Goal: Obtain resource: Download file/media

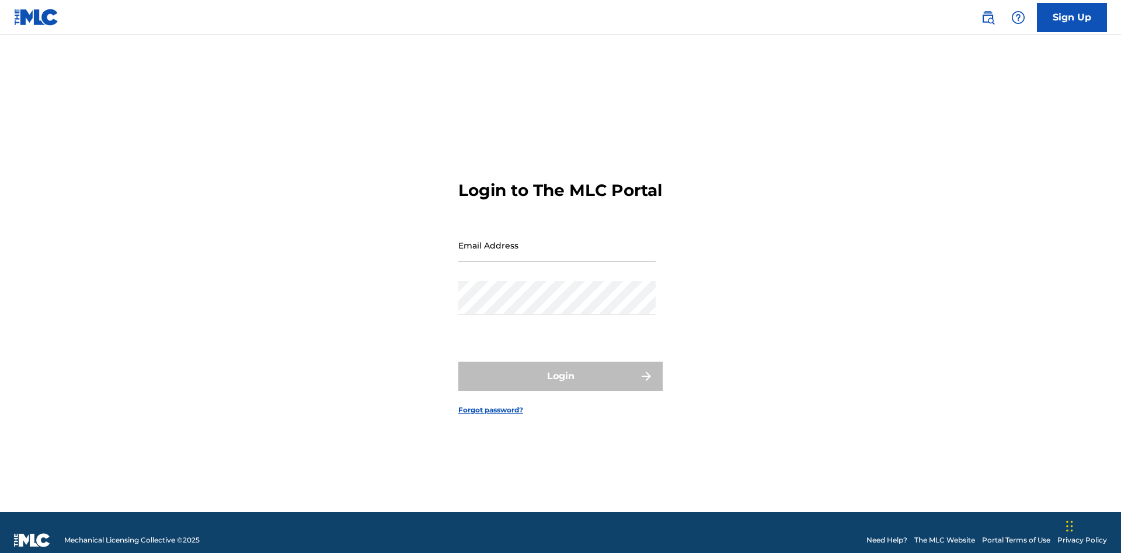
scroll to position [15, 0]
click at [557, 240] on input "Email Address" at bounding box center [556, 245] width 197 height 33
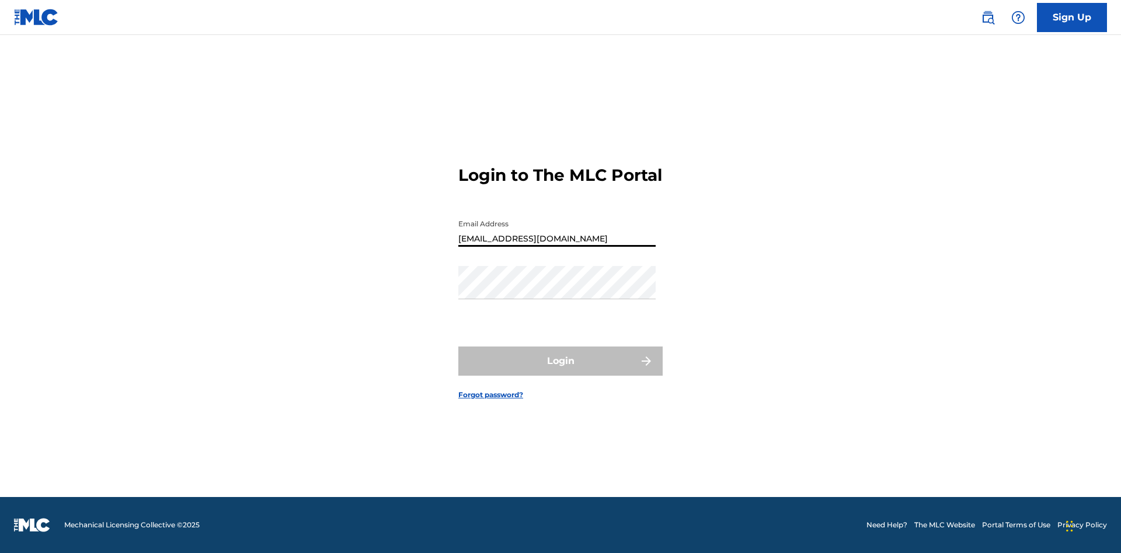
type input "[EMAIL_ADDRESS][DOMAIN_NAME]"
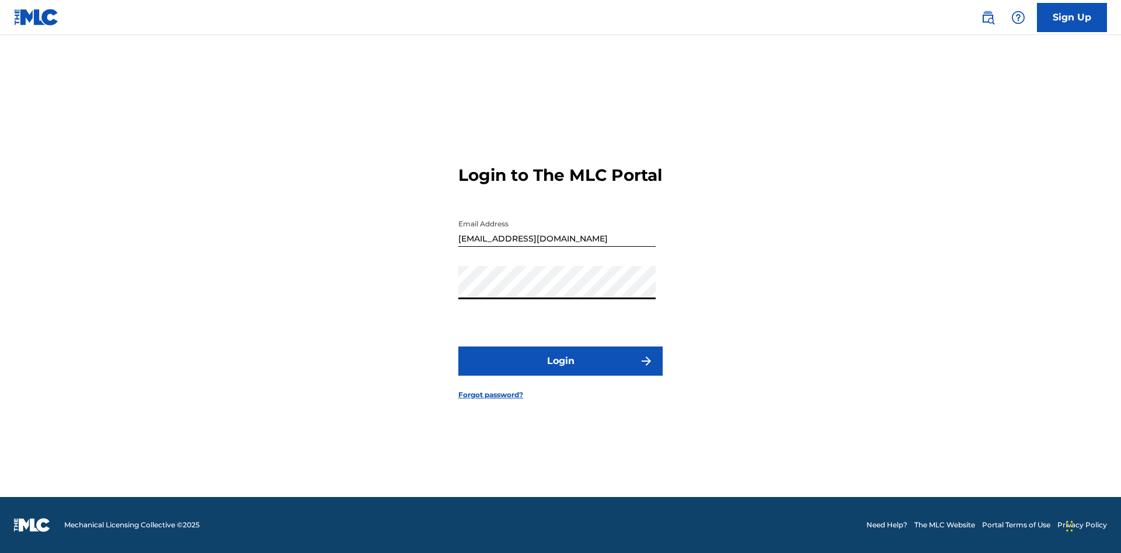
click at [560, 371] on button "Login" at bounding box center [560, 361] width 204 height 29
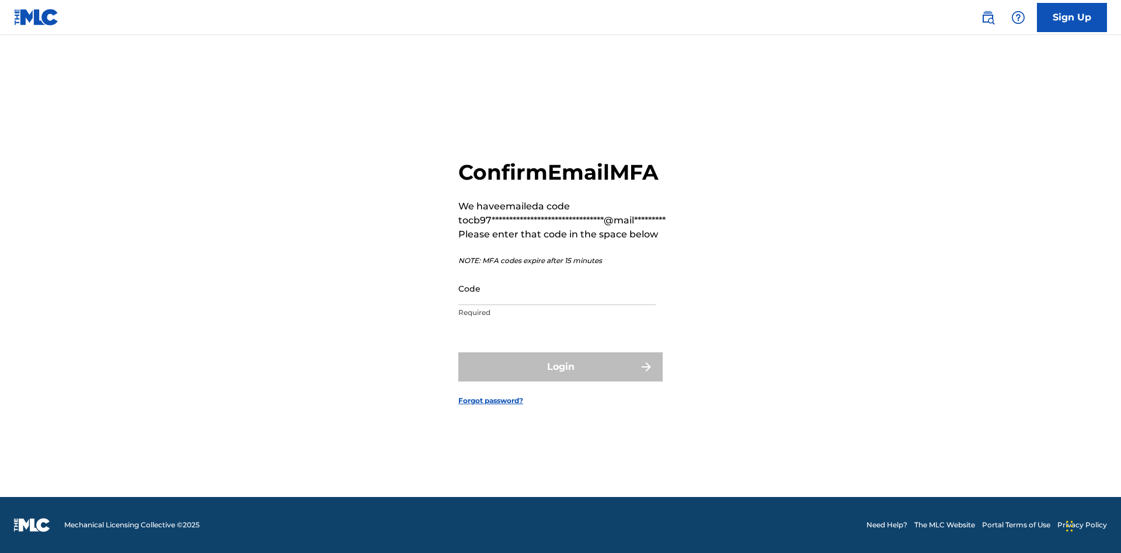
click at [557, 288] on input "Code" at bounding box center [556, 288] width 197 height 33
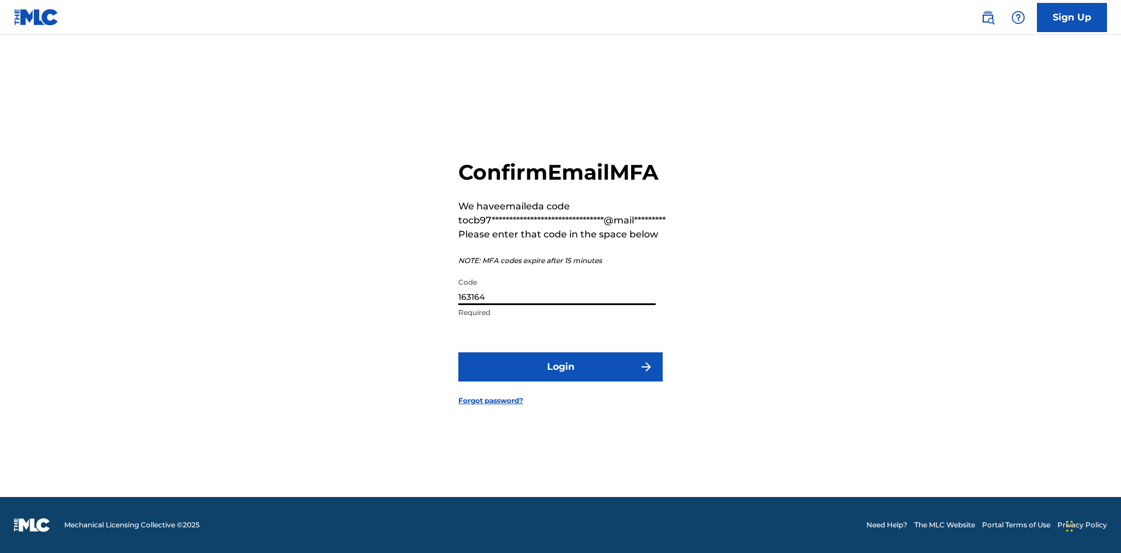
type input "163164"
click at [560, 367] on button "Login" at bounding box center [560, 367] width 204 height 29
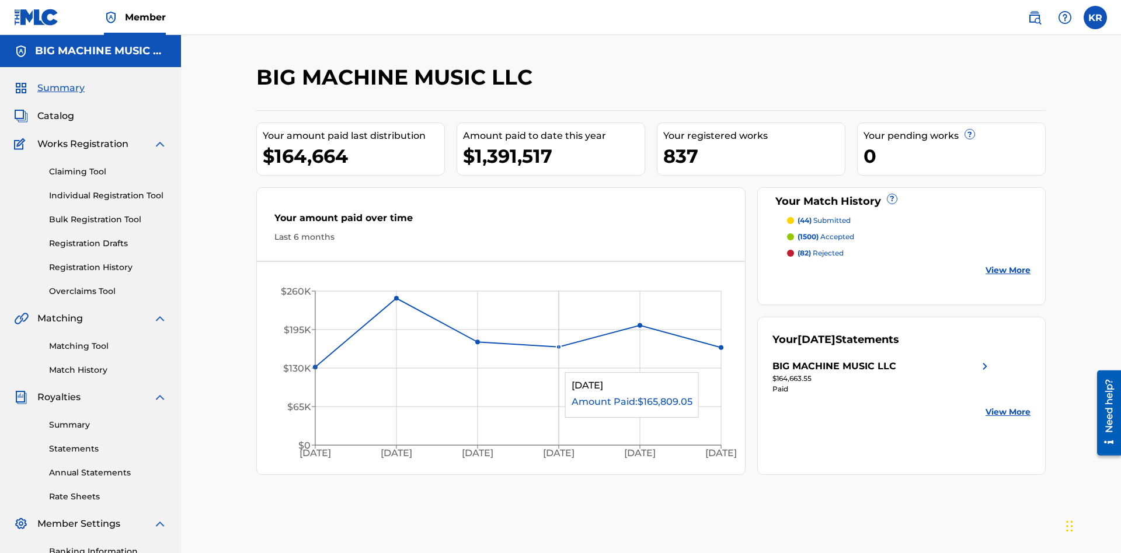
click at [55, 109] on span "Catalog" at bounding box center [55, 116] width 37 height 14
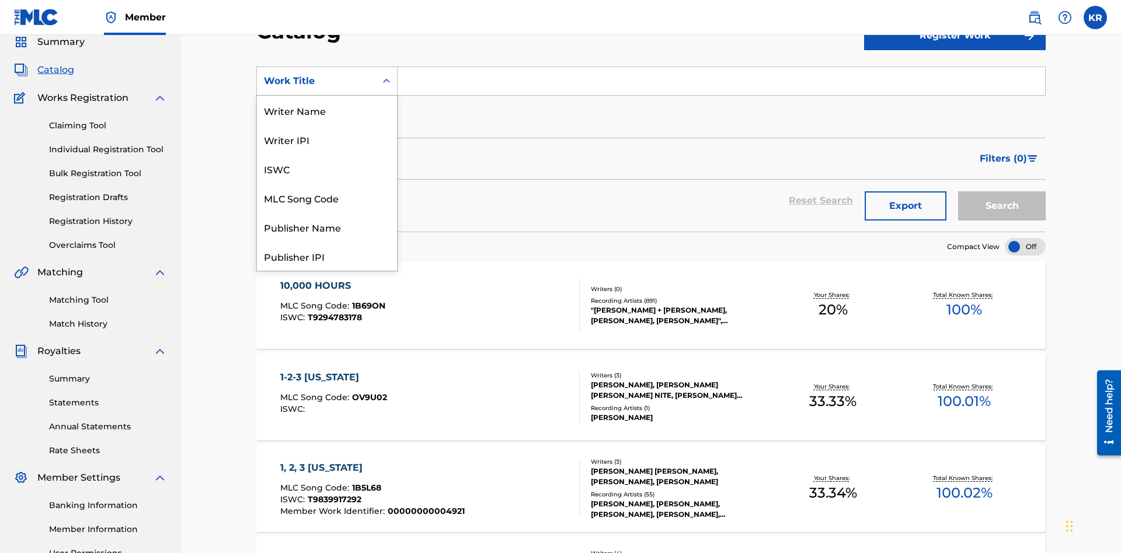
scroll to position [175, 0]
click at [327, 227] on div "ISRC" at bounding box center [327, 226] width 140 height 29
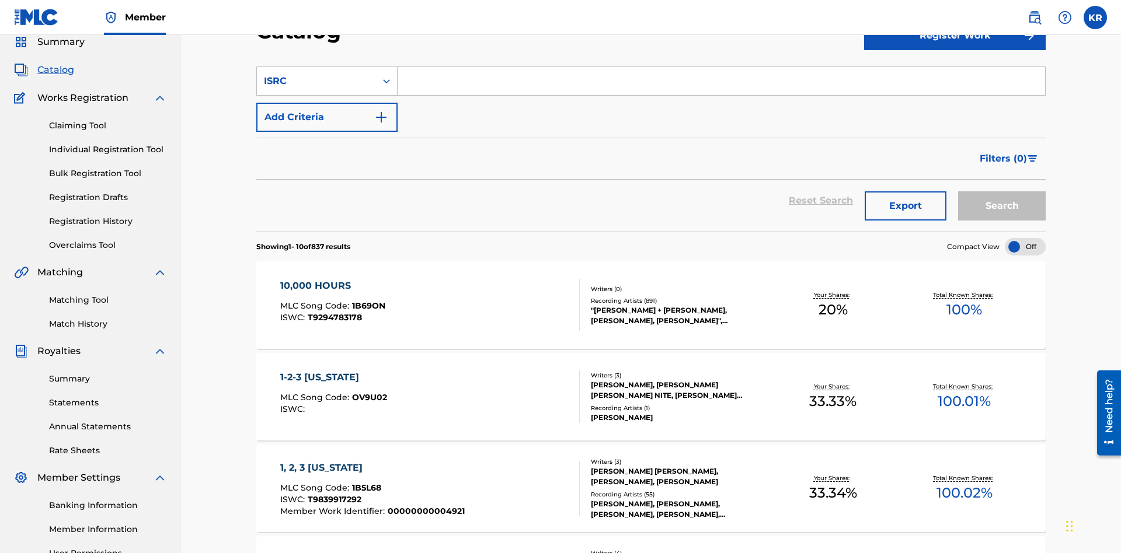
scroll to position [43, 0]
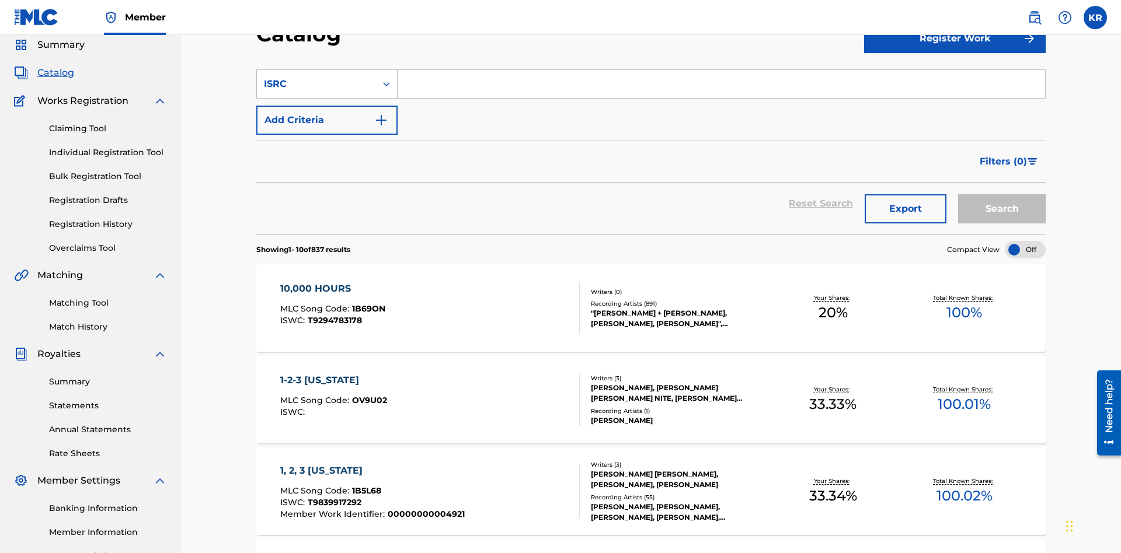
click at [721, 84] on input "Search Form" at bounding box center [720, 84] width 647 height 28
type input "QM3E21806150"
click at [1002, 194] on button "Search" at bounding box center [1002, 208] width 88 height 29
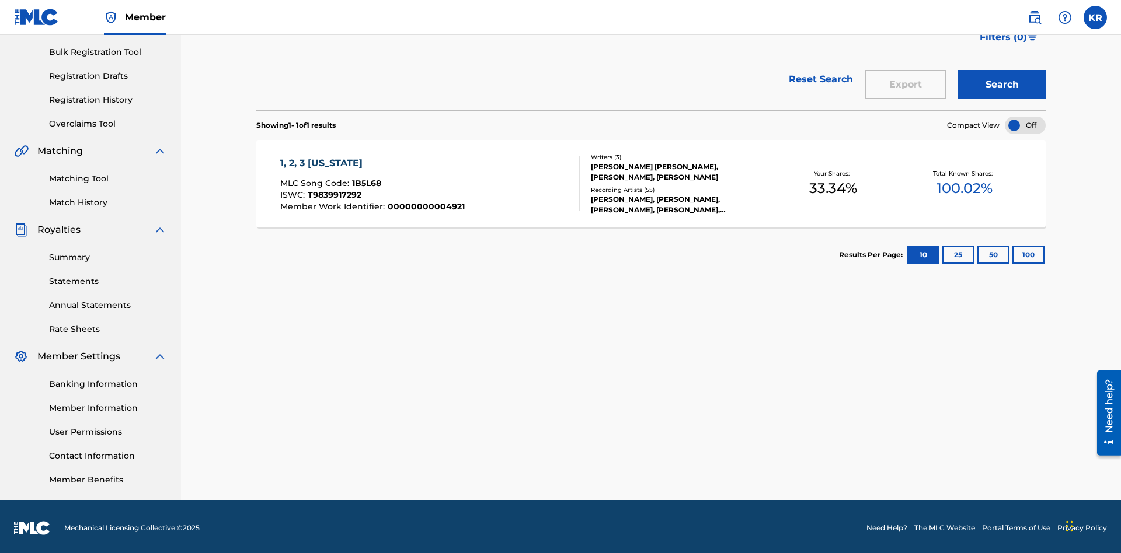
scroll to position [170, 0]
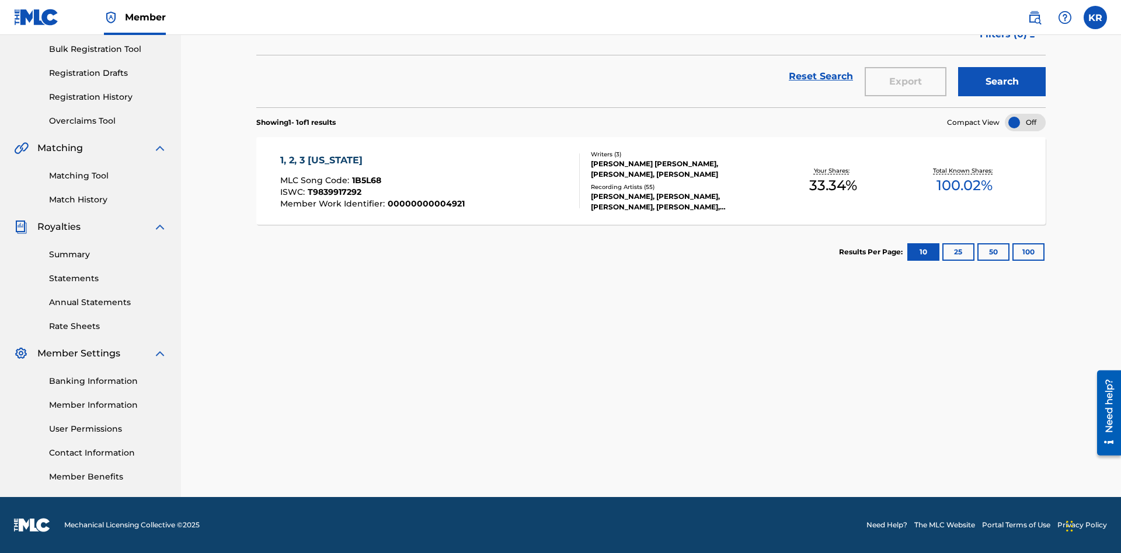
click at [1012, 252] on button "100" at bounding box center [1028, 252] width 32 height 18
click at [365, 180] on span "1B5L68" at bounding box center [366, 180] width 29 height 11
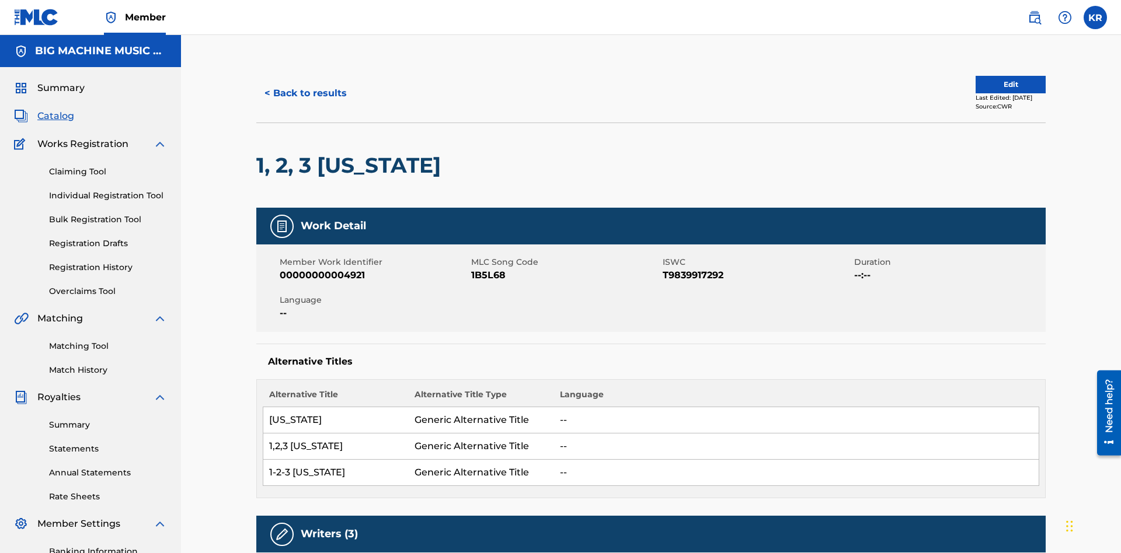
click at [305, 85] on button "< Back to results" at bounding box center [305, 93] width 99 height 29
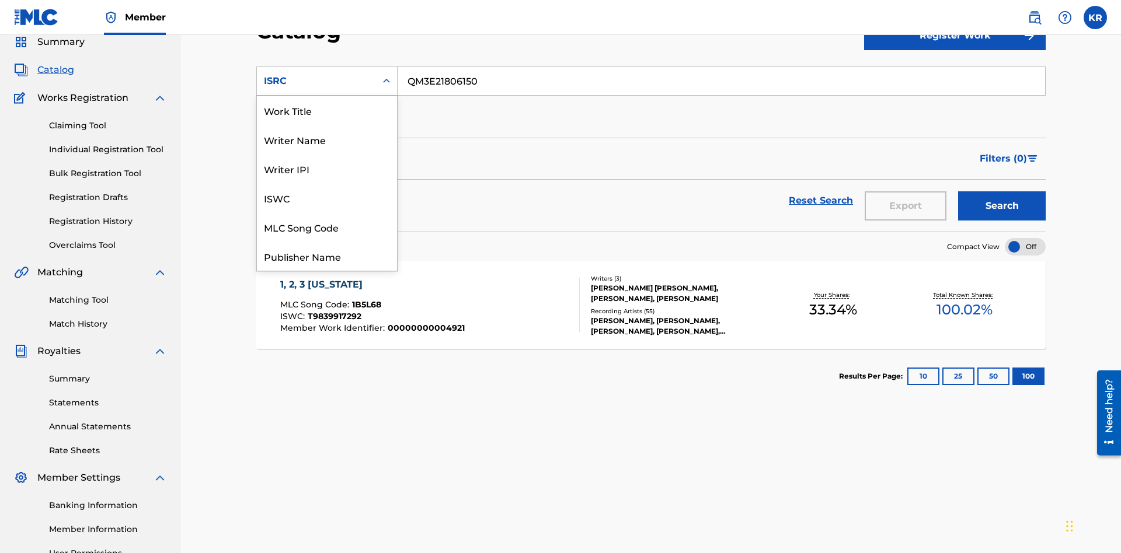
scroll to position [175, 0]
click at [327, 198] on div "Recording Title" at bounding box center [327, 197] width 140 height 29
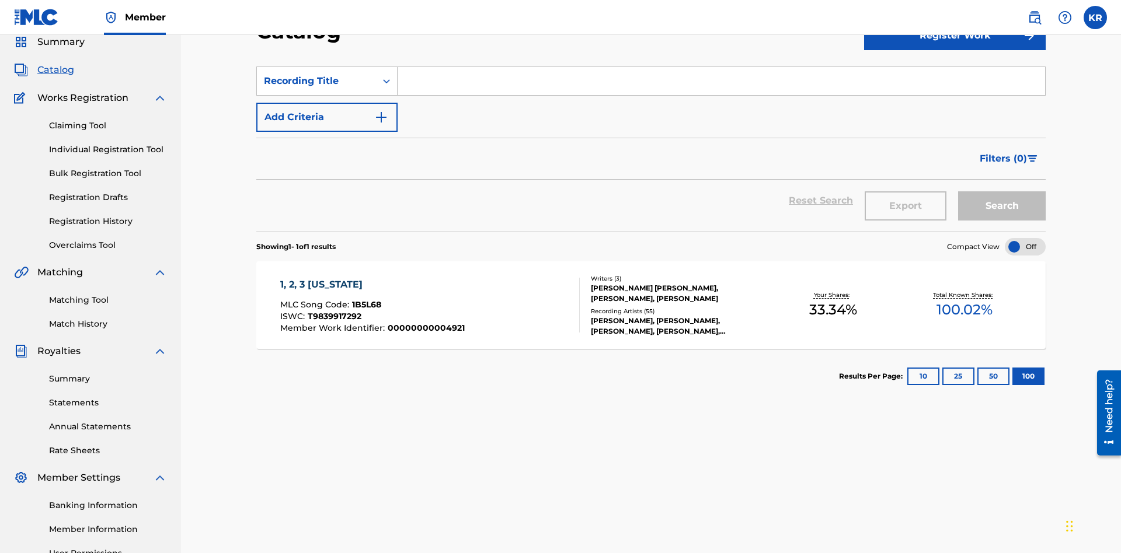
click at [721, 84] on input "Search Form" at bounding box center [720, 81] width 647 height 28
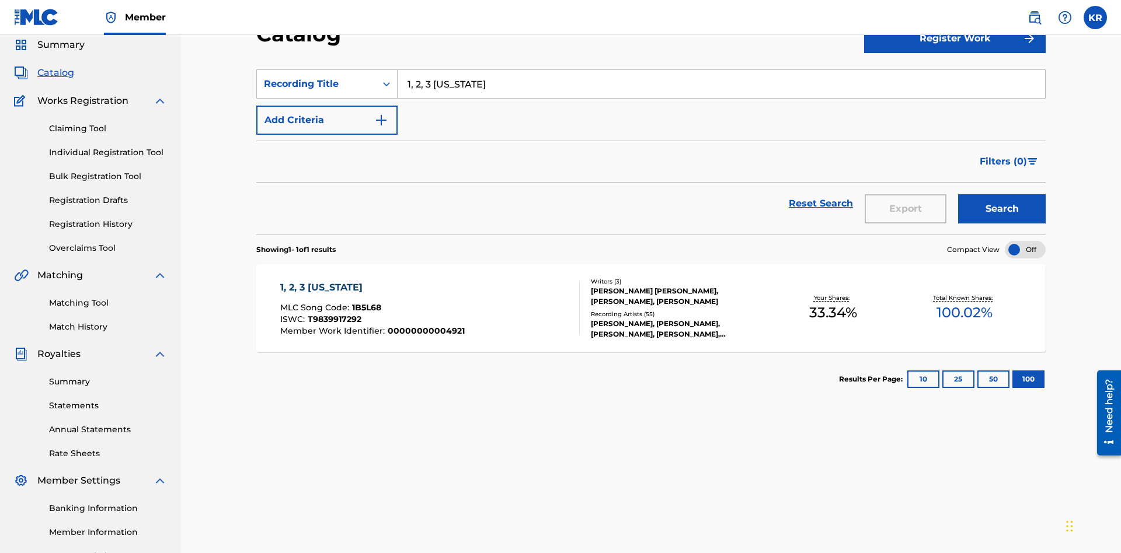
type input "1, 2, 3 [US_STATE]"
click at [1002, 194] on button "Search" at bounding box center [1002, 208] width 88 height 29
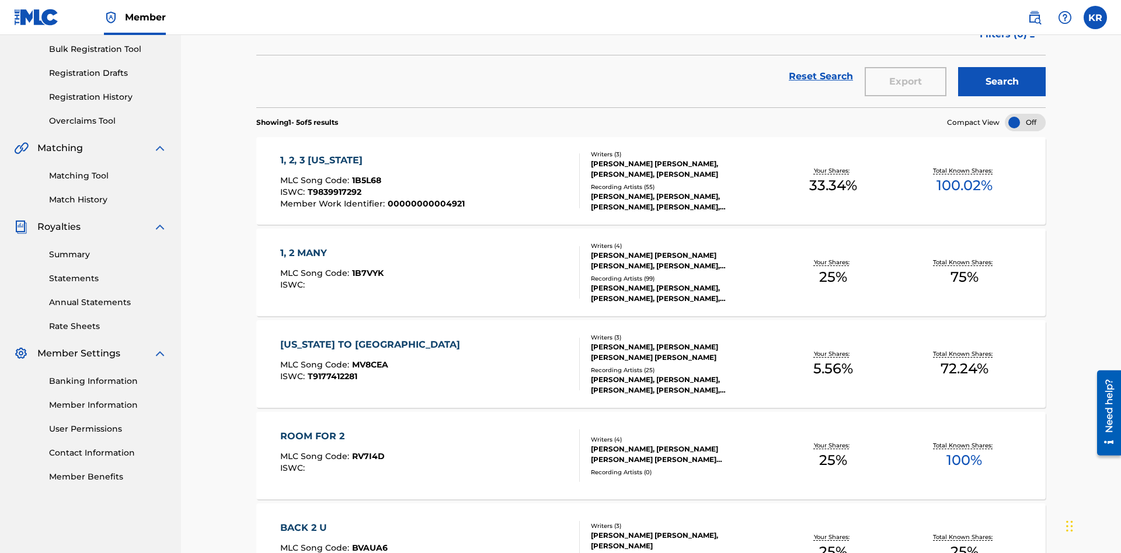
scroll to position [266, 0]
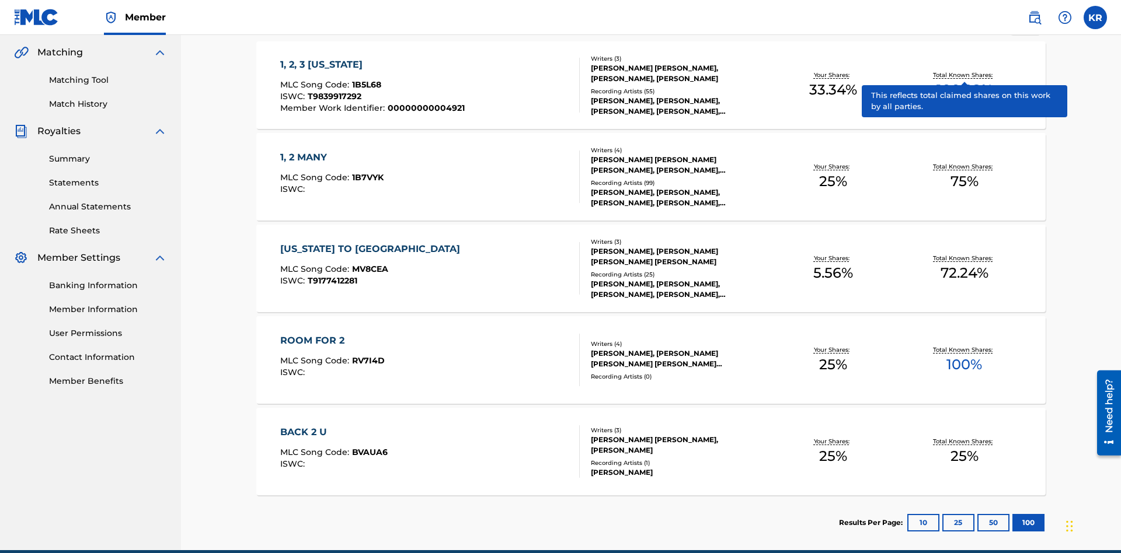
click at [365, 79] on span "1B5L68" at bounding box center [366, 84] width 29 height 11
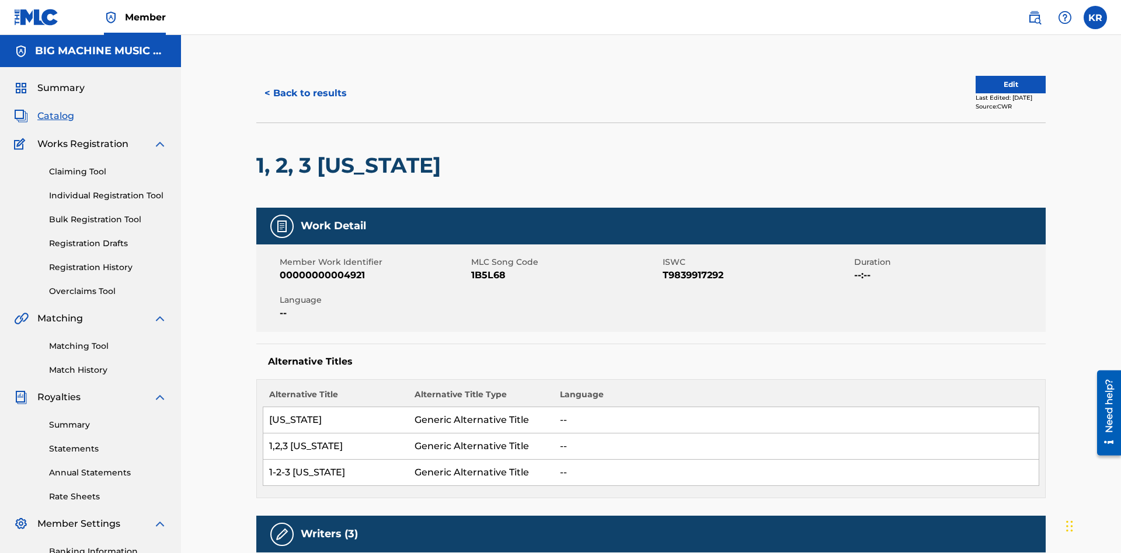
click at [305, 85] on button "< Back to results" at bounding box center [305, 93] width 99 height 29
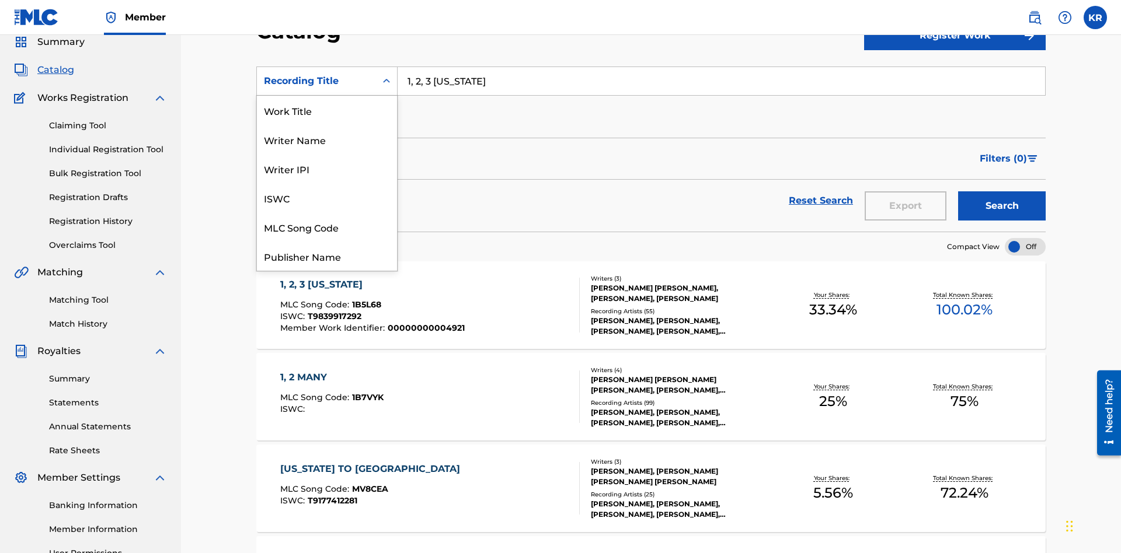
scroll to position [175, 0]
click at [327, 169] on div "Member Work Identifier" at bounding box center [327, 168] width 140 height 29
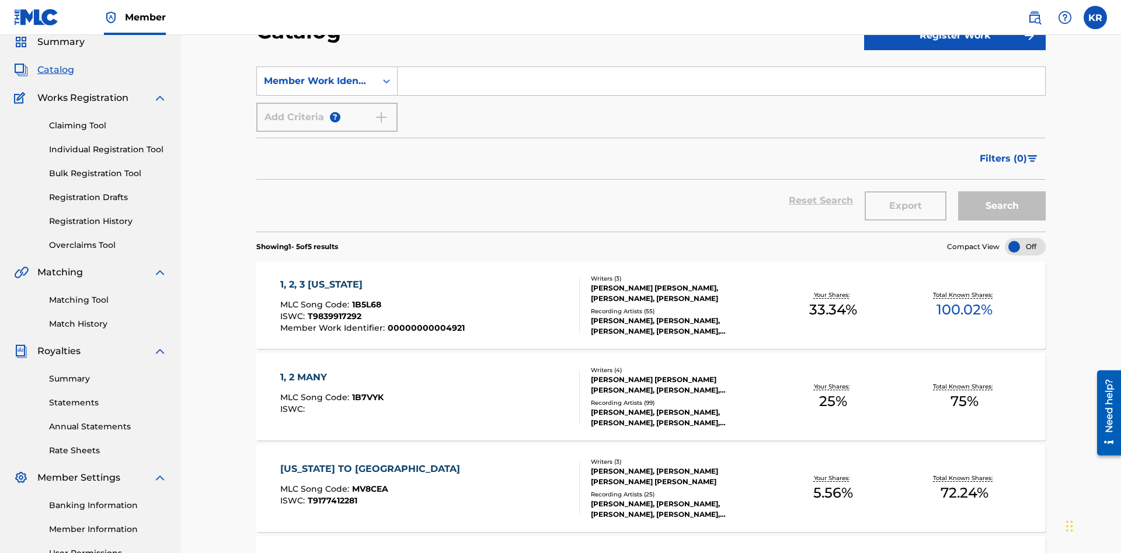
click at [721, 84] on input "Search Form" at bounding box center [720, 81] width 647 height 28
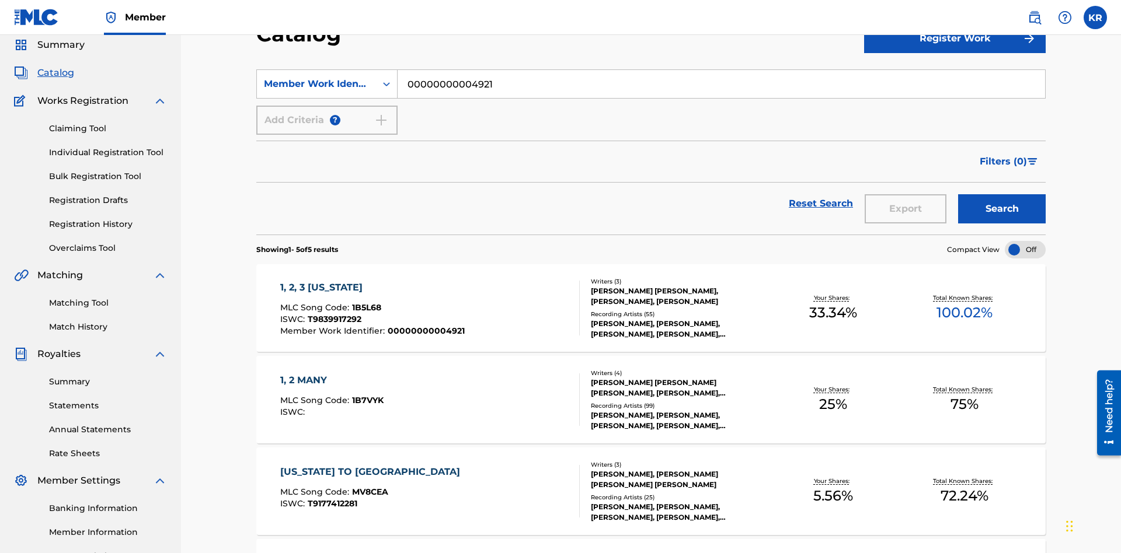
type input "00000000004921"
click at [1002, 194] on button "Search" at bounding box center [1002, 208] width 88 height 29
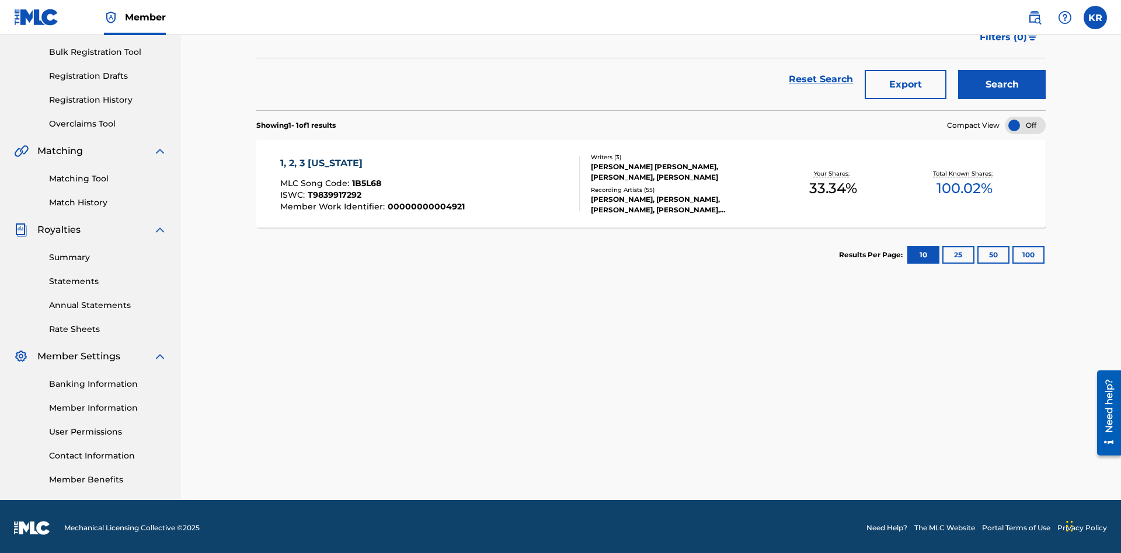
scroll to position [170, 0]
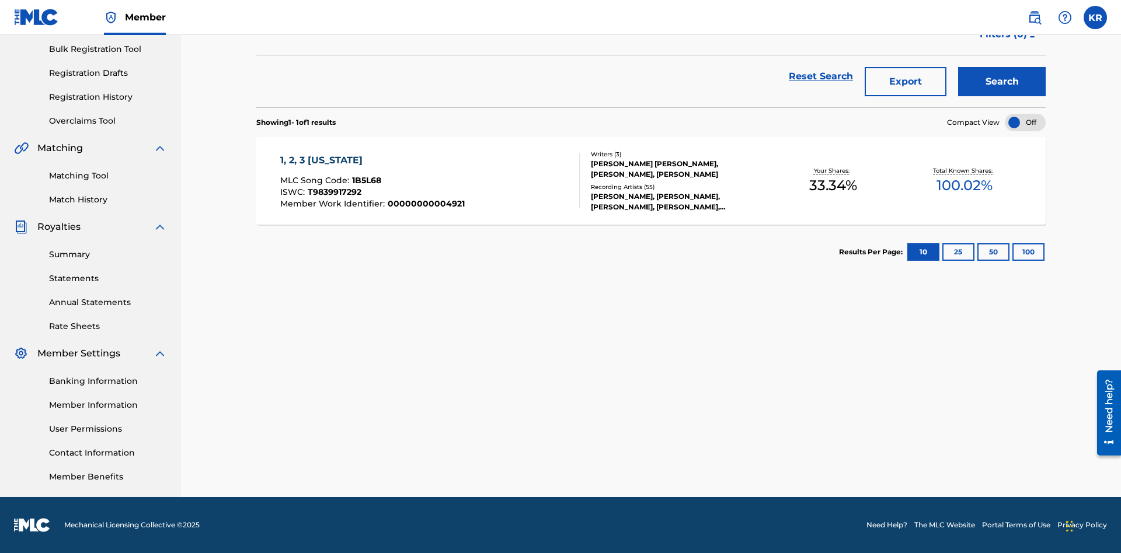
click at [1012, 252] on button "100" at bounding box center [1028, 252] width 32 height 18
click at [365, 180] on span "1B5L68" at bounding box center [366, 180] width 29 height 11
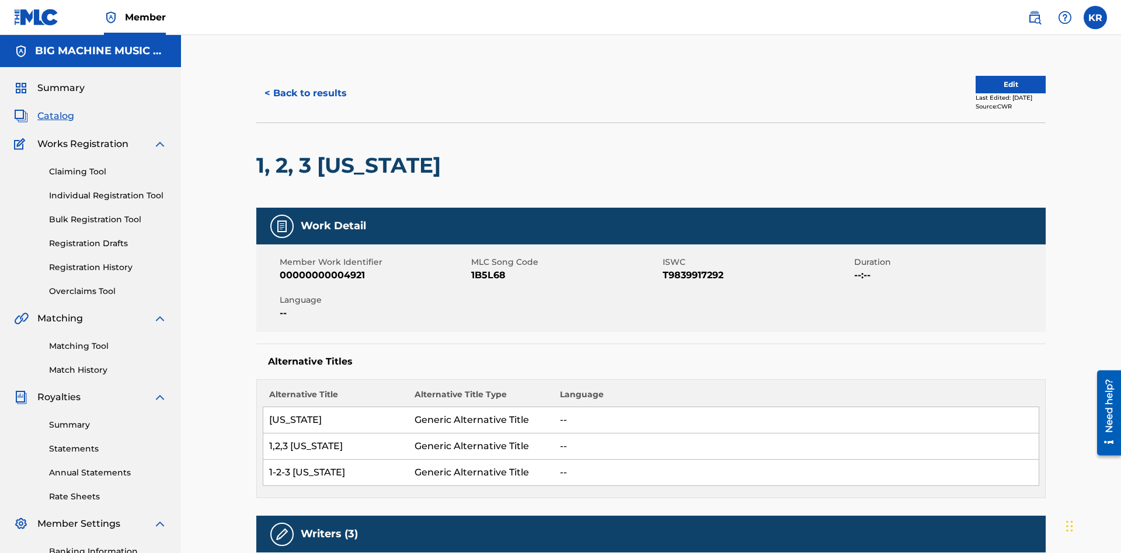
click at [305, 85] on button "< Back to results" at bounding box center [305, 93] width 99 height 29
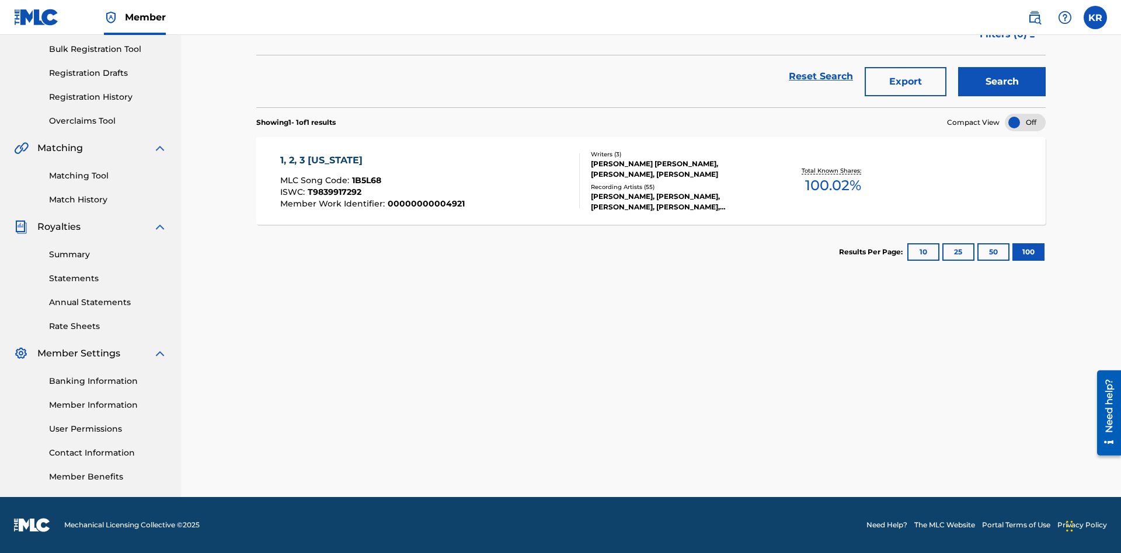
click at [905, 85] on button "Export" at bounding box center [905, 81] width 82 height 29
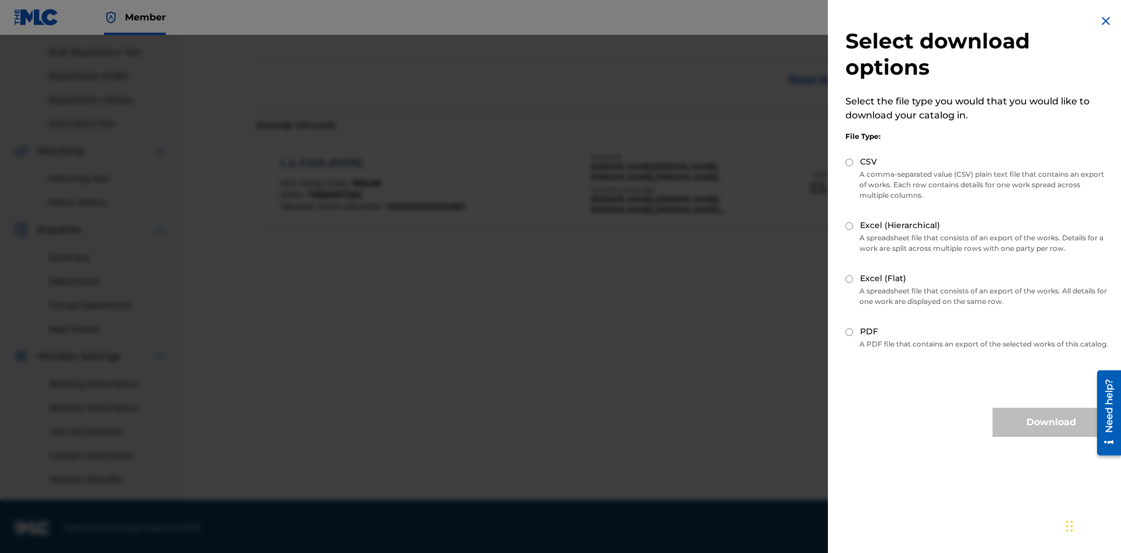
click at [849, 279] on input "Excel (Flat)" at bounding box center [849, 279] width 8 height 8
radio input "true"
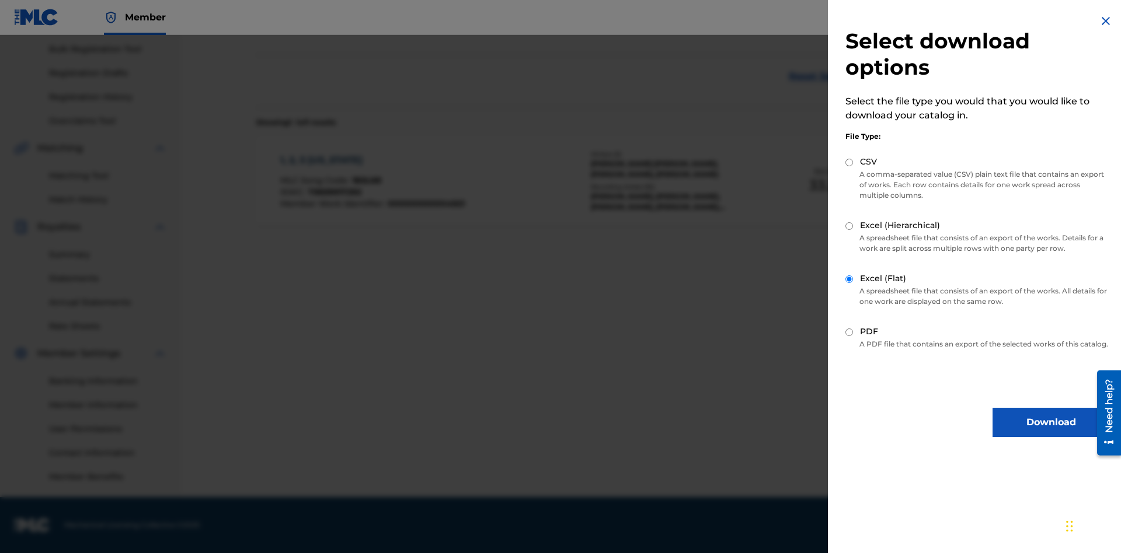
click at [1051, 433] on button "Download" at bounding box center [1050, 422] width 117 height 29
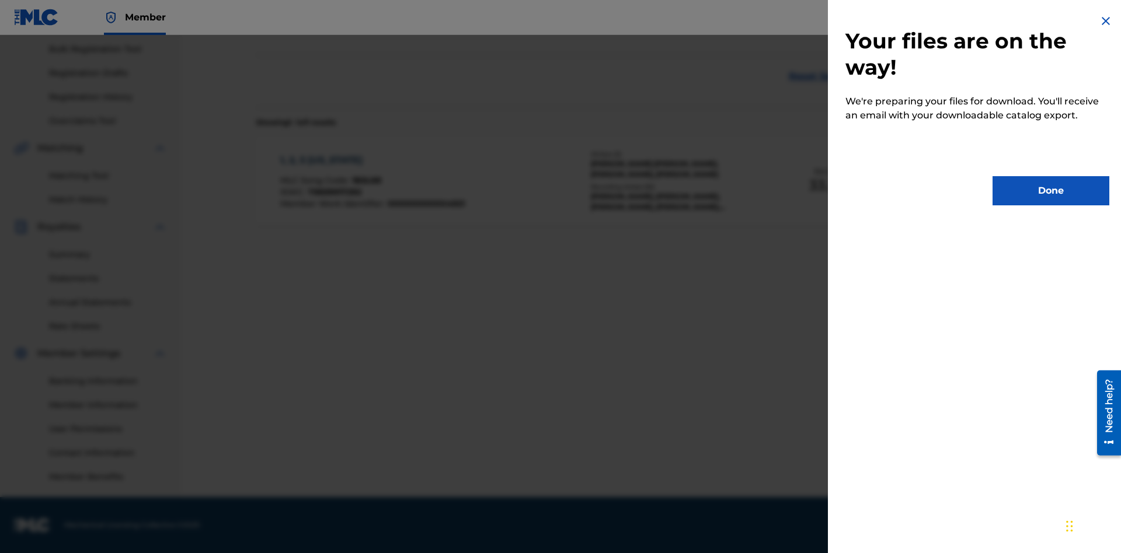
click at [1051, 191] on button "Done" at bounding box center [1050, 190] width 117 height 29
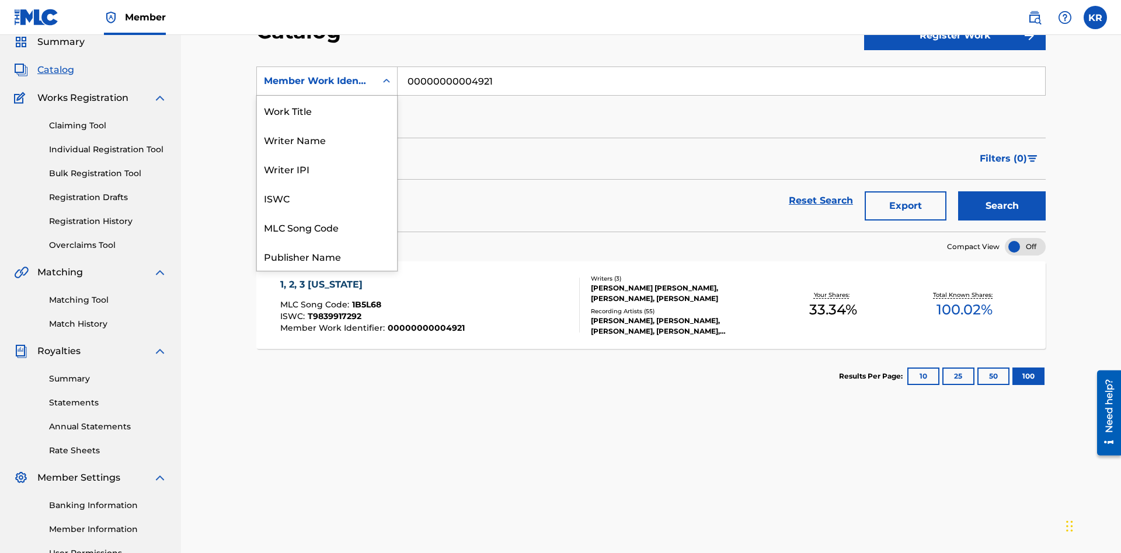
scroll to position [175, 0]
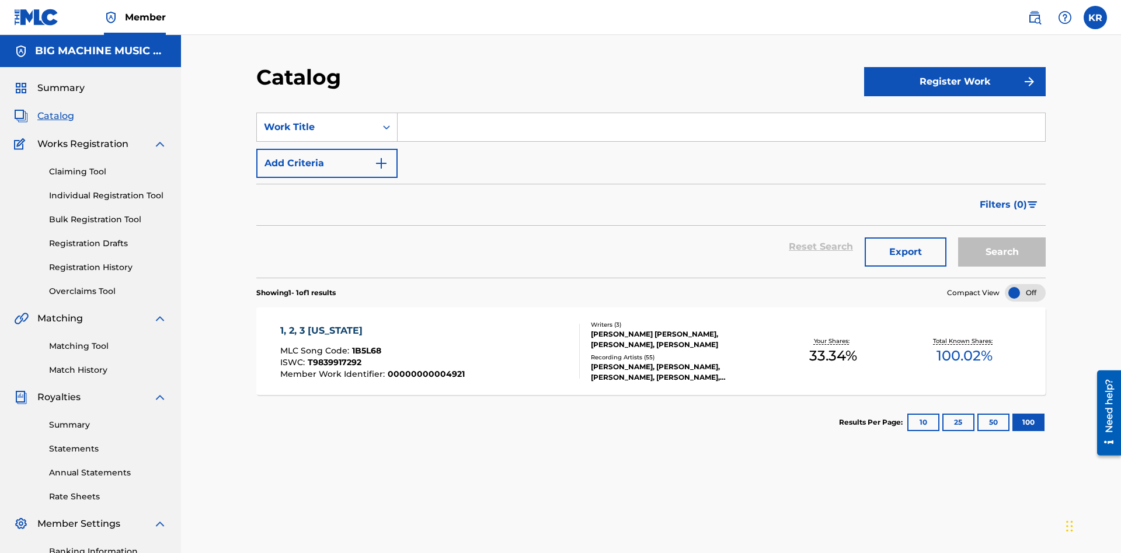
click at [721, 113] on input "Search Form" at bounding box center [720, 127] width 647 height 28
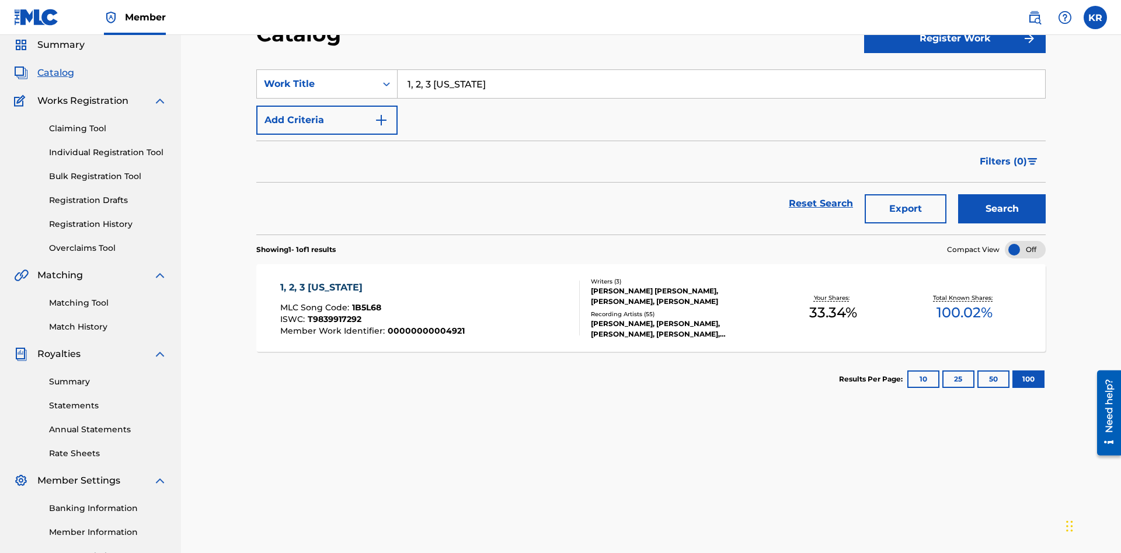
type input "1, 2, 3 [US_STATE]"
click at [1002, 194] on button "Search" at bounding box center [1002, 208] width 88 height 29
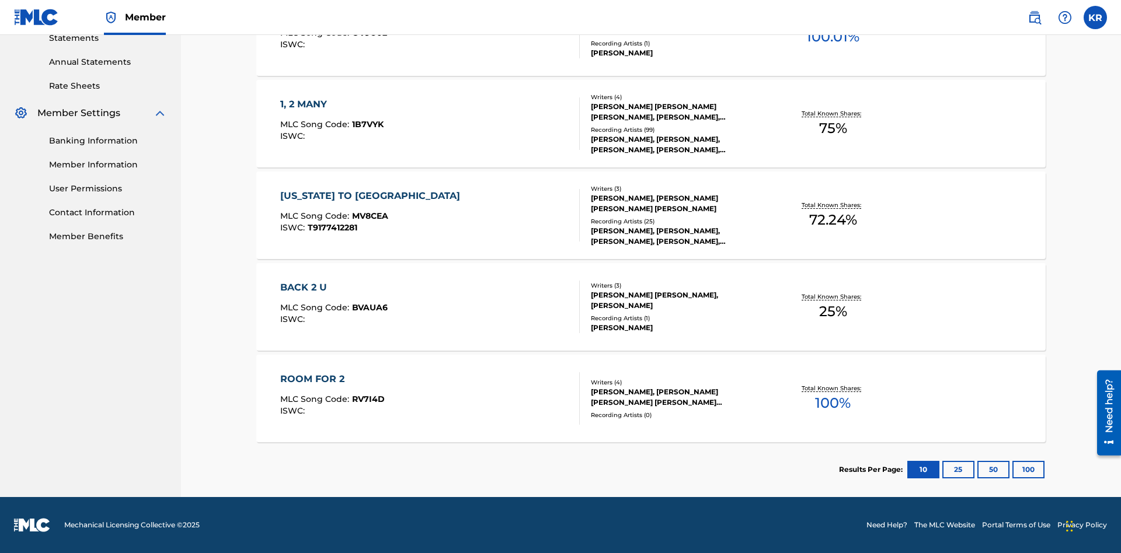
click at [1012, 470] on button "100" at bounding box center [1028, 470] width 32 height 18
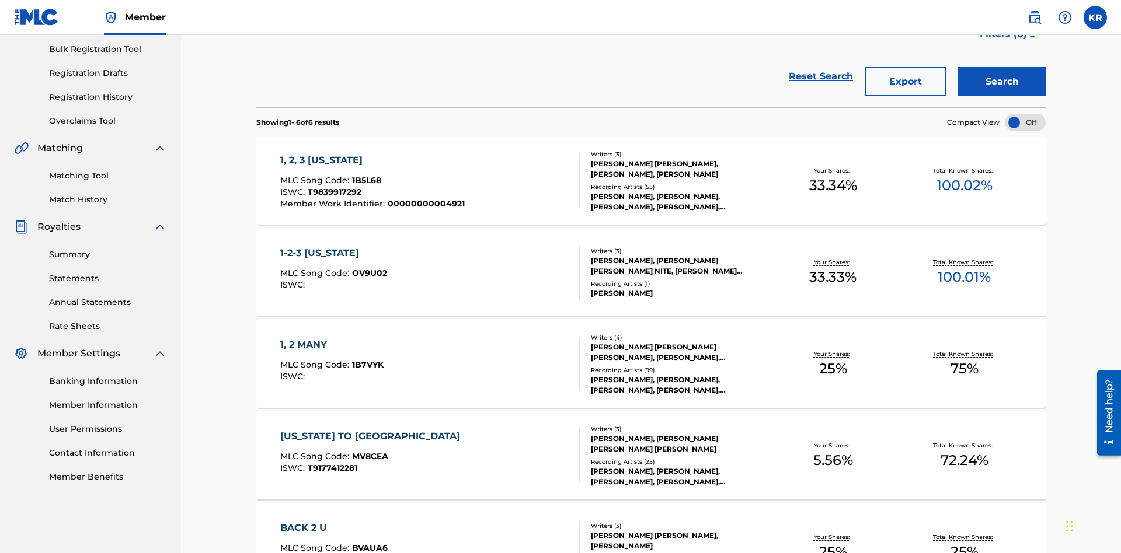
scroll to position [266, 0]
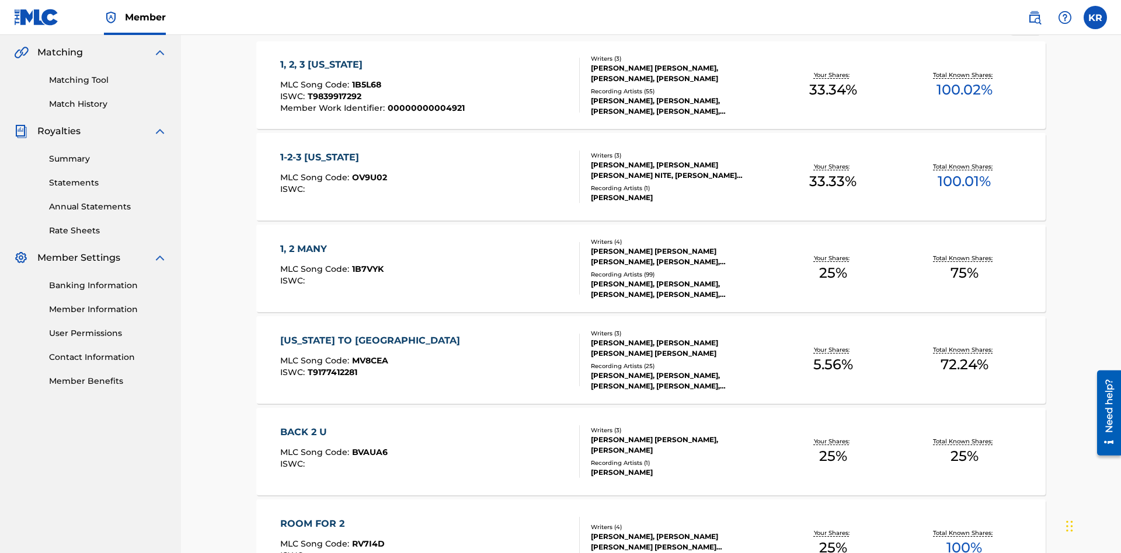
click at [365, 79] on span "1B5L68" at bounding box center [366, 84] width 29 height 11
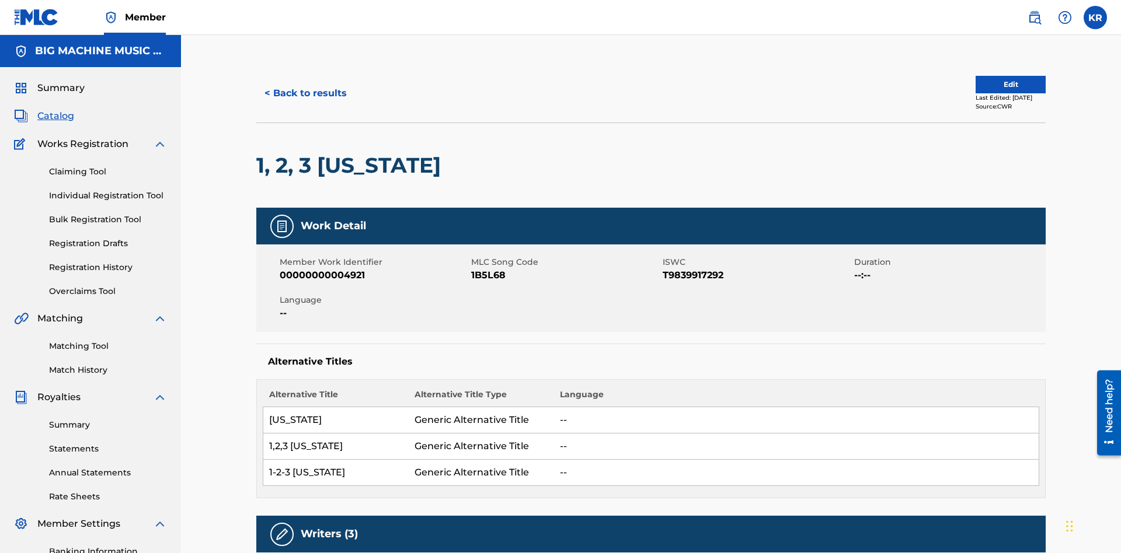
click at [305, 85] on button "< Back to results" at bounding box center [305, 93] width 99 height 29
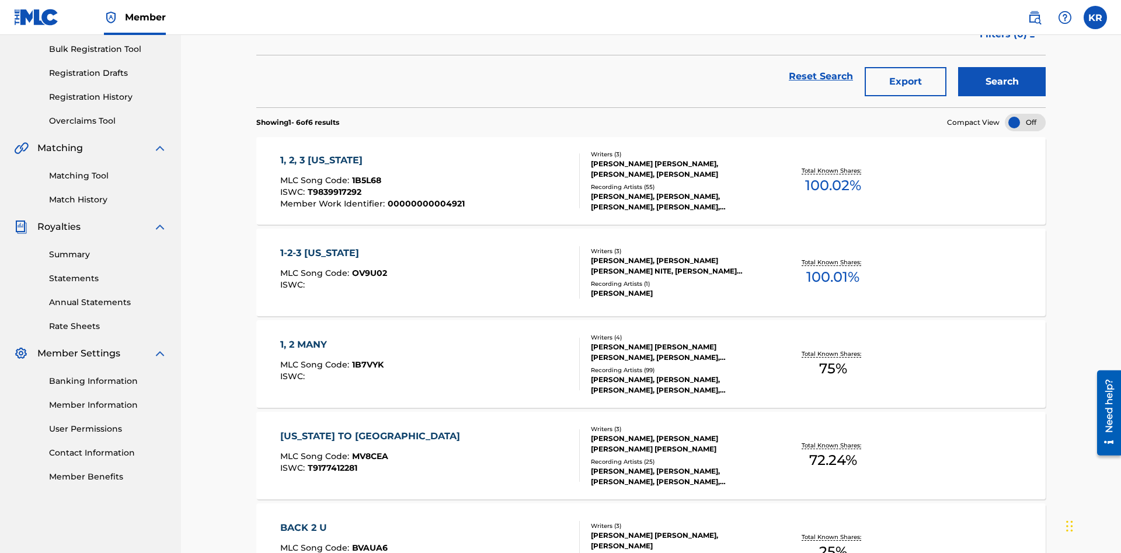
click at [905, 85] on button "Export" at bounding box center [905, 81] width 82 height 29
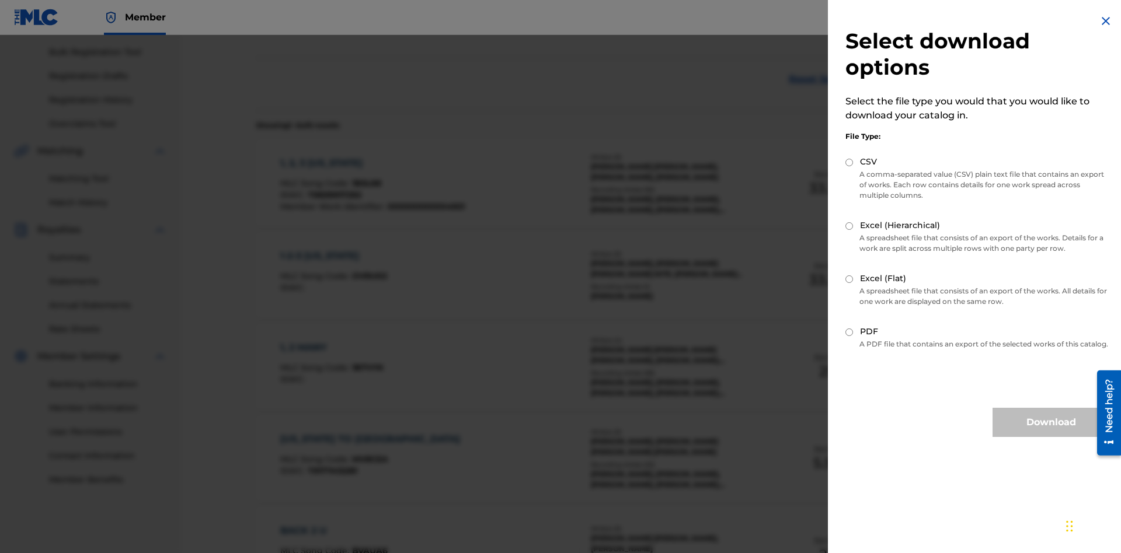
click at [849, 226] on input "Excel (Hierarchical)" at bounding box center [849, 226] width 8 height 8
radio input "true"
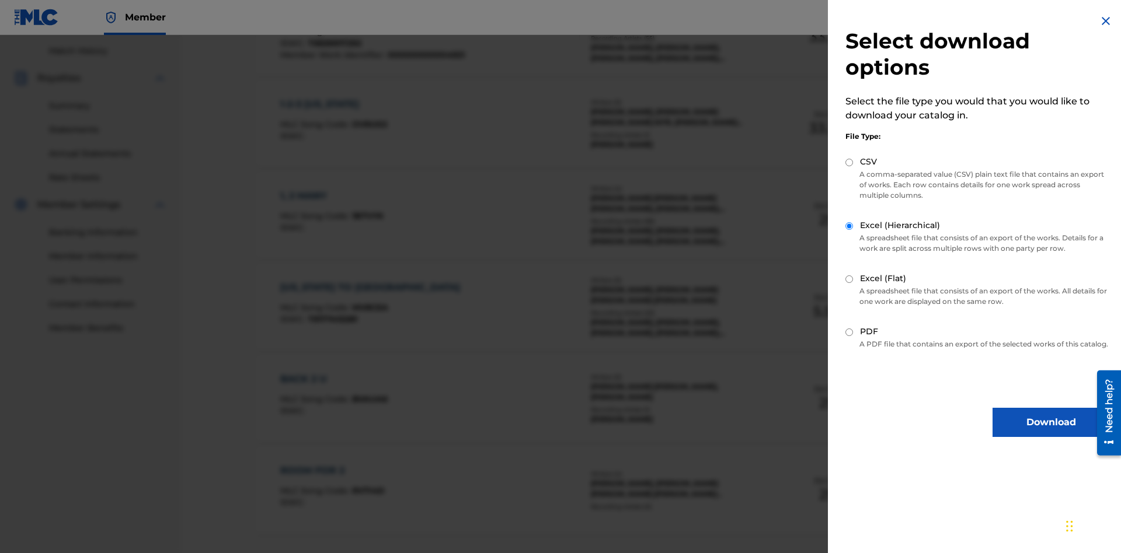
click at [1051, 433] on button "Download" at bounding box center [1050, 422] width 117 height 29
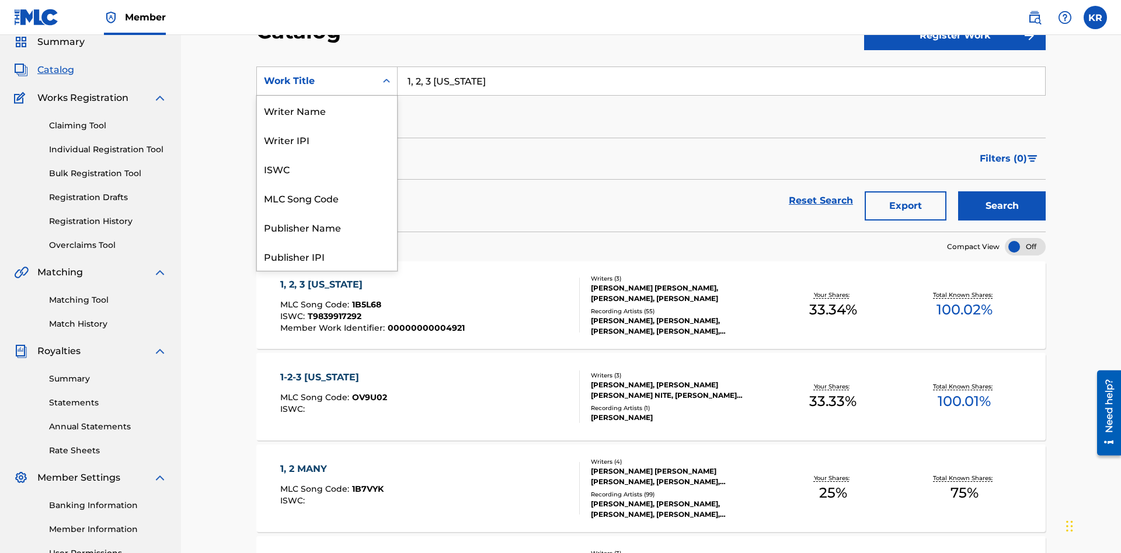
scroll to position [175, 0]
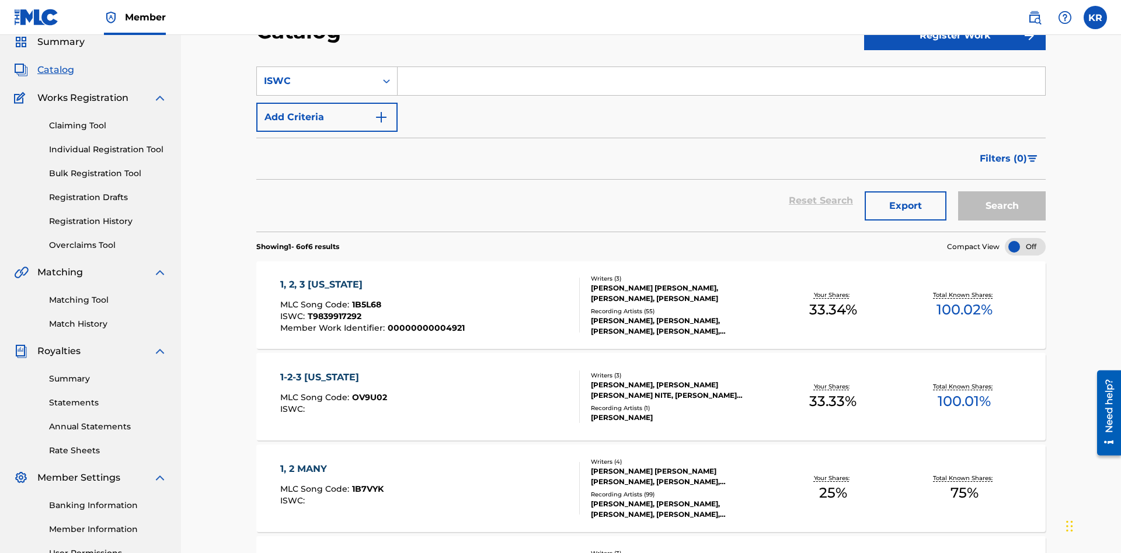
scroll to position [0, 0]
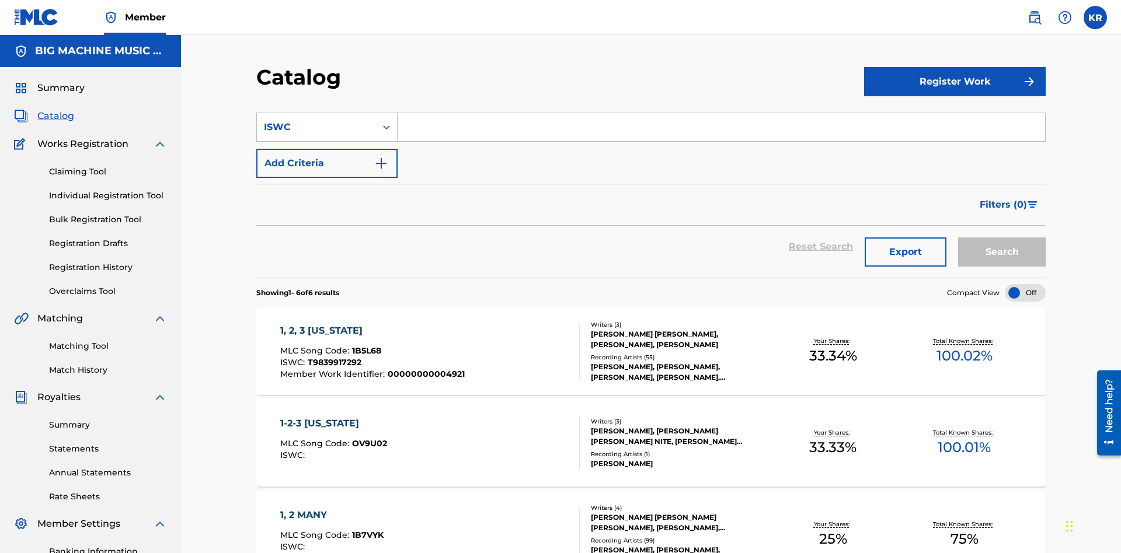
click at [721, 113] on input "Search Form" at bounding box center [720, 127] width 647 height 28
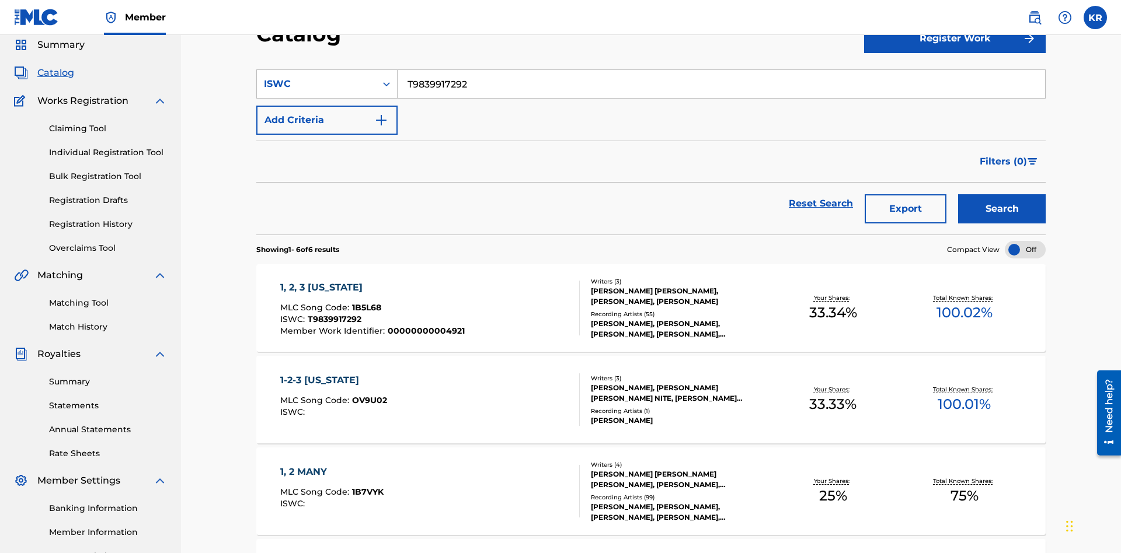
type input "T9839917292"
click at [1002, 194] on button "Search" at bounding box center [1002, 208] width 88 height 29
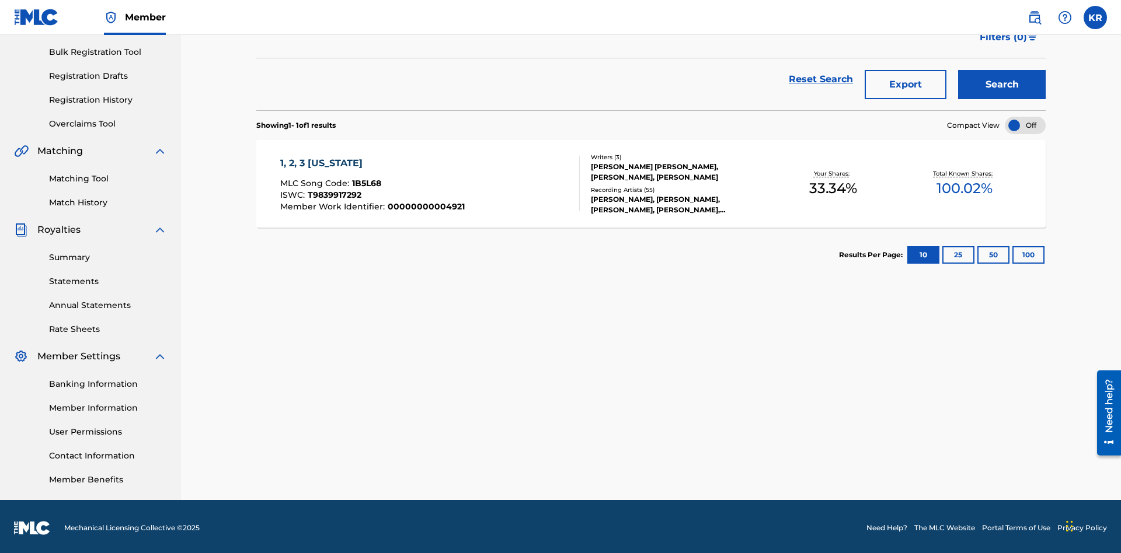
scroll to position [170, 0]
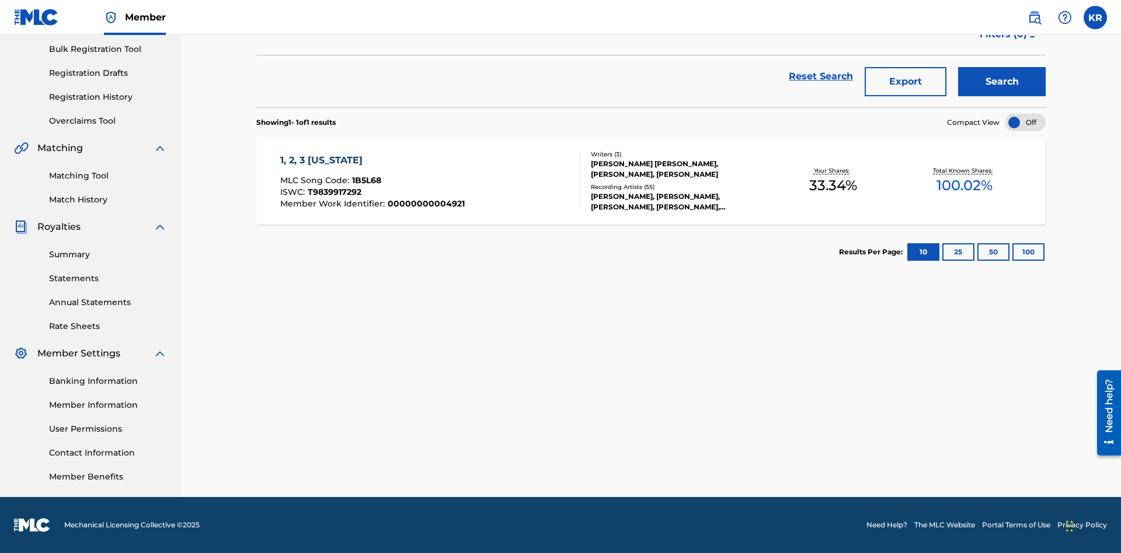
click at [1012, 252] on button "100" at bounding box center [1028, 252] width 32 height 18
click at [365, 180] on span "1B5L68" at bounding box center [366, 180] width 29 height 11
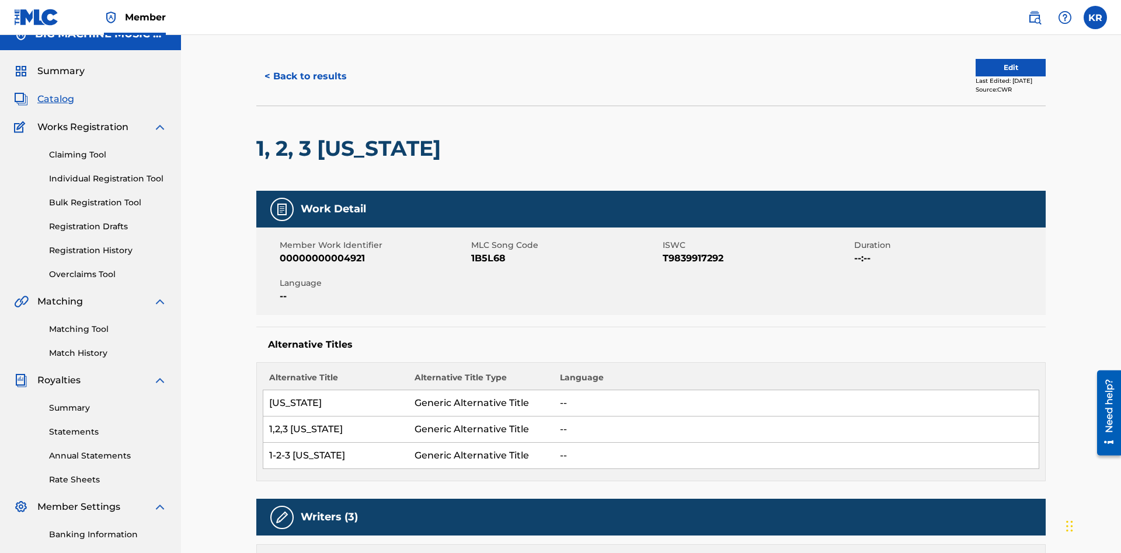
click at [305, 85] on button "< Back to results" at bounding box center [305, 76] width 99 height 29
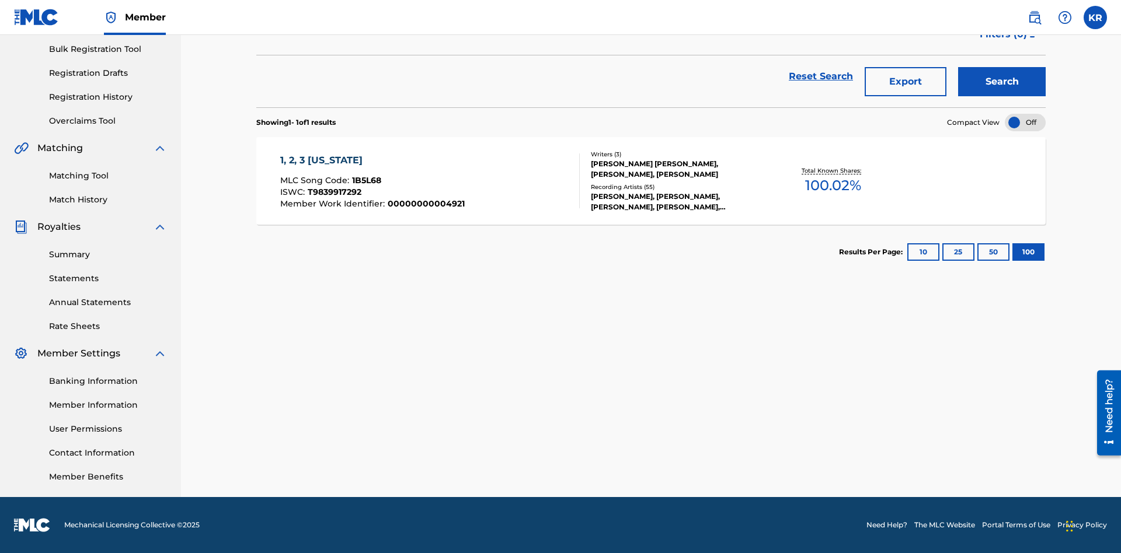
click at [905, 85] on button "Export" at bounding box center [905, 81] width 82 height 29
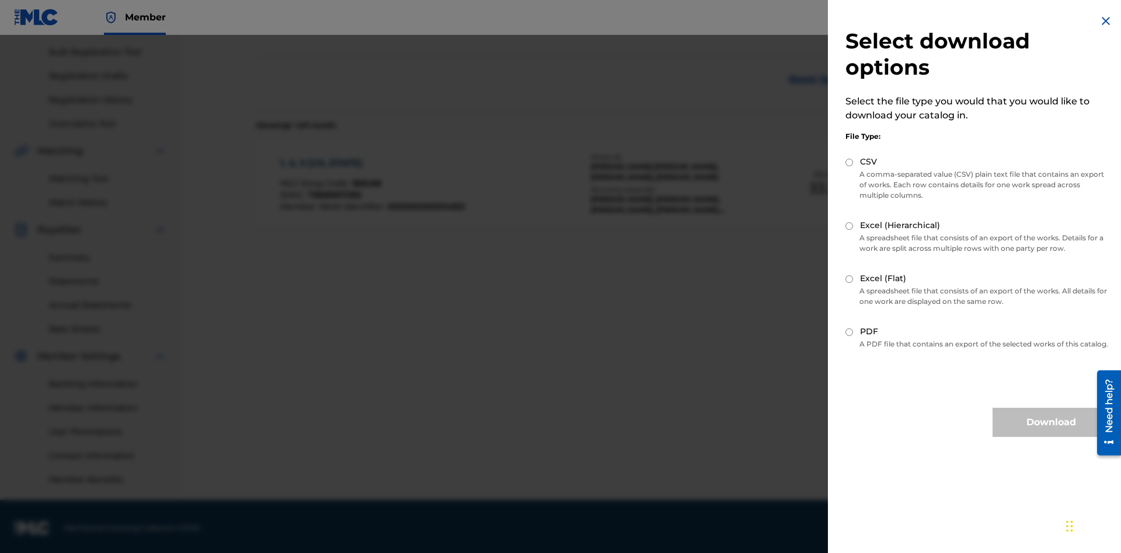
click at [849, 162] on input "CSV" at bounding box center [849, 163] width 8 height 8
radio input "true"
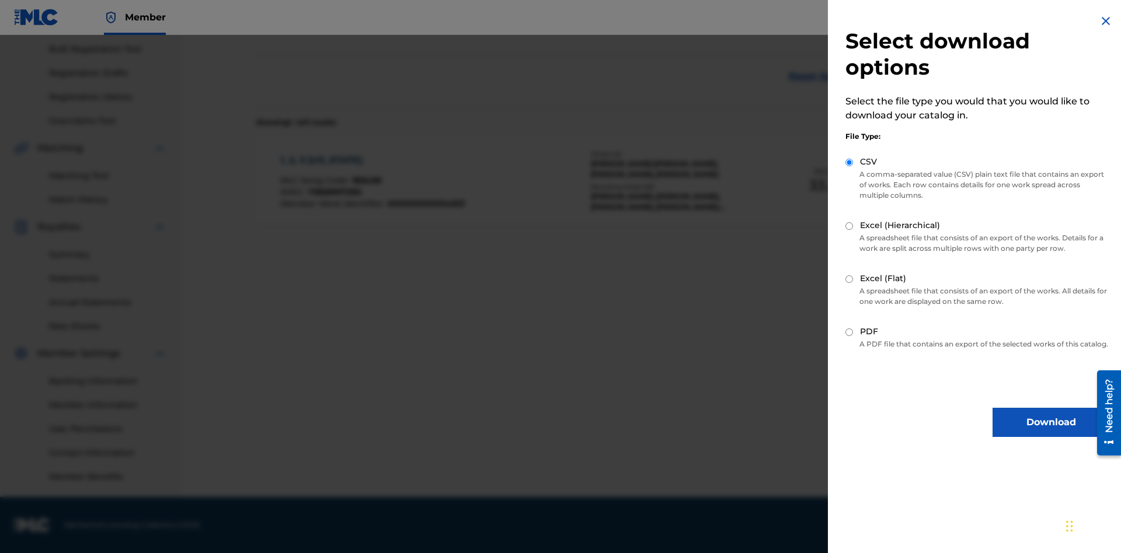
click at [1051, 433] on button "Download" at bounding box center [1050, 422] width 117 height 29
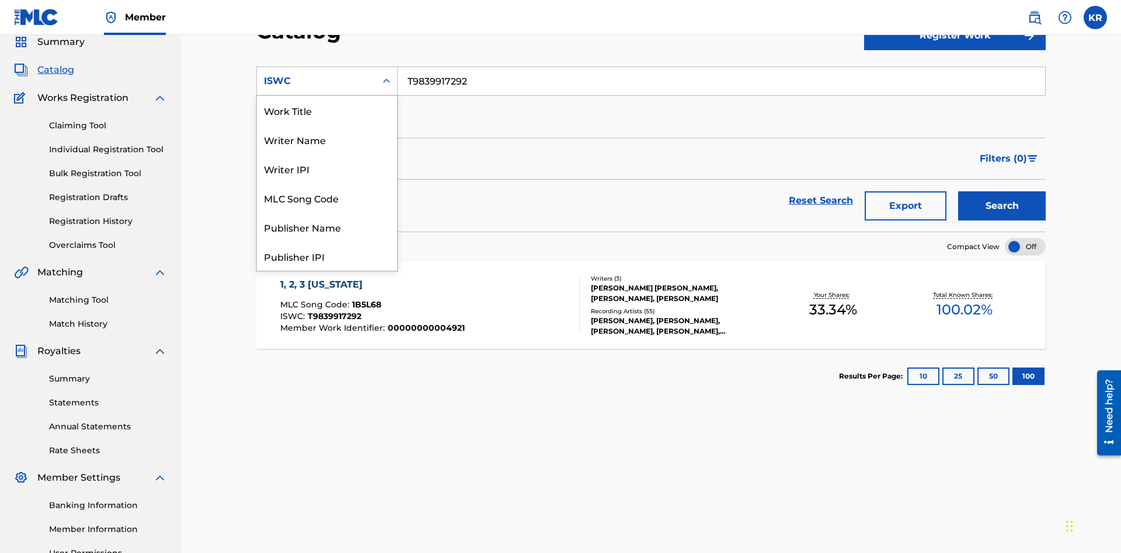
scroll to position [175, 0]
click at [327, 37] on div "MLC Song Code" at bounding box center [327, 22] width 140 height 29
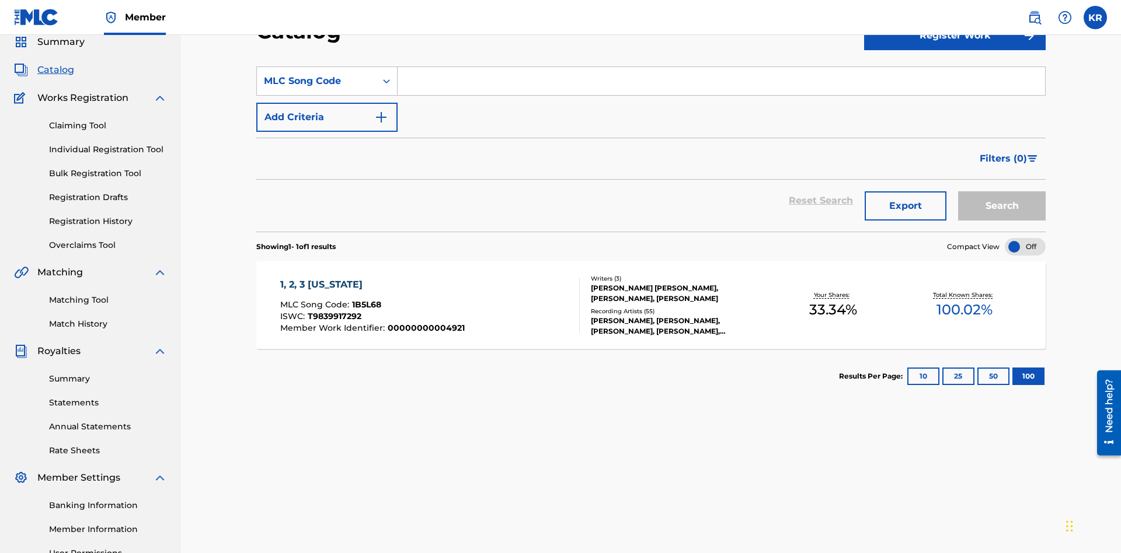
scroll to position [0, 0]
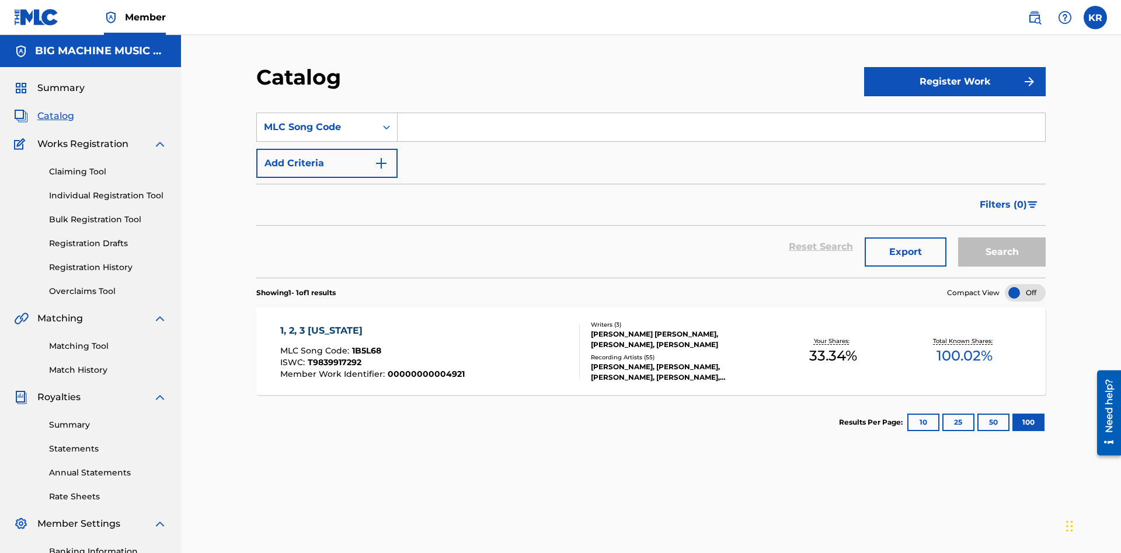
click at [721, 113] on input "Search Form" at bounding box center [720, 127] width 647 height 28
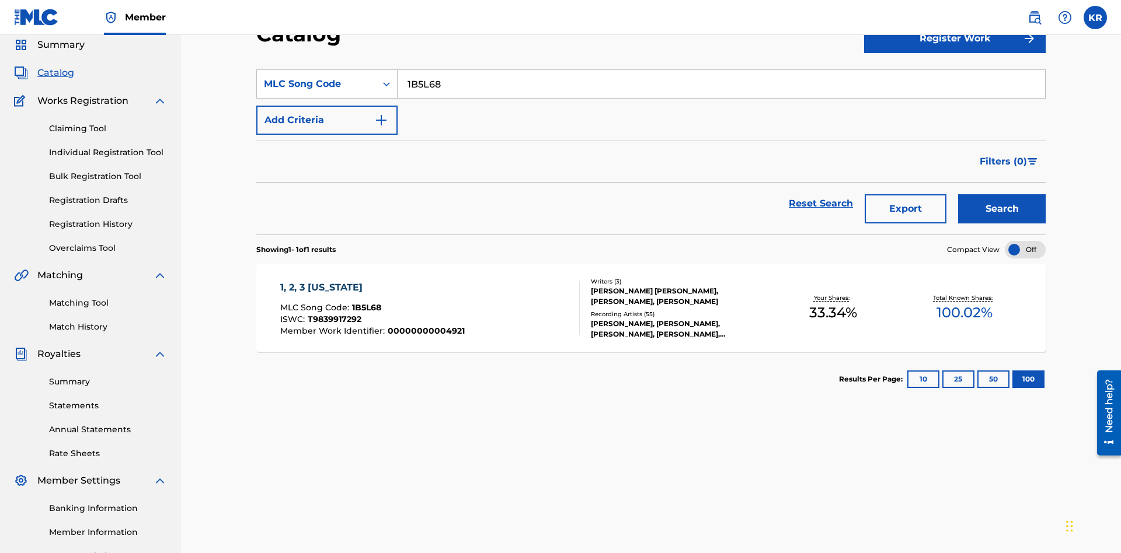
type input "1B5L68"
click at [1002, 194] on button "Search" at bounding box center [1002, 208] width 88 height 29
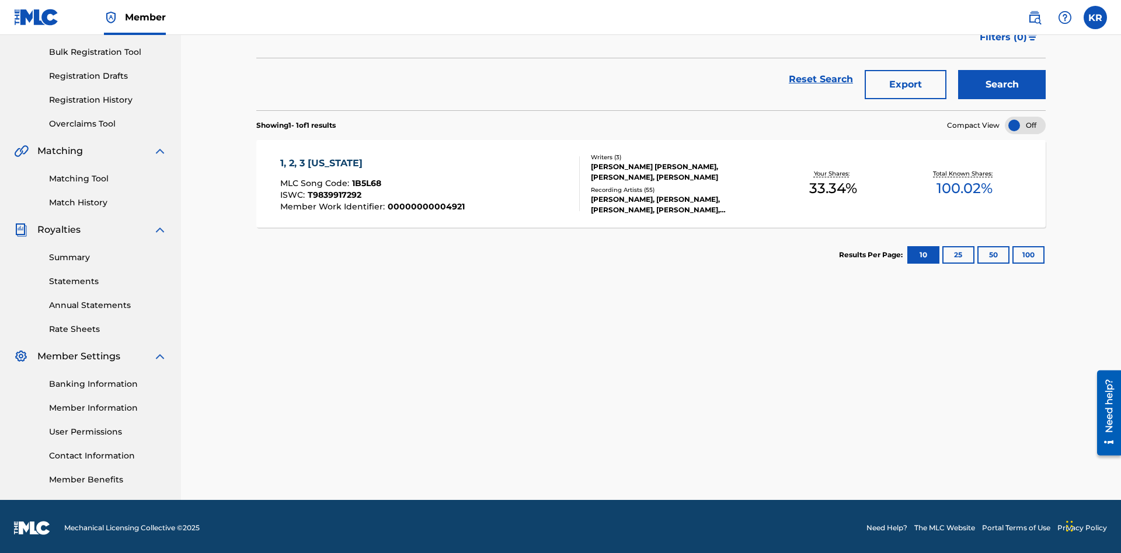
scroll to position [170, 0]
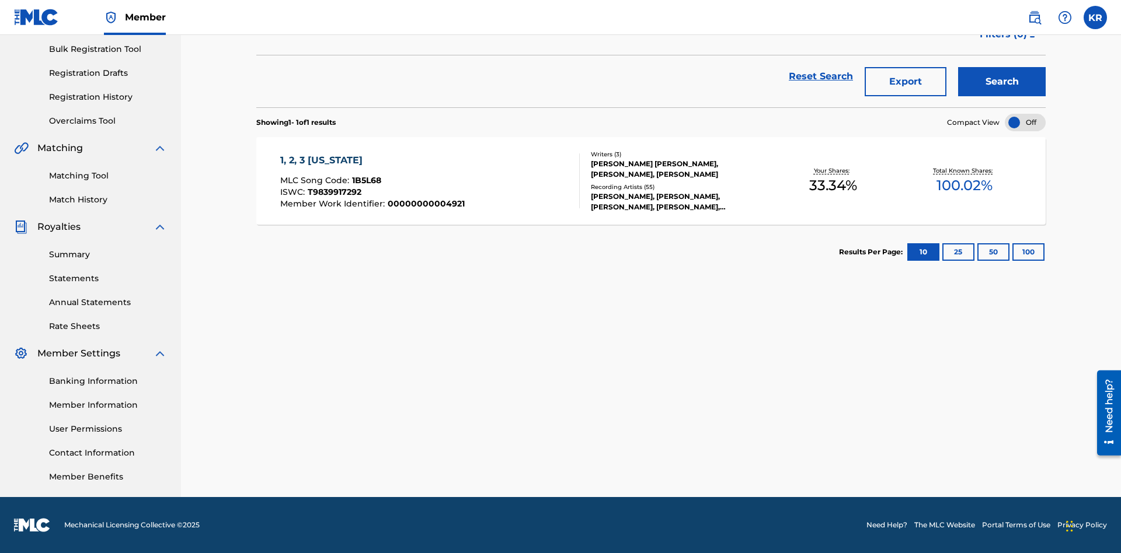
click at [1012, 252] on button "100" at bounding box center [1028, 252] width 32 height 18
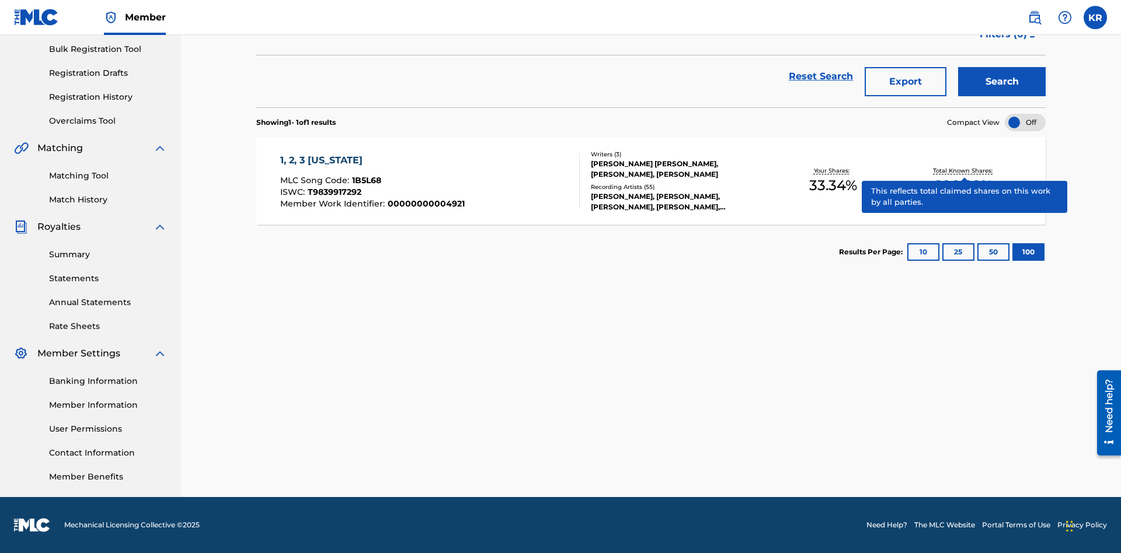
click at [365, 180] on span "1B5L68" at bounding box center [366, 180] width 29 height 11
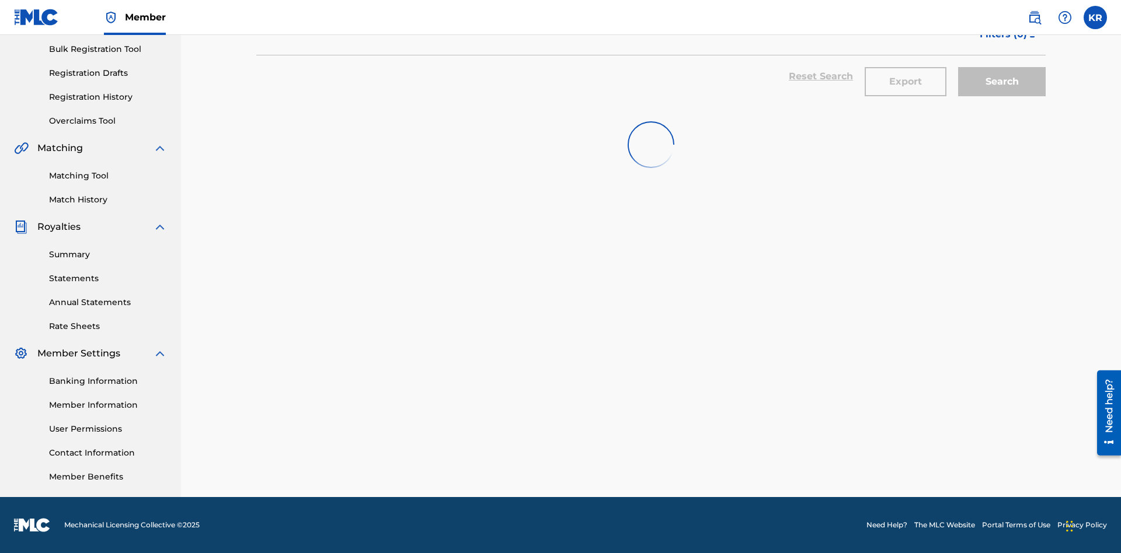
click at [905, 85] on button "Export" at bounding box center [905, 81] width 82 height 29
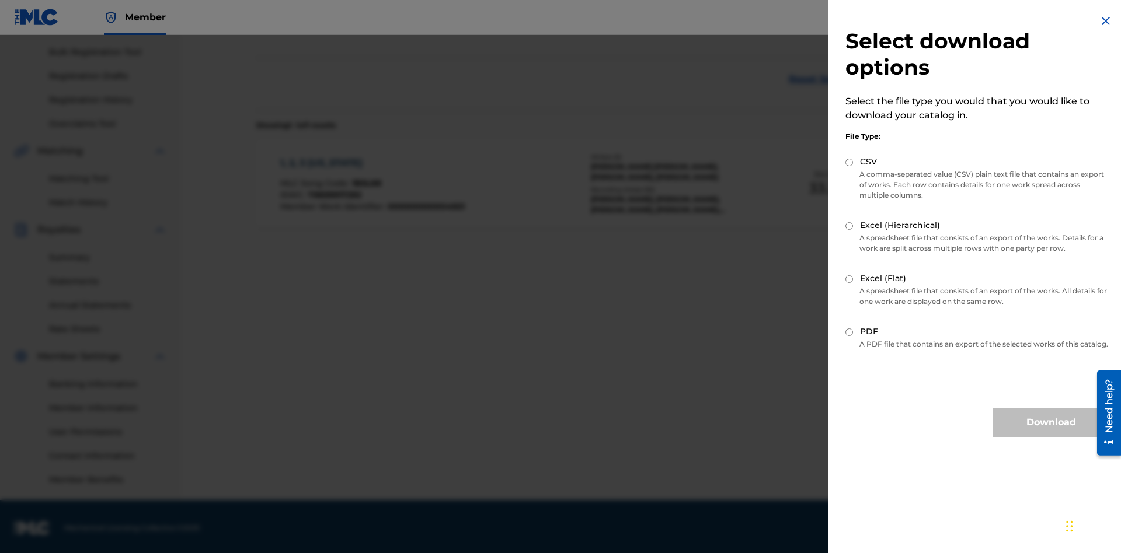
click at [849, 226] on input "Excel (Hierarchical)" at bounding box center [849, 226] width 8 height 8
radio input "true"
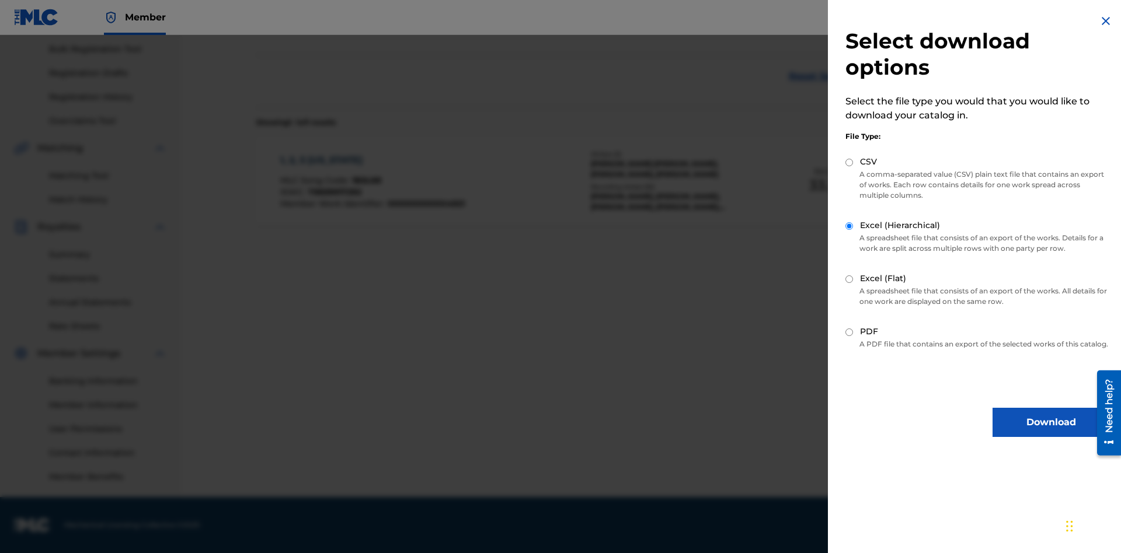
click at [1051, 433] on button "Download" at bounding box center [1050, 422] width 117 height 29
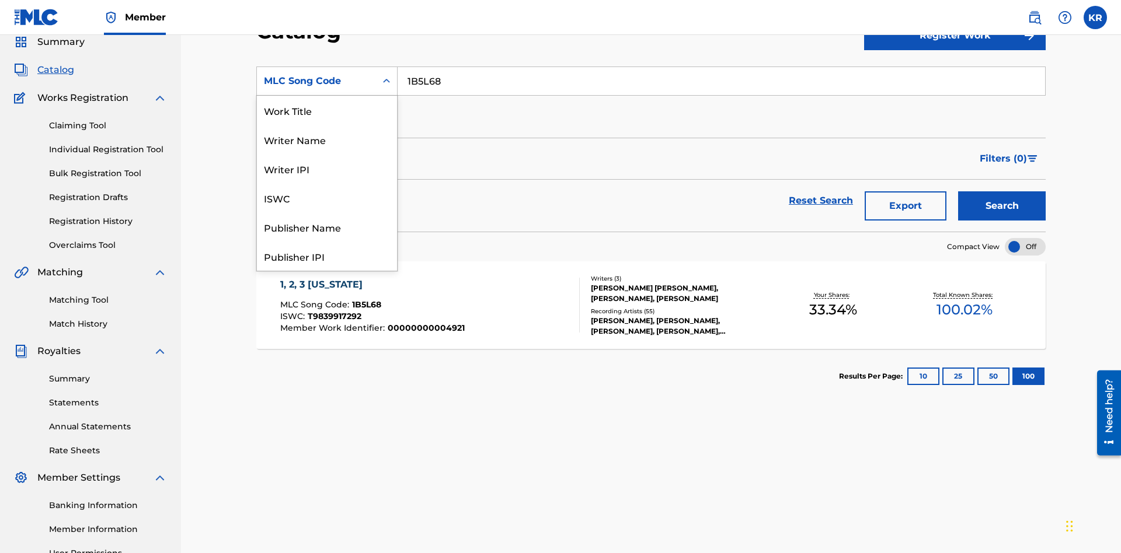
scroll to position [175, 0]
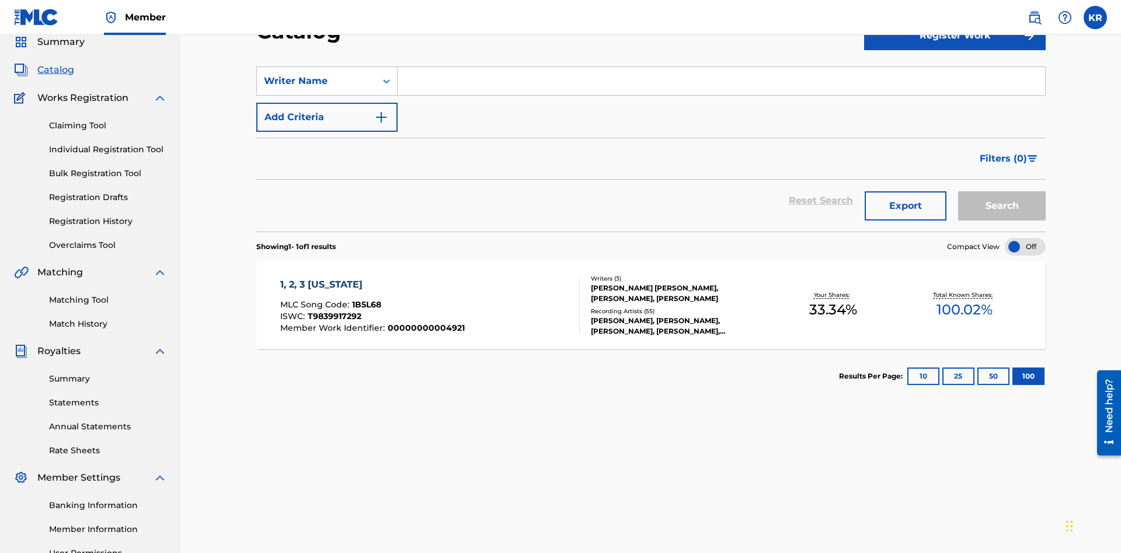
scroll to position [0, 0]
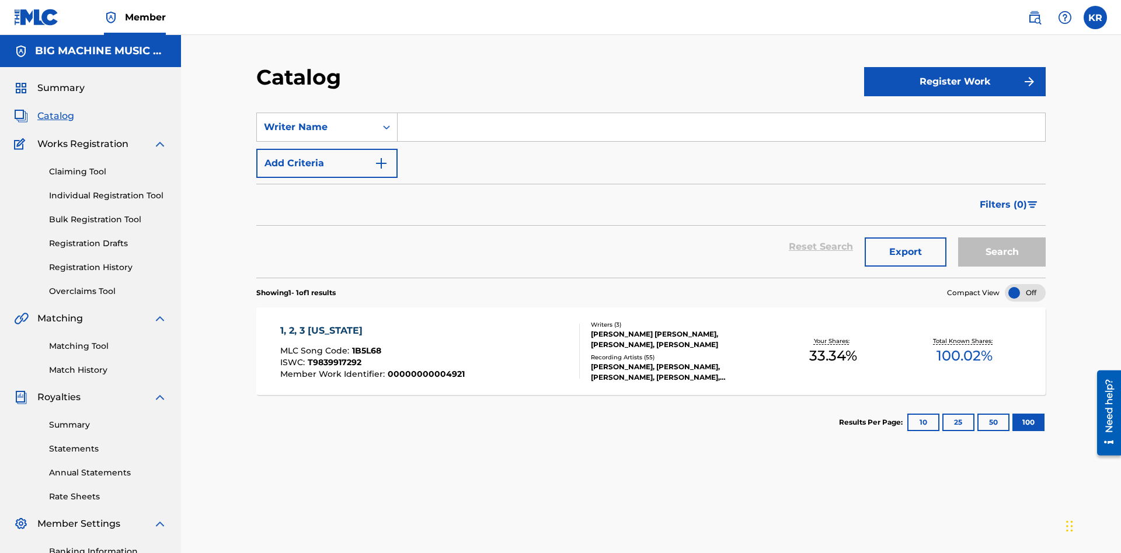
click at [721, 113] on input "Search Form" at bounding box center [720, 127] width 647 height 28
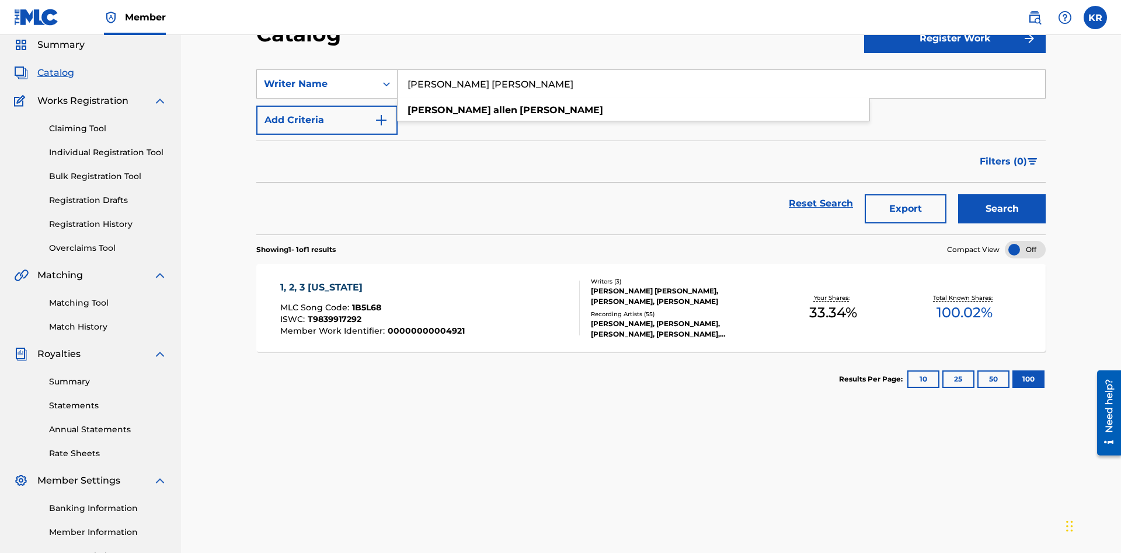
type input "[PERSON_NAME] [PERSON_NAME]"
click at [1002, 194] on button "Search" at bounding box center [1002, 208] width 88 height 29
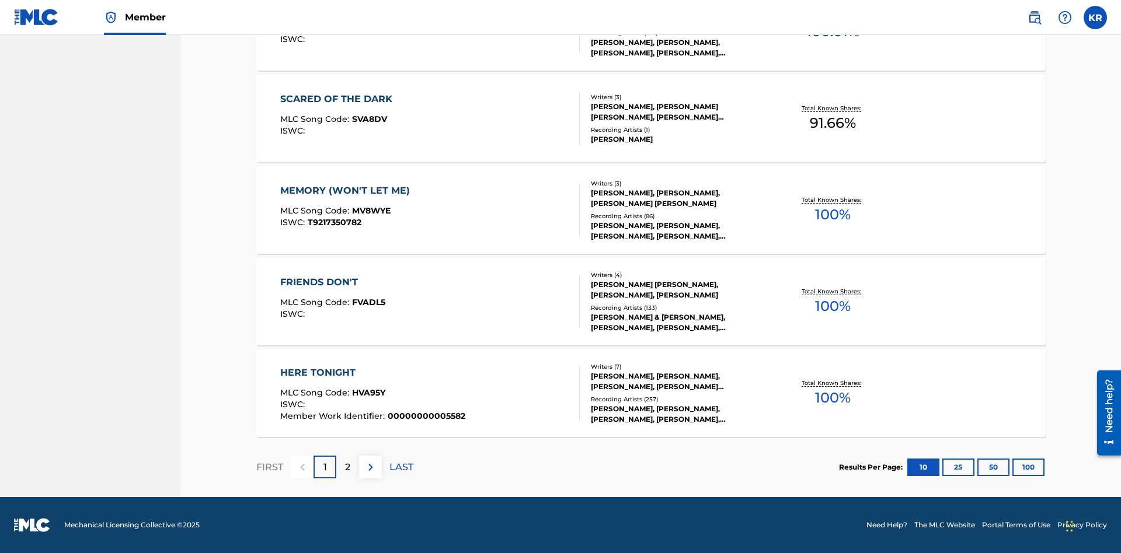
click at [1012, 467] on button "100" at bounding box center [1028, 468] width 32 height 18
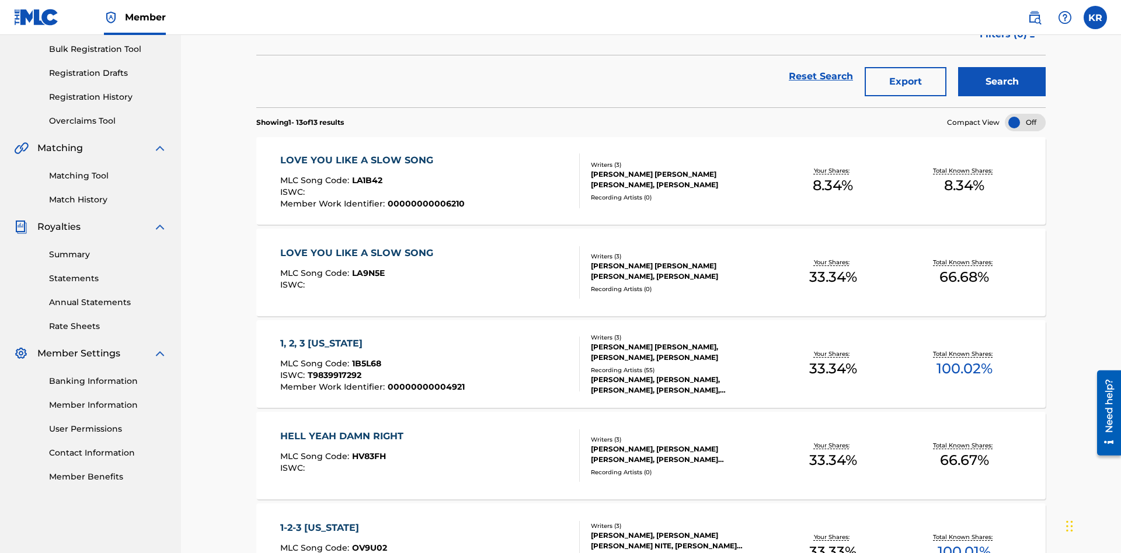
scroll to position [266, 0]
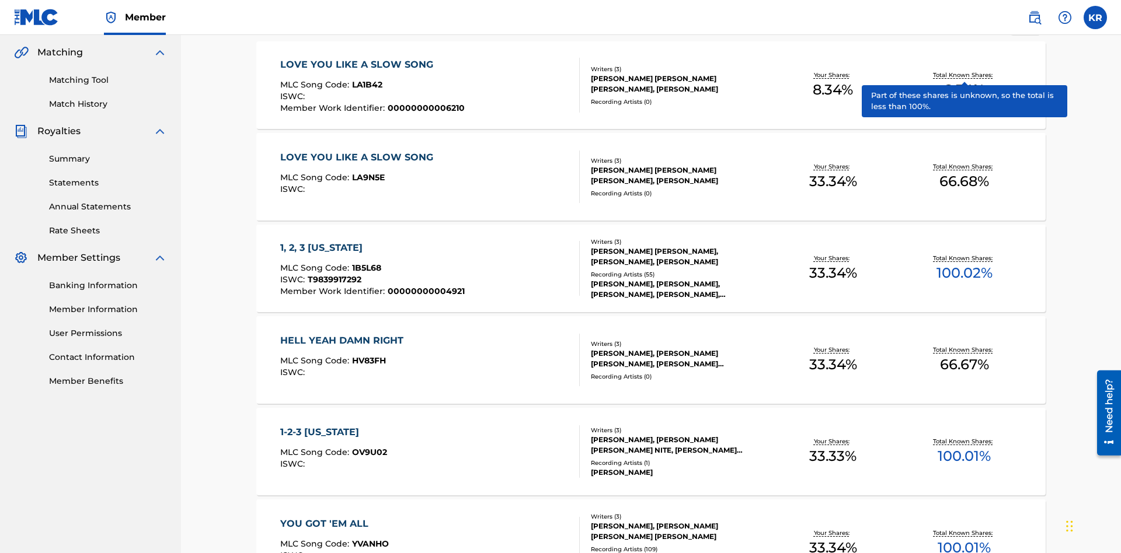
click at [365, 263] on span "1B5L68" at bounding box center [366, 268] width 29 height 11
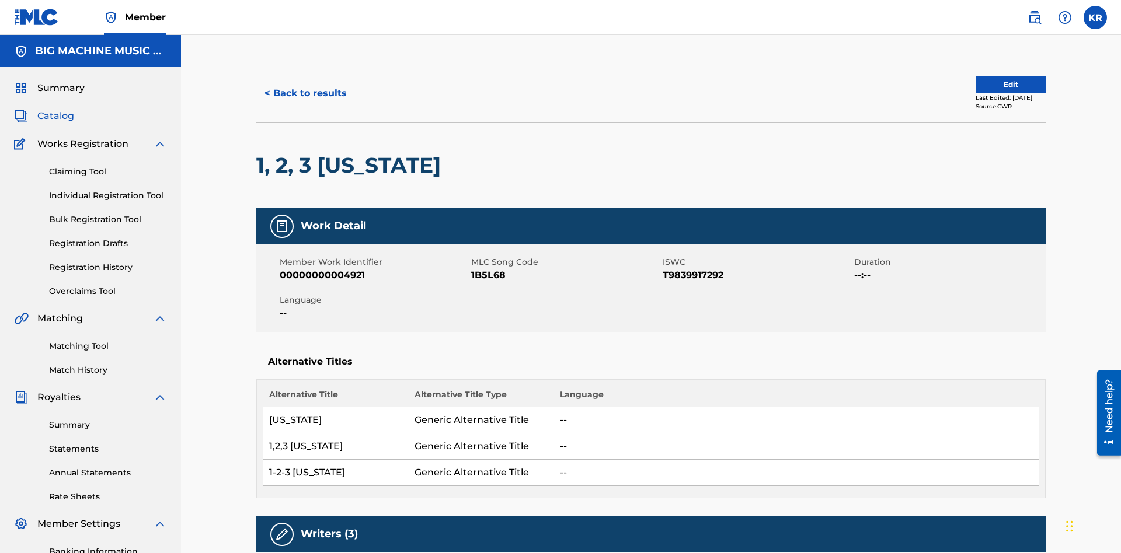
click at [305, 85] on button "< Back to results" at bounding box center [305, 93] width 99 height 29
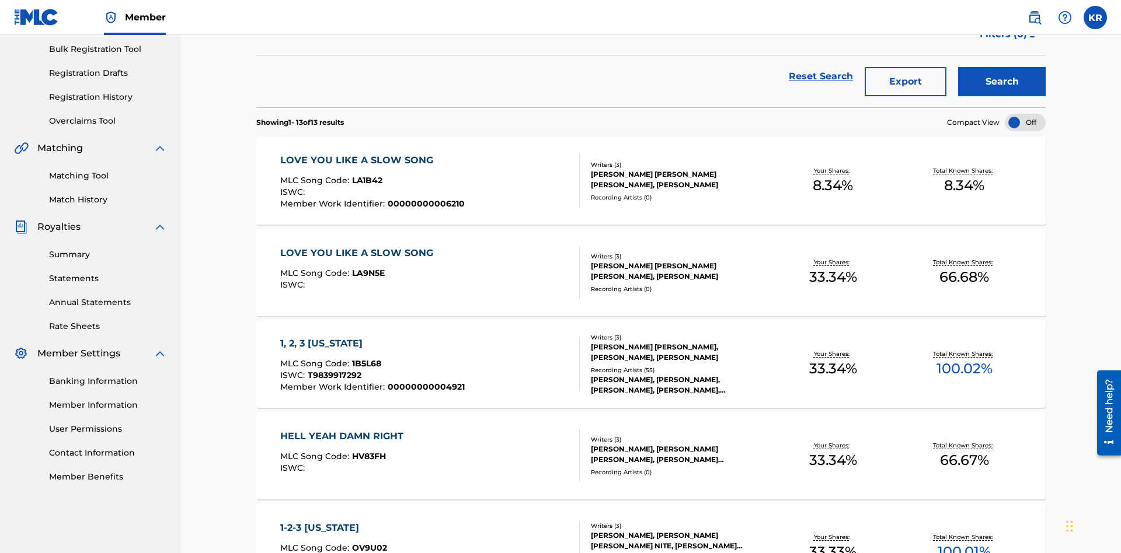
click at [905, 85] on button "Export" at bounding box center [905, 81] width 82 height 29
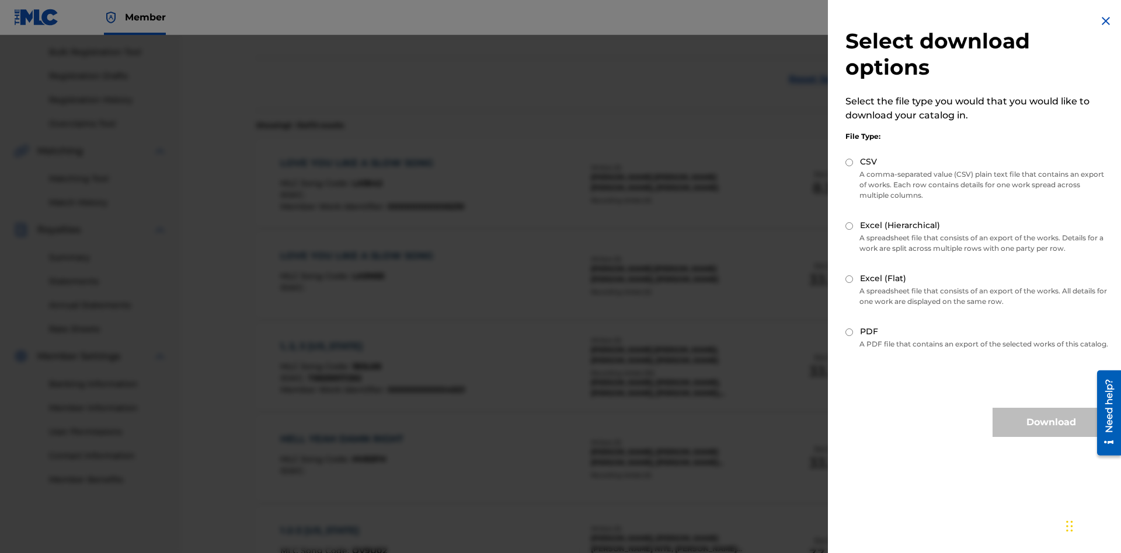
click at [849, 279] on input "Excel (Flat)" at bounding box center [849, 279] width 8 height 8
radio input "true"
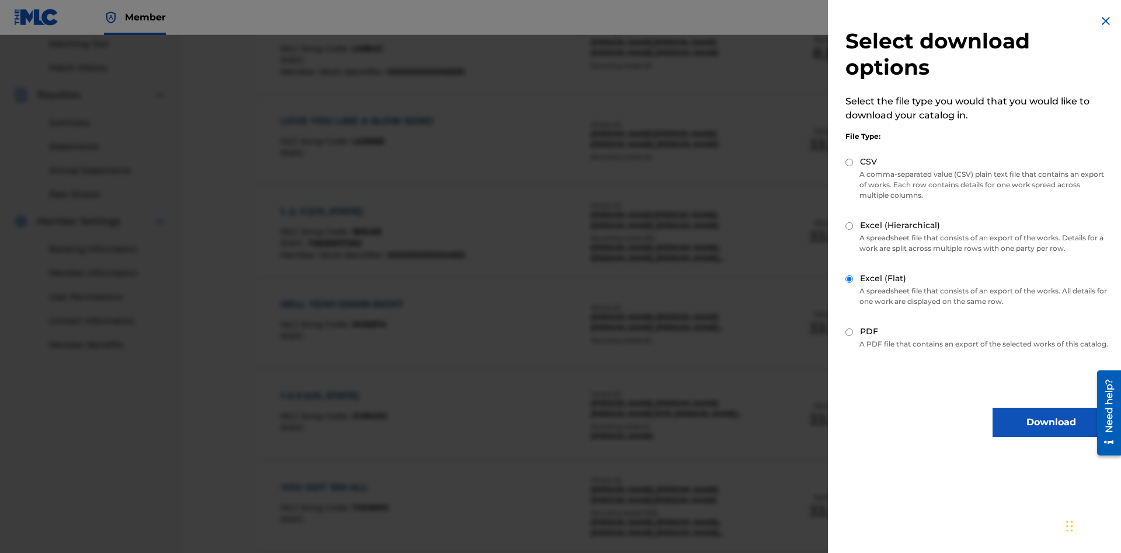
click at [1051, 433] on button "Download" at bounding box center [1050, 422] width 117 height 29
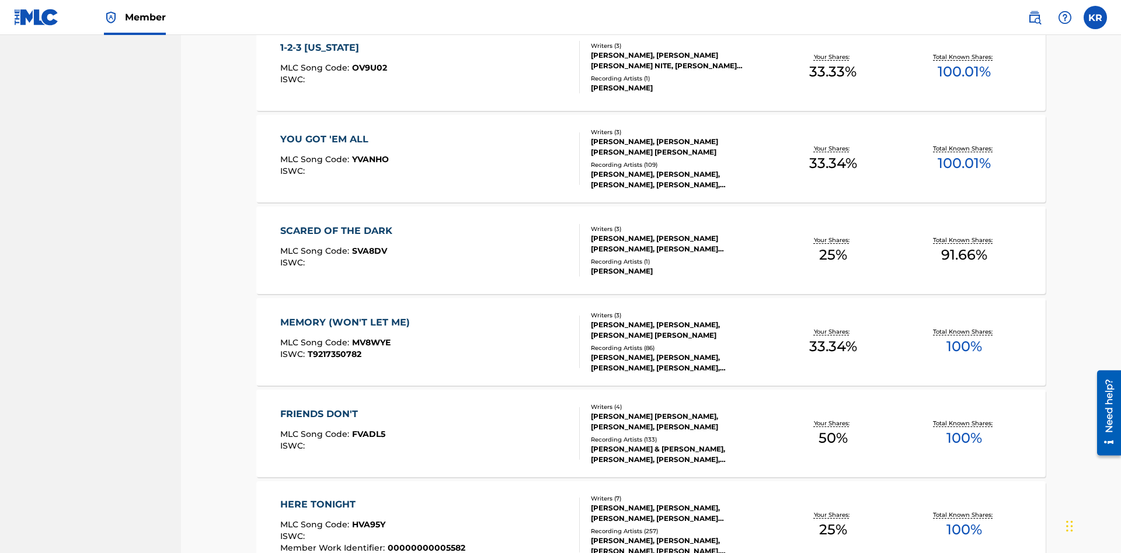
scroll to position [46, 0]
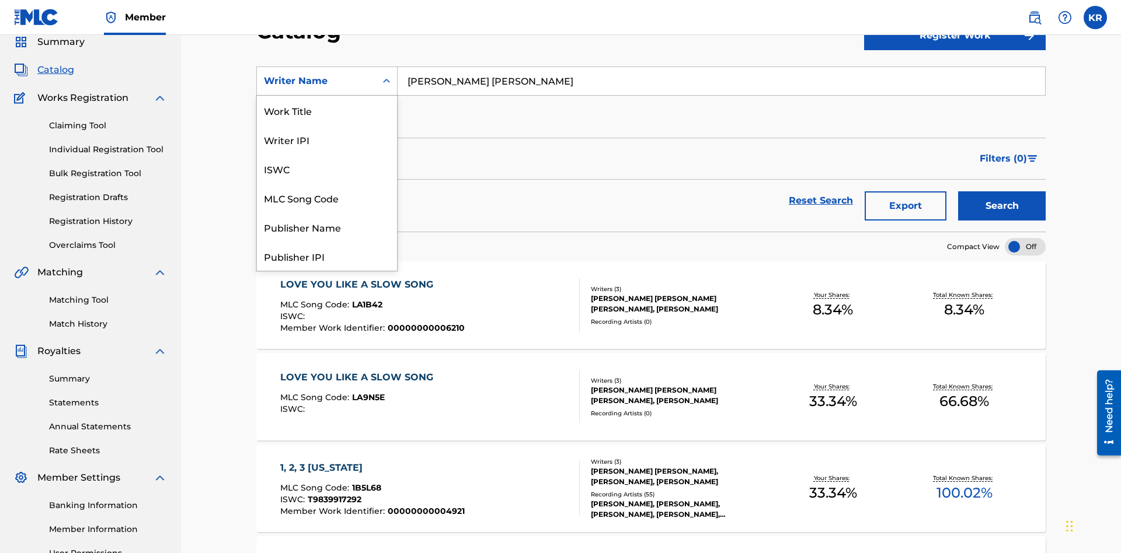
scroll to position [175, 0]
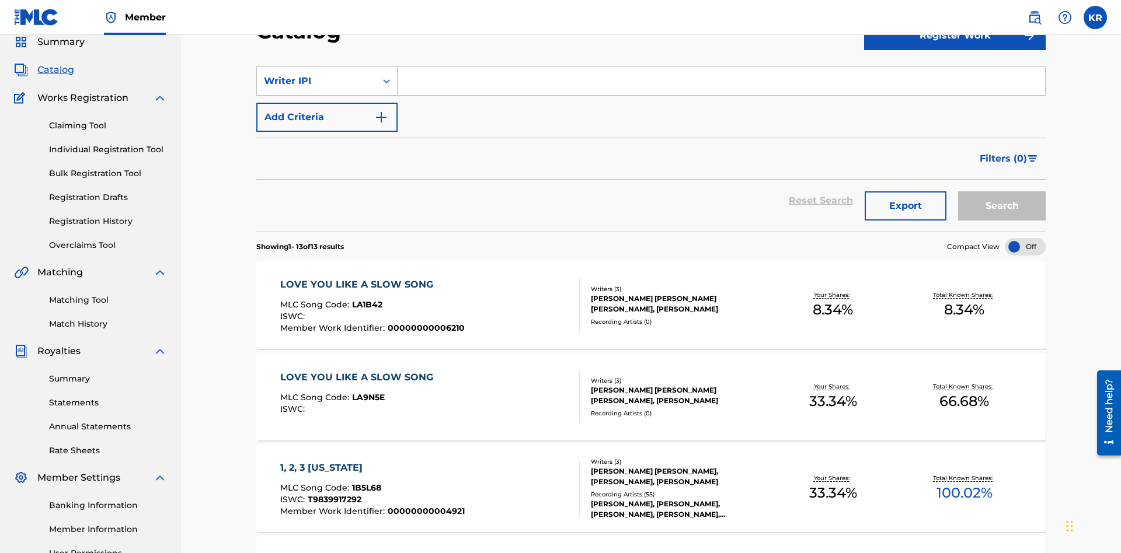
scroll to position [0, 0]
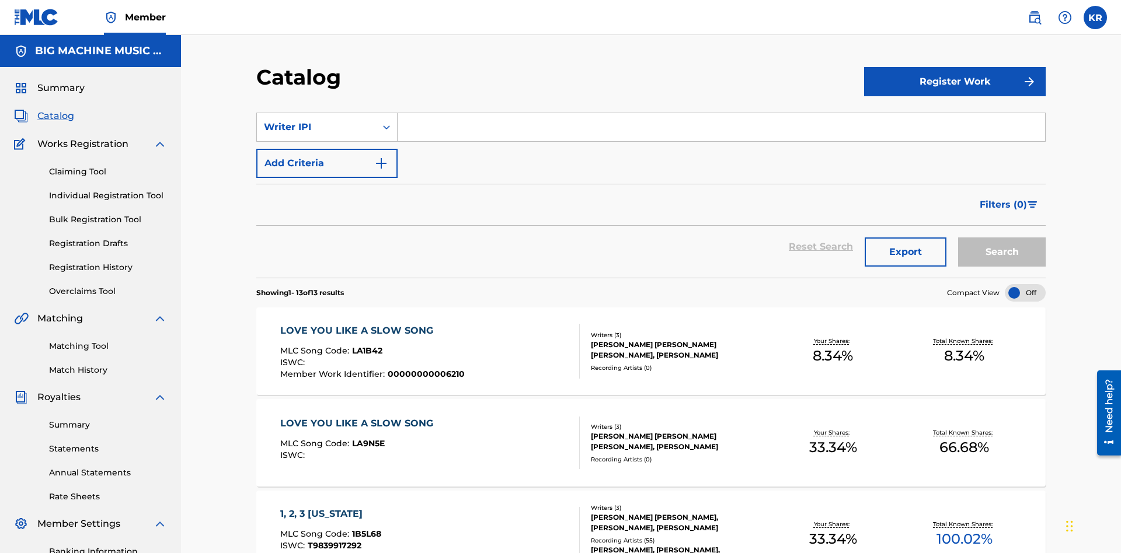
click at [721, 113] on input "Search Form" at bounding box center [720, 127] width 647 height 28
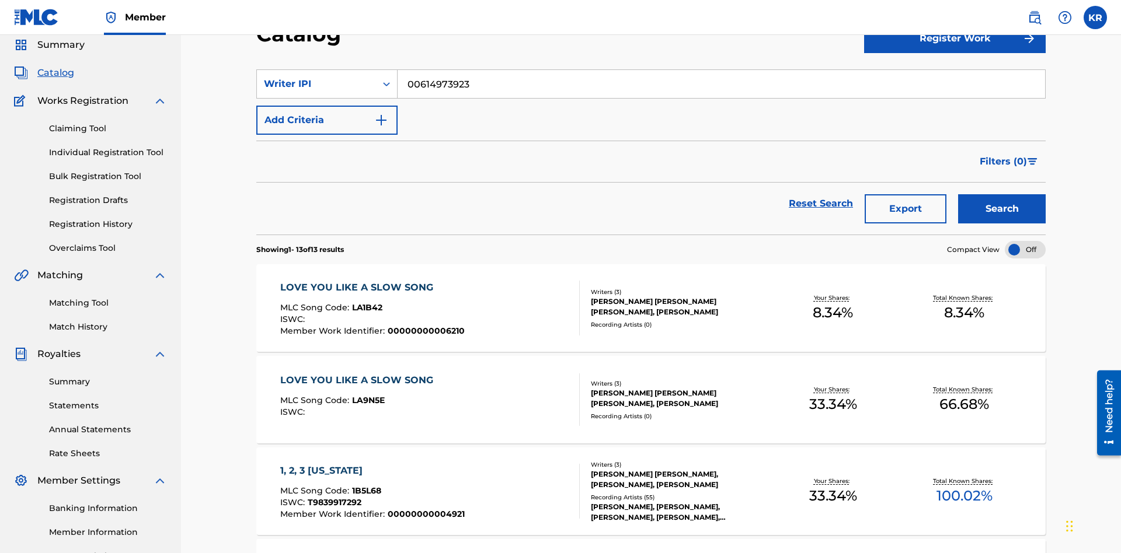
type input "00614973923"
click at [1002, 194] on button "Search" at bounding box center [1002, 208] width 88 height 29
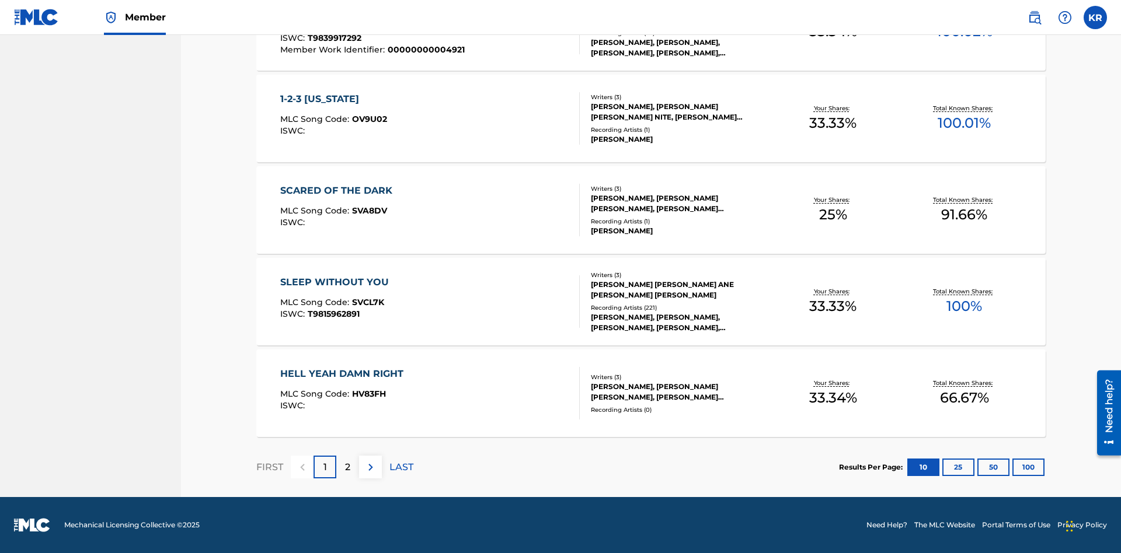
click at [1012, 467] on button "100" at bounding box center [1028, 468] width 32 height 18
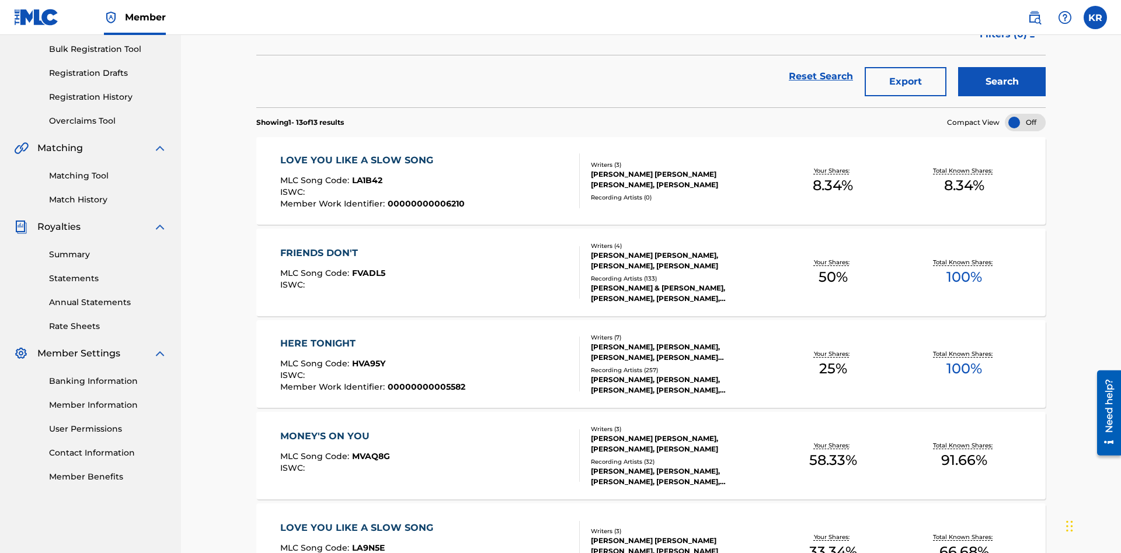
scroll to position [266, 0]
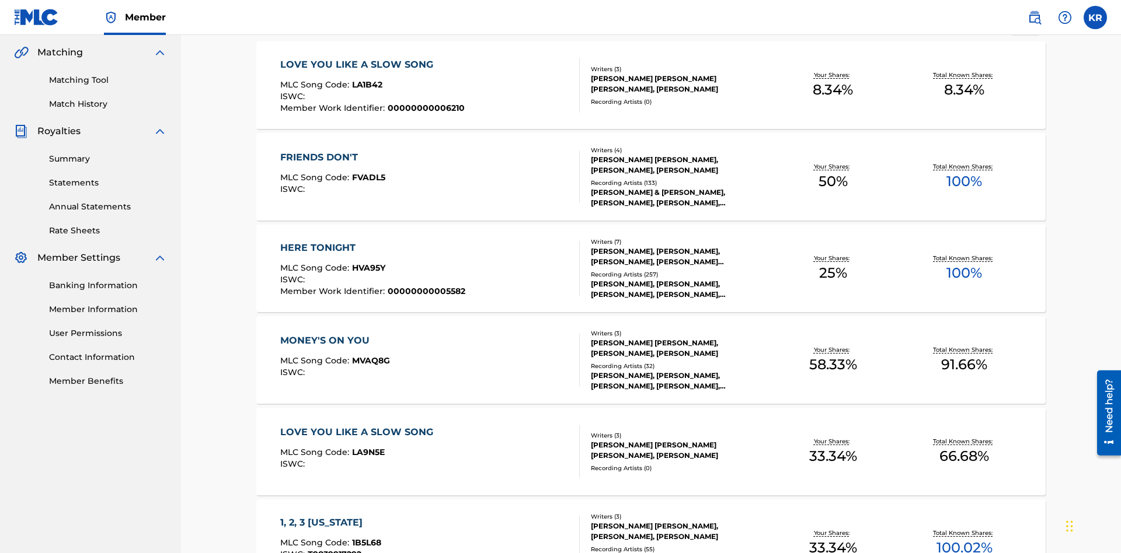
click at [365, 538] on span "1B5L68" at bounding box center [366, 543] width 29 height 11
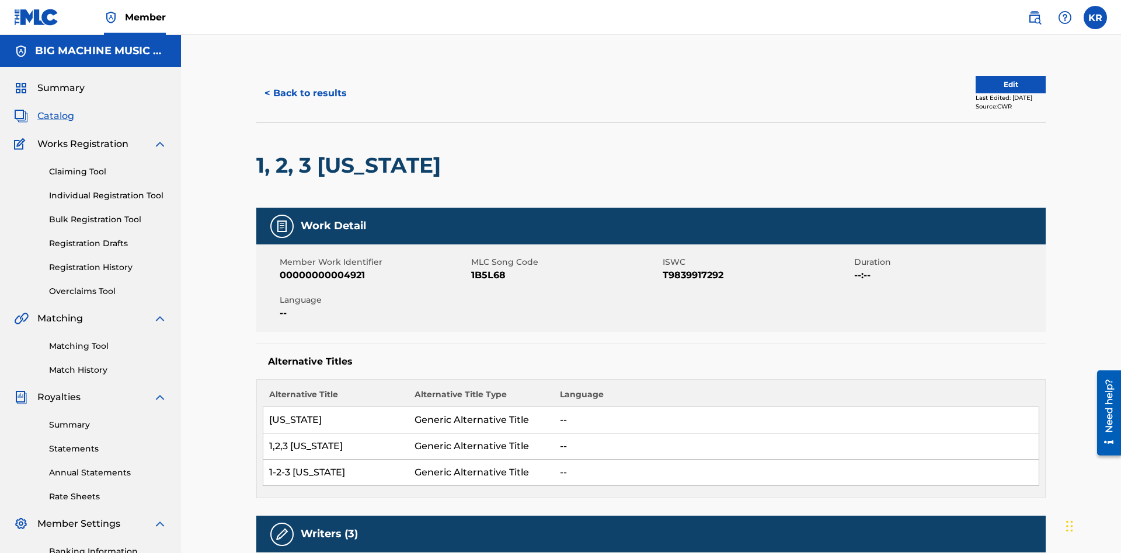
click at [305, 85] on button "< Back to results" at bounding box center [305, 93] width 99 height 29
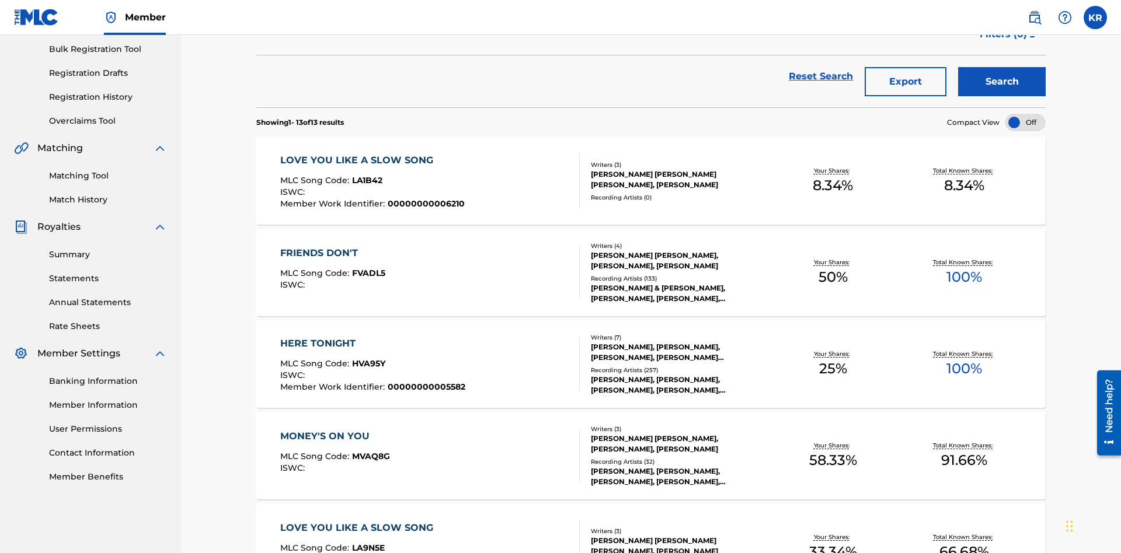
click at [905, 85] on button "Export" at bounding box center [905, 81] width 82 height 29
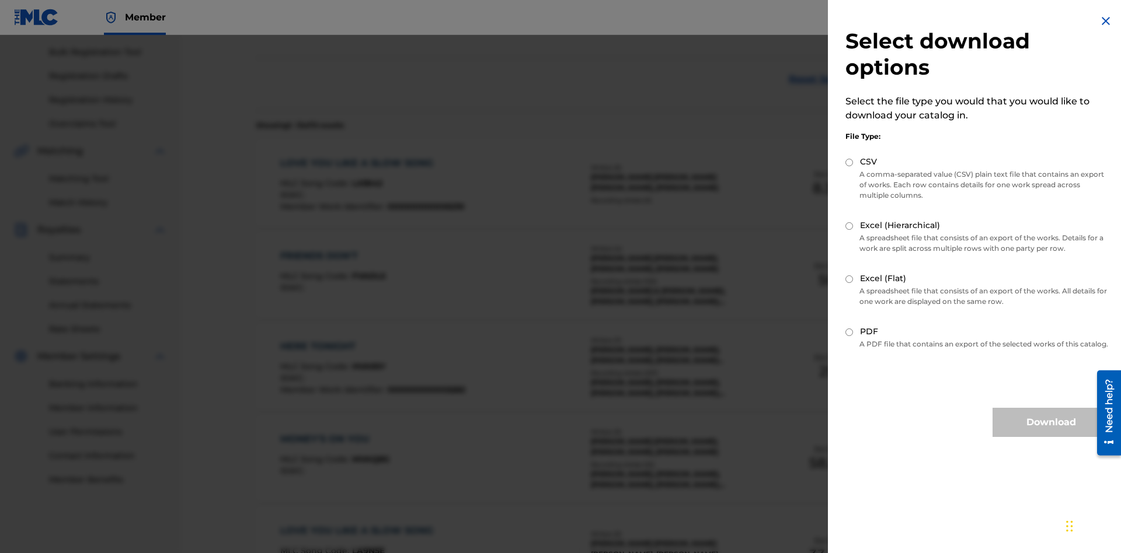
click at [849, 162] on input "CSV" at bounding box center [849, 163] width 8 height 8
radio input "true"
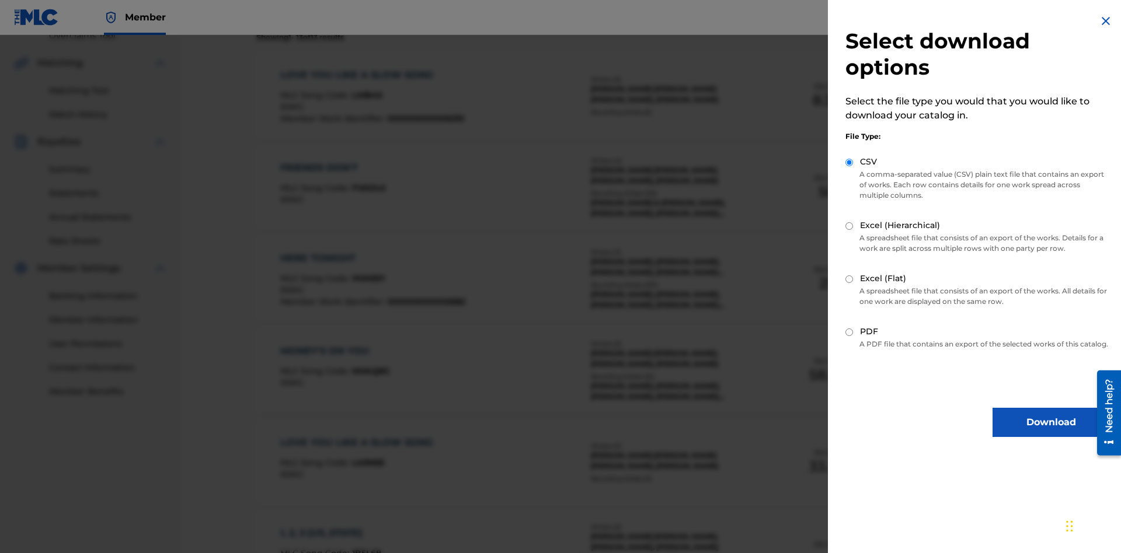
click at [1051, 433] on button "Download" at bounding box center [1050, 422] width 117 height 29
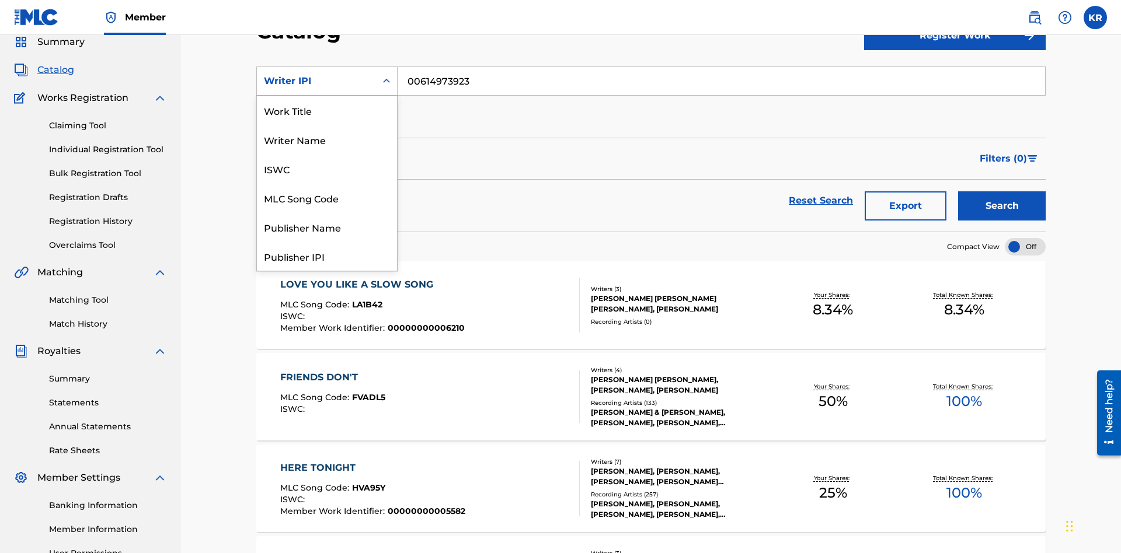
scroll to position [175, 0]
click at [327, 67] on div "Publisher Name" at bounding box center [327, 51] width 140 height 29
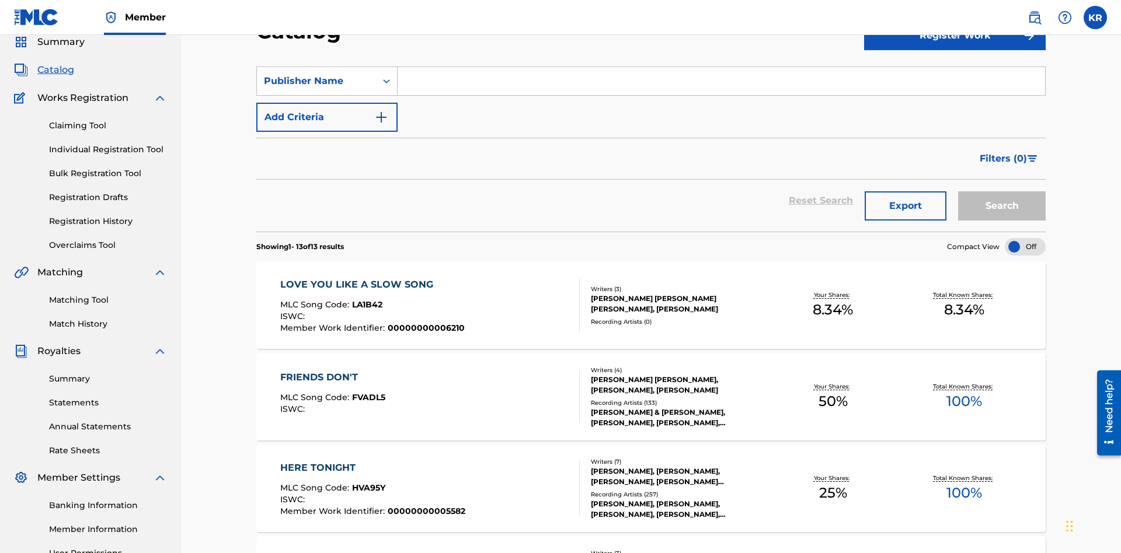
scroll to position [0, 0]
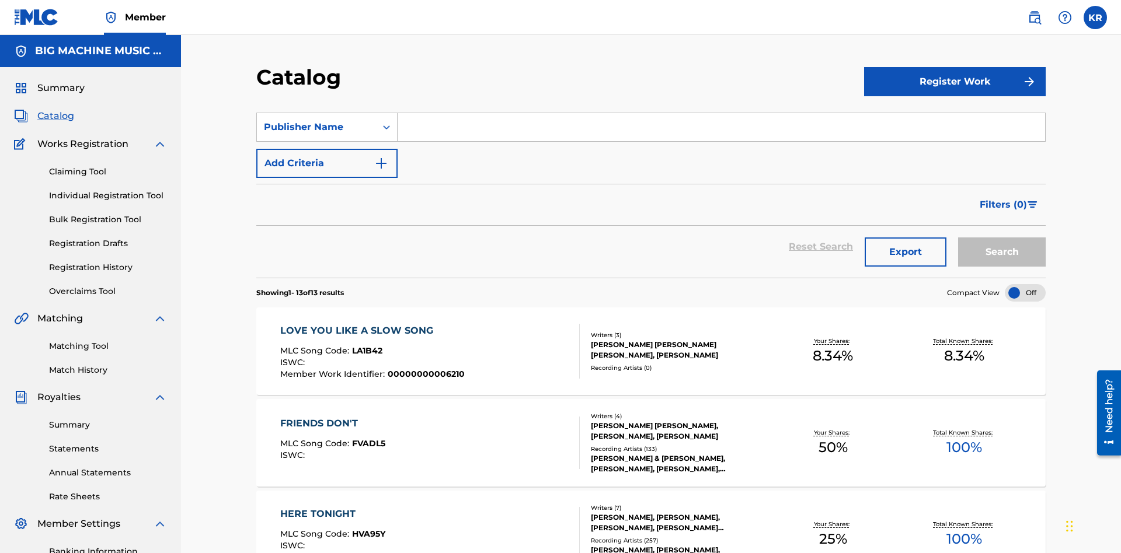
click at [721, 113] on input "Search Form" at bounding box center [720, 127] width 647 height 28
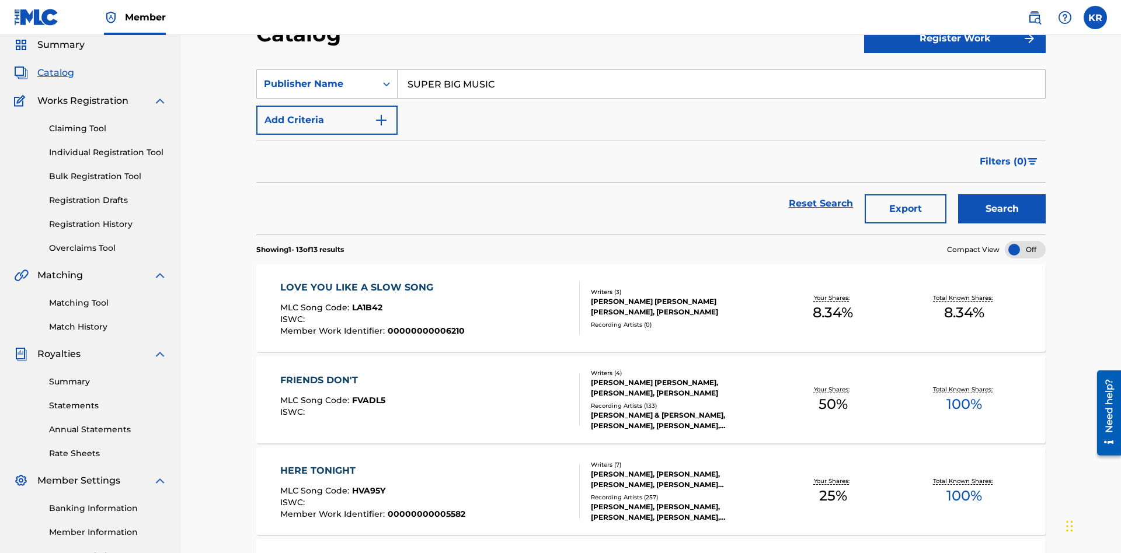
scroll to position [168, 0]
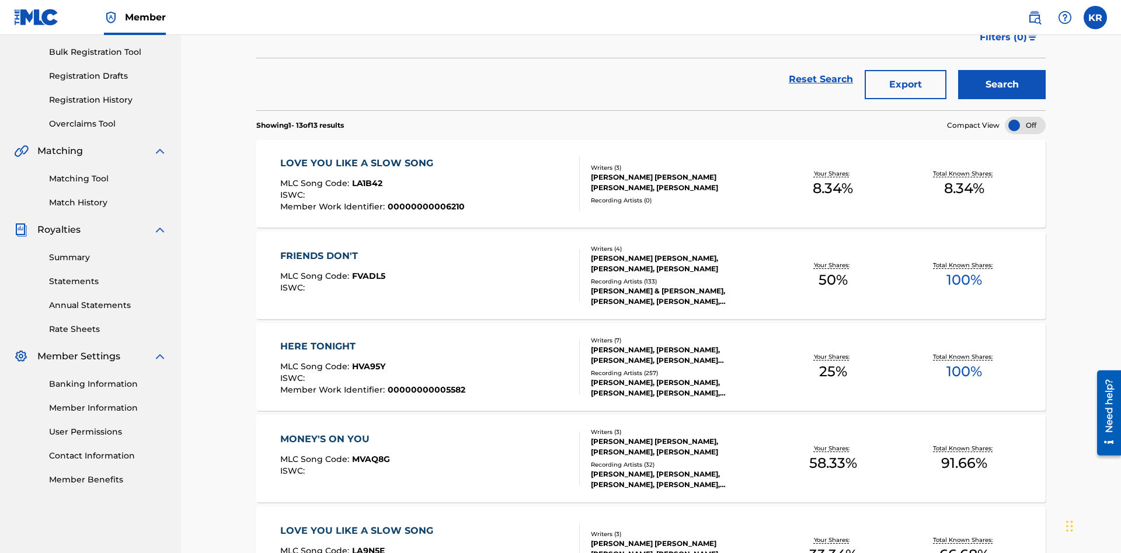
type input "SUPER BIG MUSIC"
click at [1002, 85] on button "Search" at bounding box center [1002, 84] width 88 height 29
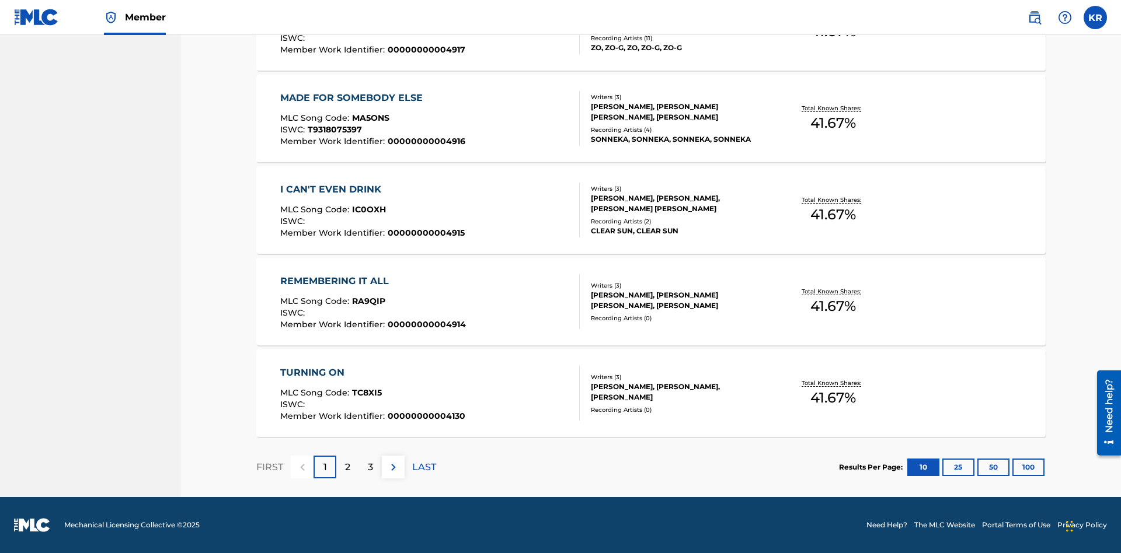
click at [1012, 467] on button "100" at bounding box center [1028, 468] width 32 height 18
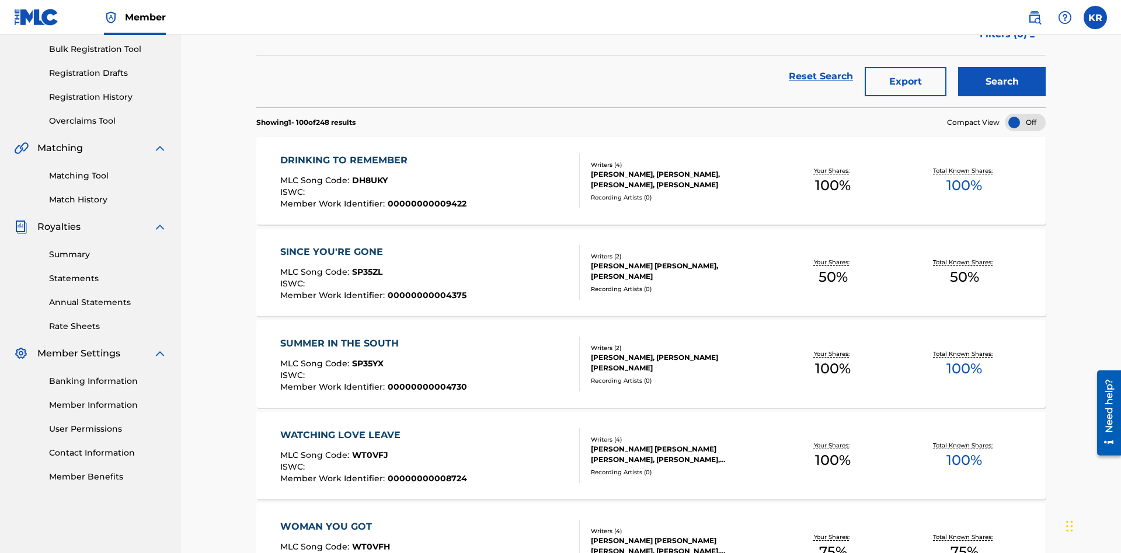
scroll to position [266, 0]
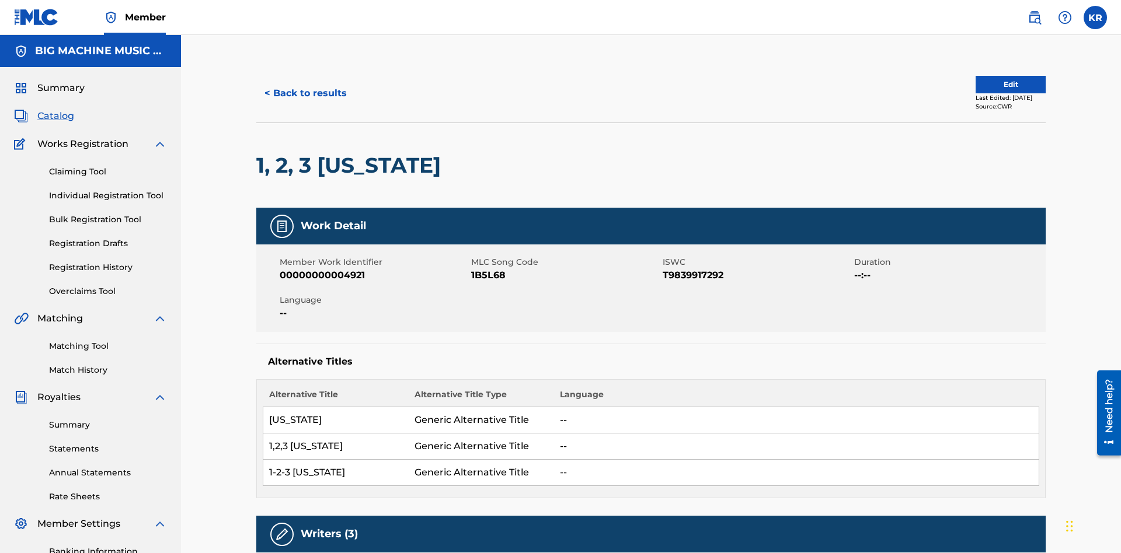
click at [305, 85] on button "< Back to results" at bounding box center [305, 93] width 99 height 29
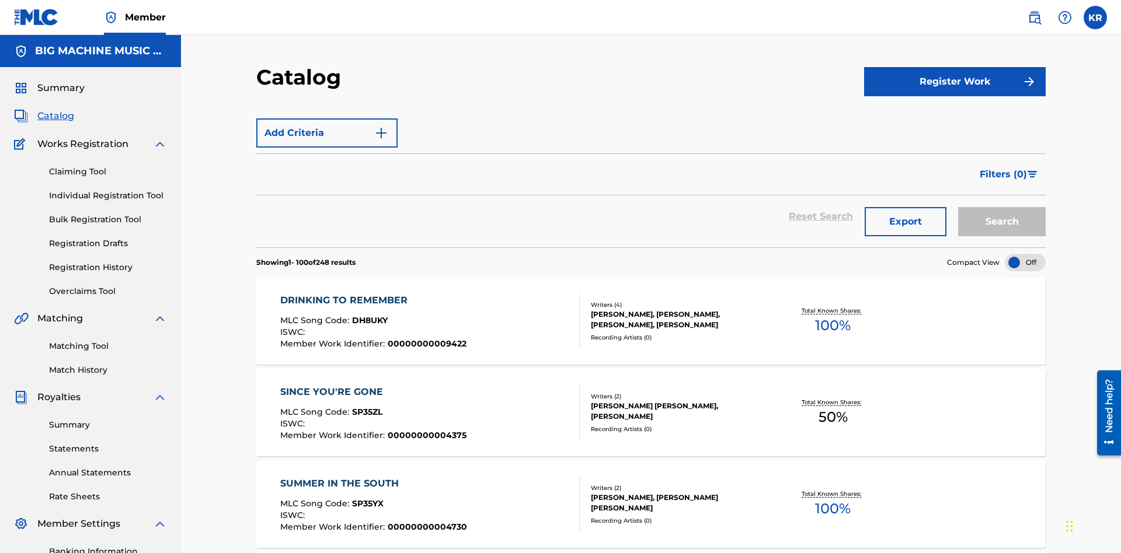
scroll to position [170, 0]
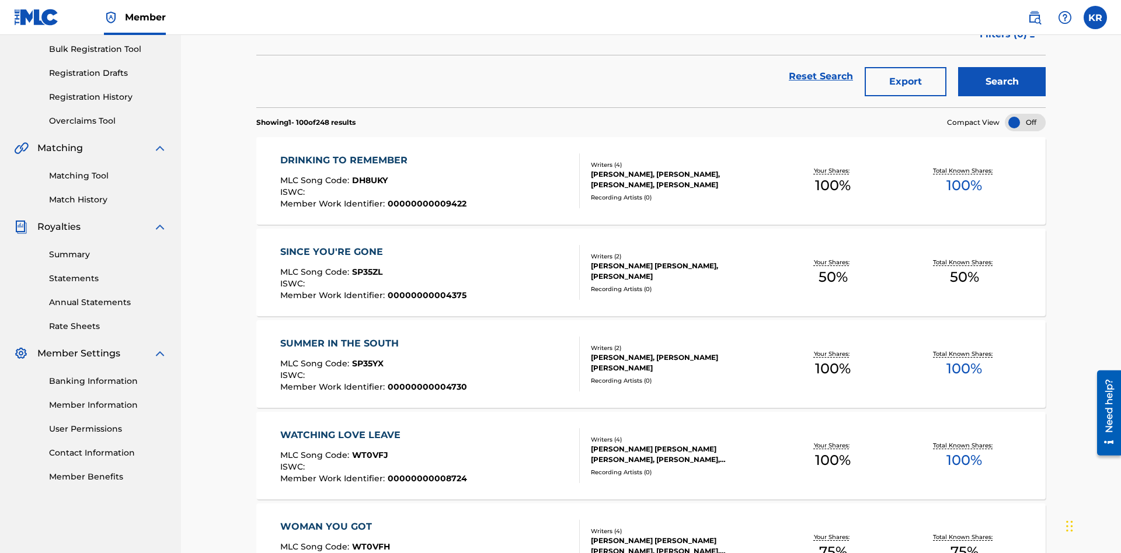
click at [905, 85] on button "Export" at bounding box center [905, 81] width 82 height 29
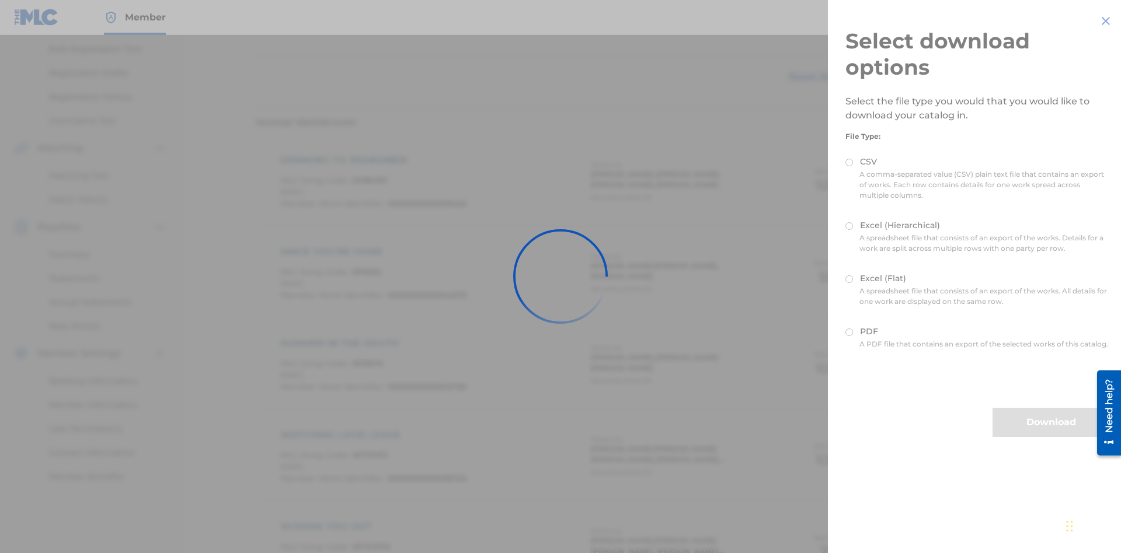
scroll to position [168, 0]
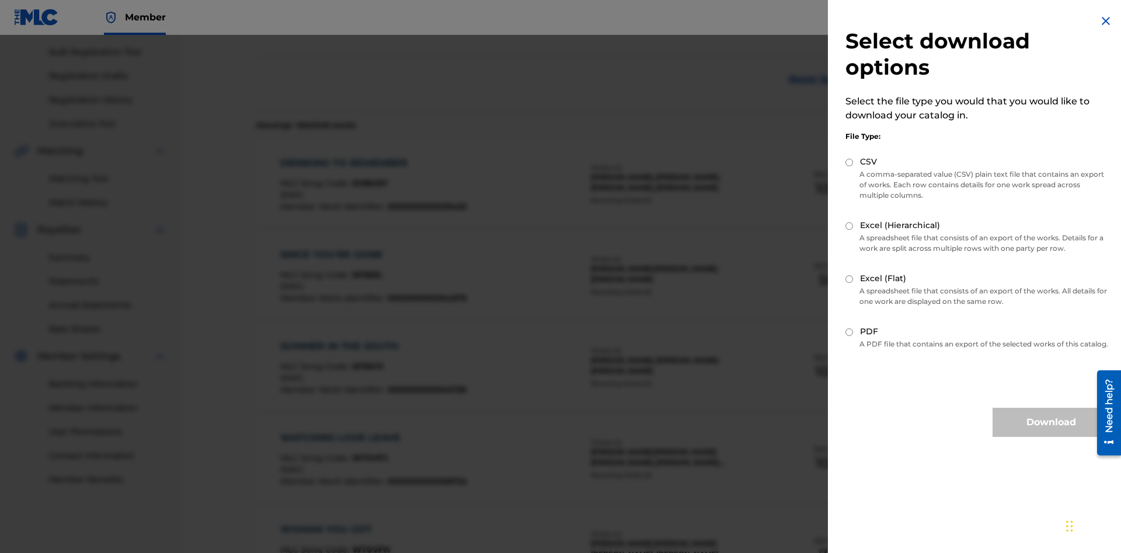
click at [849, 226] on input "Excel (Hierarchical)" at bounding box center [849, 226] width 8 height 8
radio input "true"
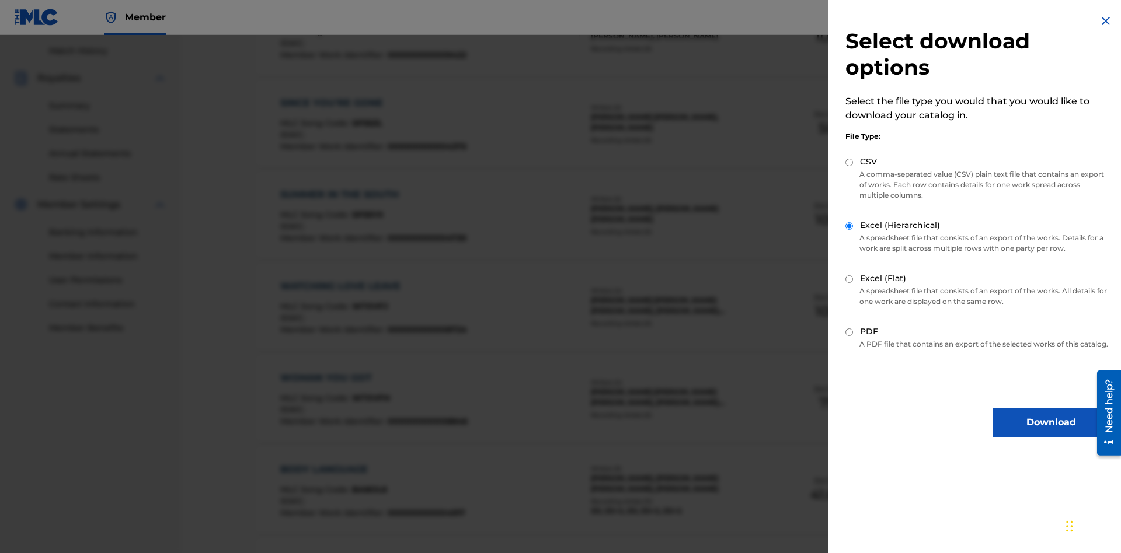
click at [1051, 433] on button "Download" at bounding box center [1050, 422] width 117 height 29
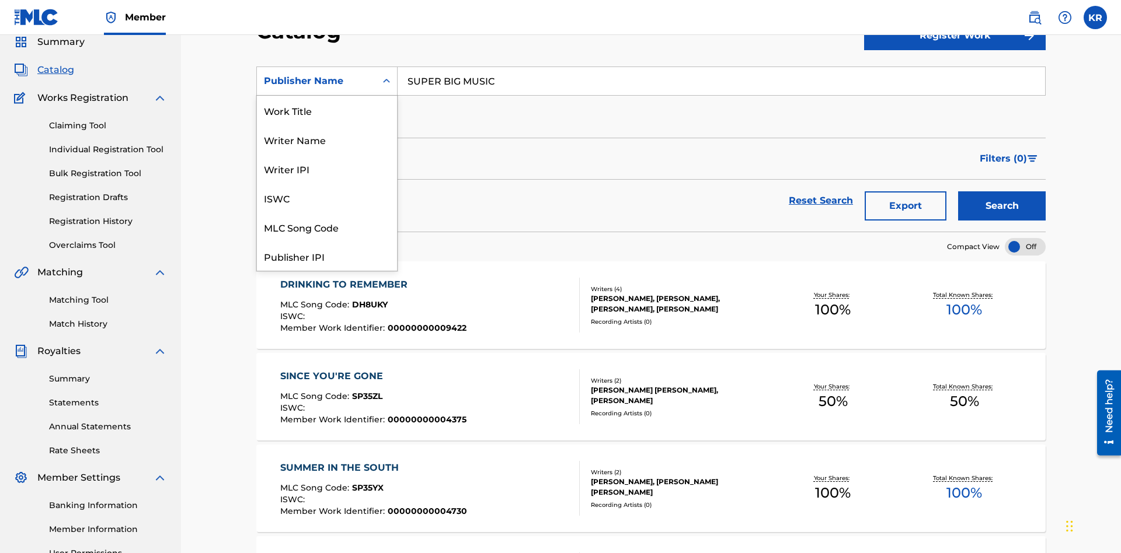
scroll to position [175, 0]
click at [327, 96] on div "Publisher IPI" at bounding box center [327, 81] width 140 height 29
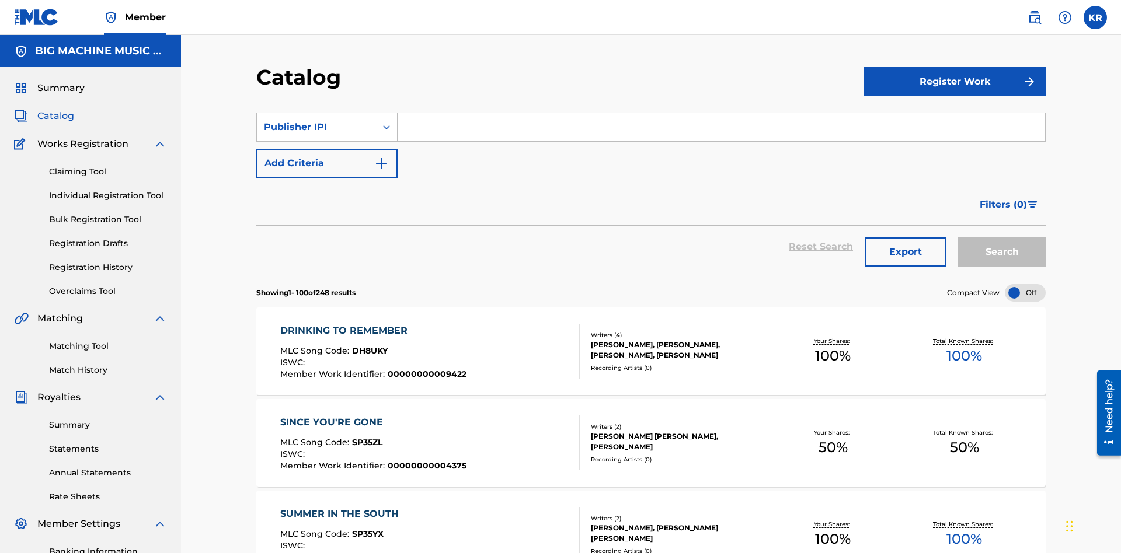
click at [721, 113] on input "Search Form" at bounding box center [720, 127] width 647 height 28
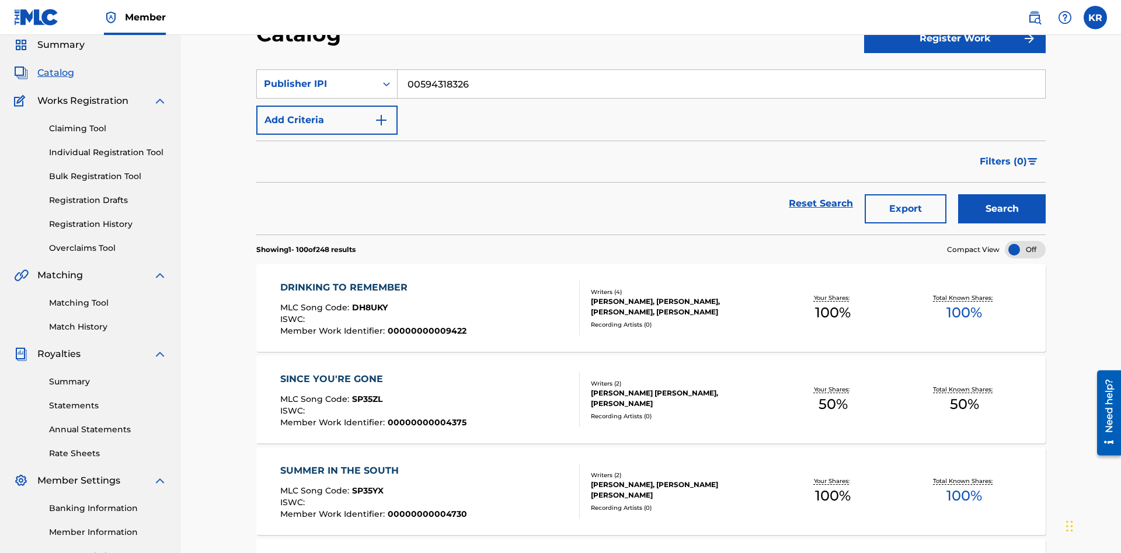
type input "00594318326"
click at [1002, 194] on button "Search" at bounding box center [1002, 208] width 88 height 29
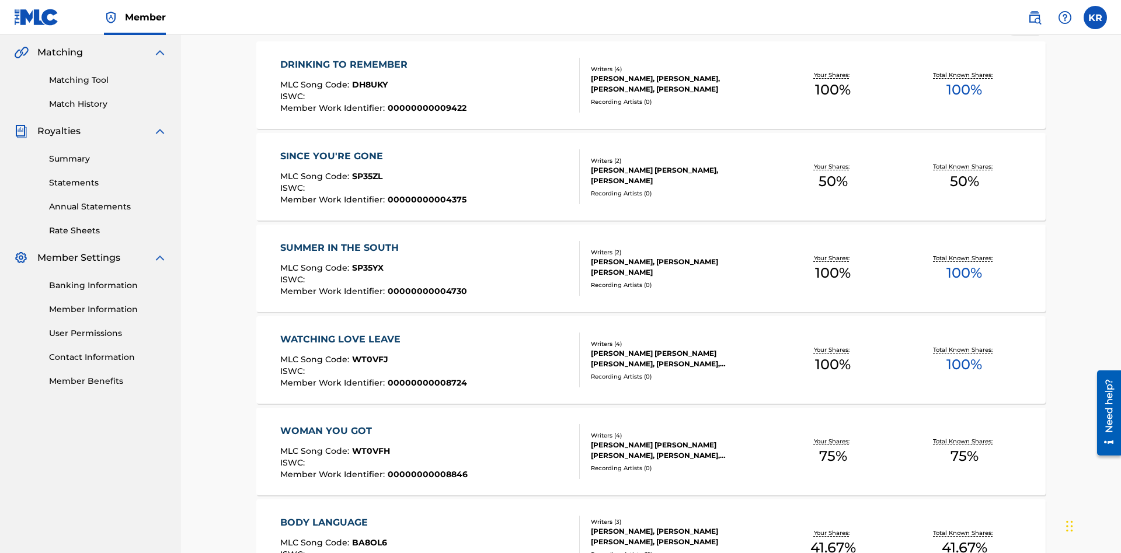
scroll to position [266, 0]
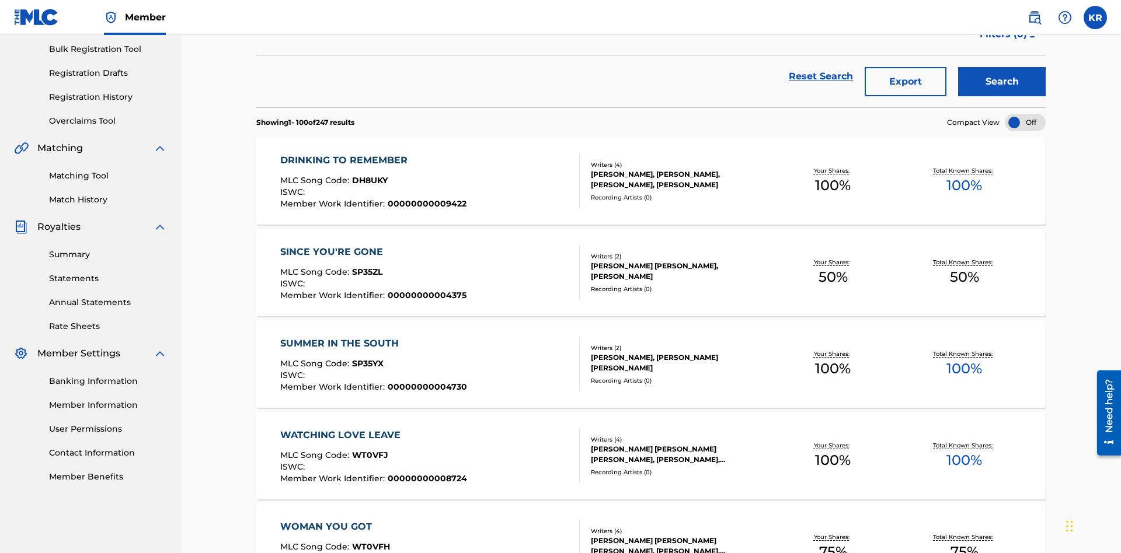
scroll to position [168, 0]
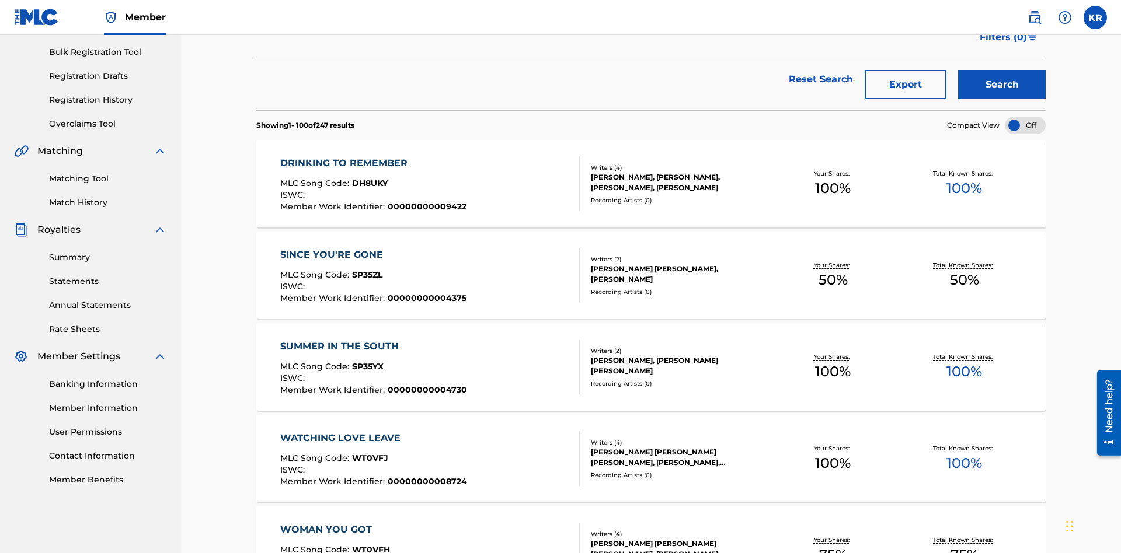
click at [905, 85] on button "Export" at bounding box center [905, 84] width 82 height 29
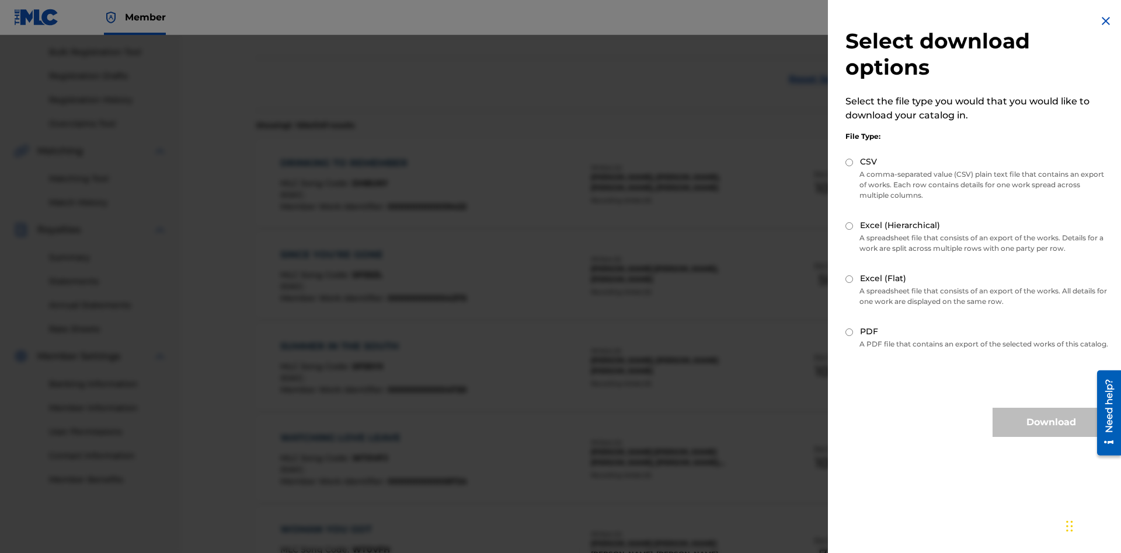
click at [849, 279] on input "Excel (Flat)" at bounding box center [849, 279] width 8 height 8
radio input "true"
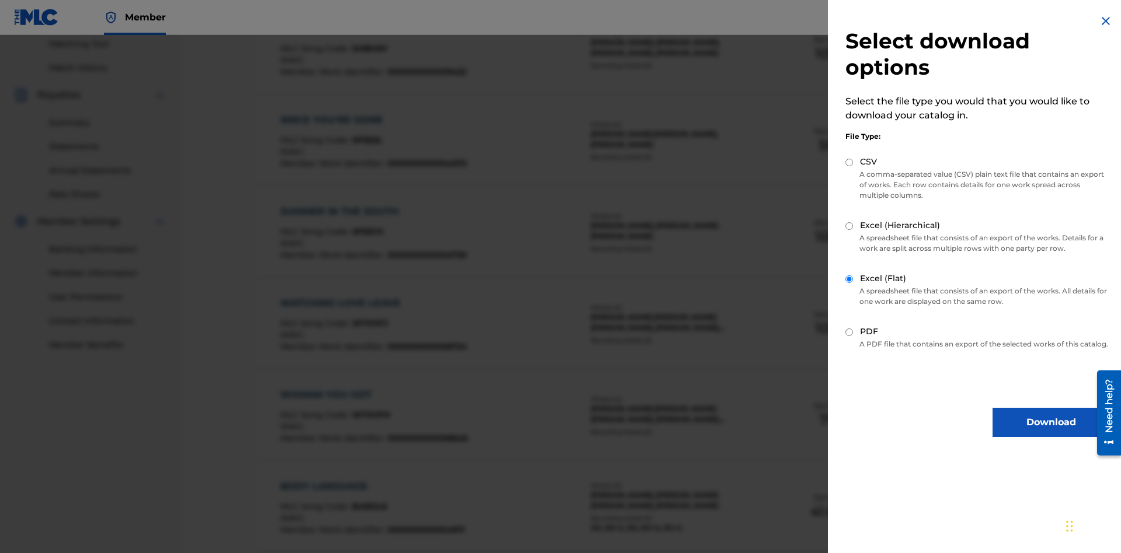
click at [1051, 433] on button "Download" at bounding box center [1050, 422] width 117 height 29
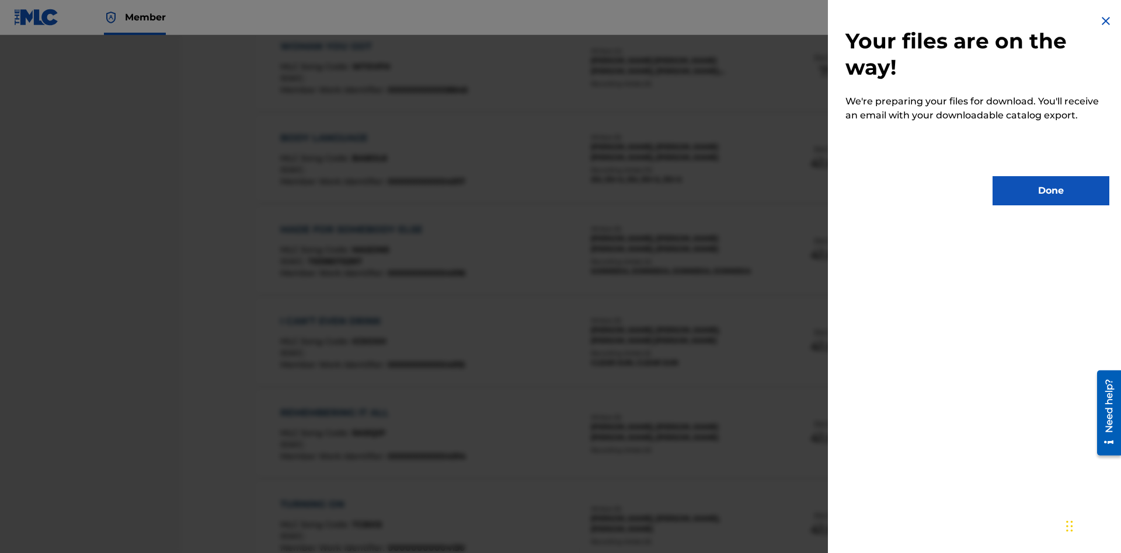
click at [1051, 191] on button "Done" at bounding box center [1050, 190] width 117 height 29
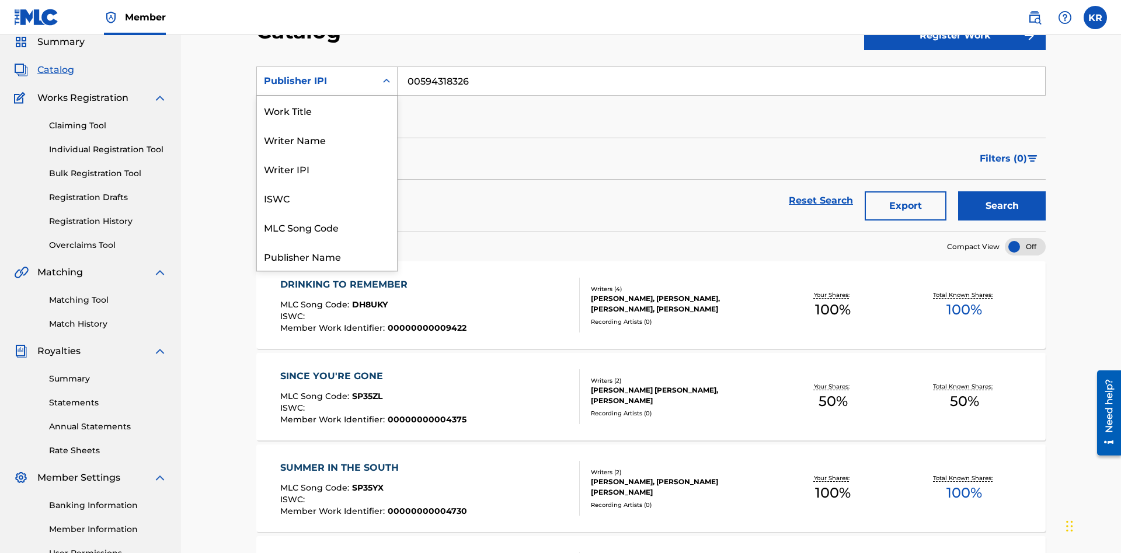
scroll to position [175, 0]
click at [327, 198] on div "Artist" at bounding box center [327, 197] width 140 height 29
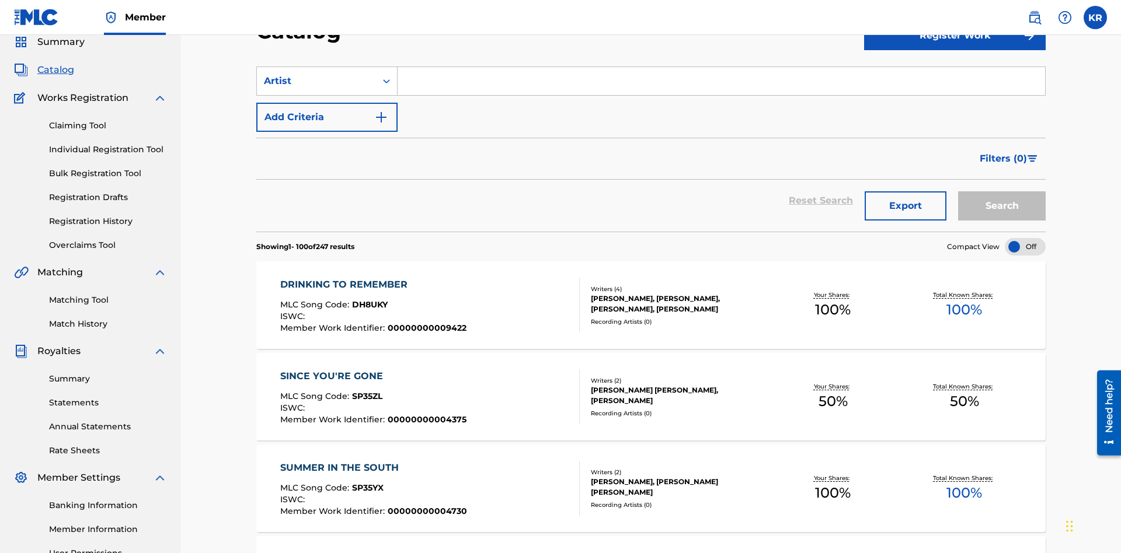
click at [721, 84] on input "Search Form" at bounding box center [720, 81] width 647 height 28
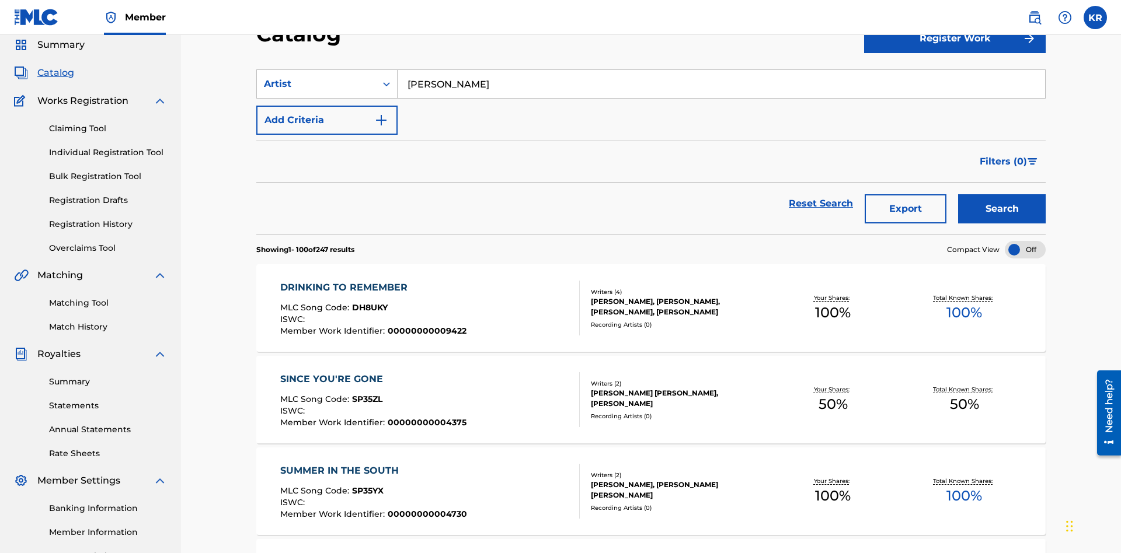
type input "[PERSON_NAME]"
click at [1002, 194] on button "Search" at bounding box center [1002, 208] width 88 height 29
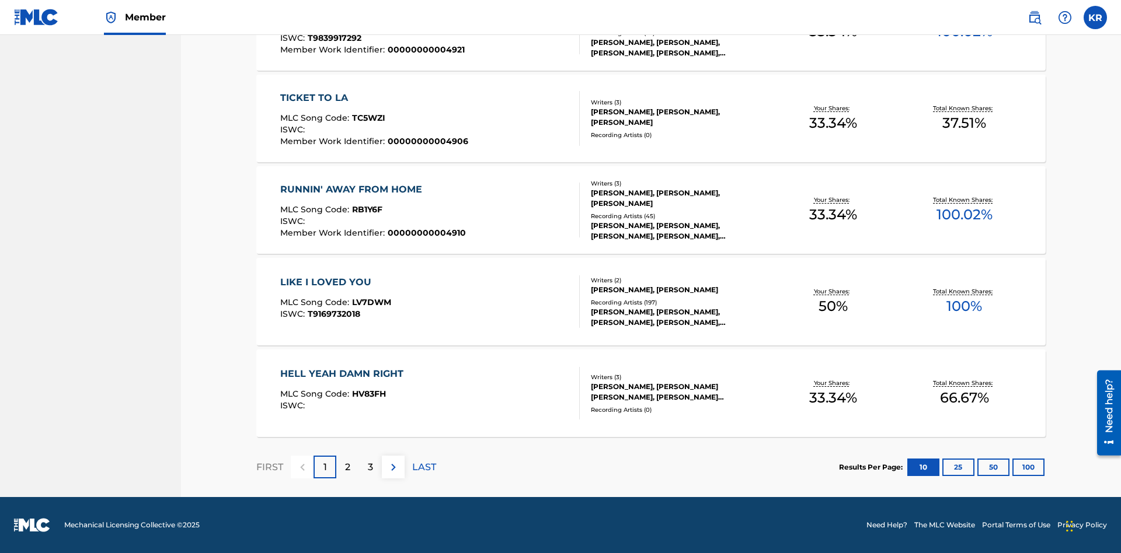
click at [1012, 467] on button "100" at bounding box center [1028, 468] width 32 height 18
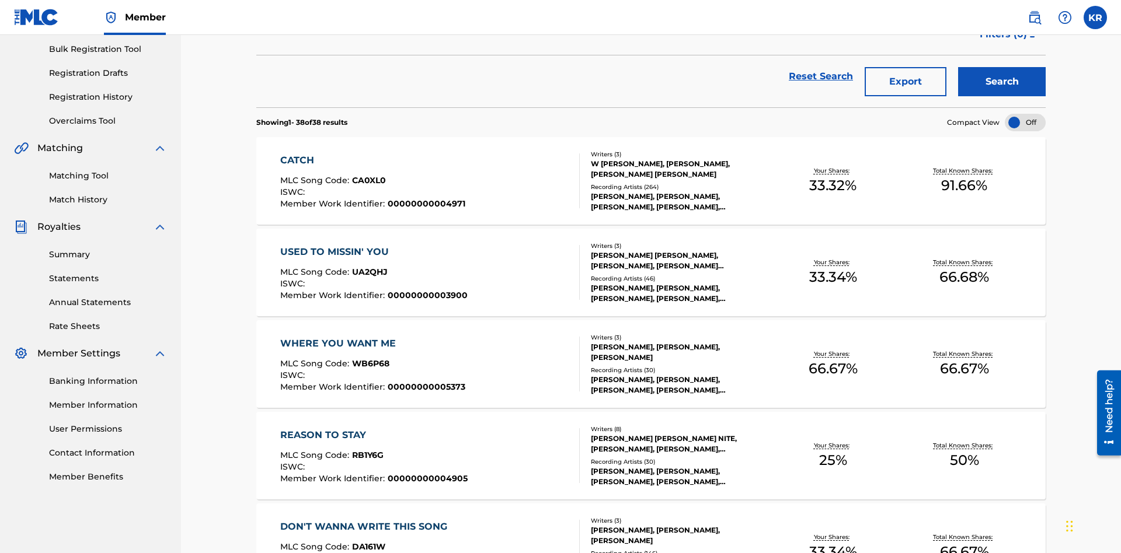
scroll to position [266, 0]
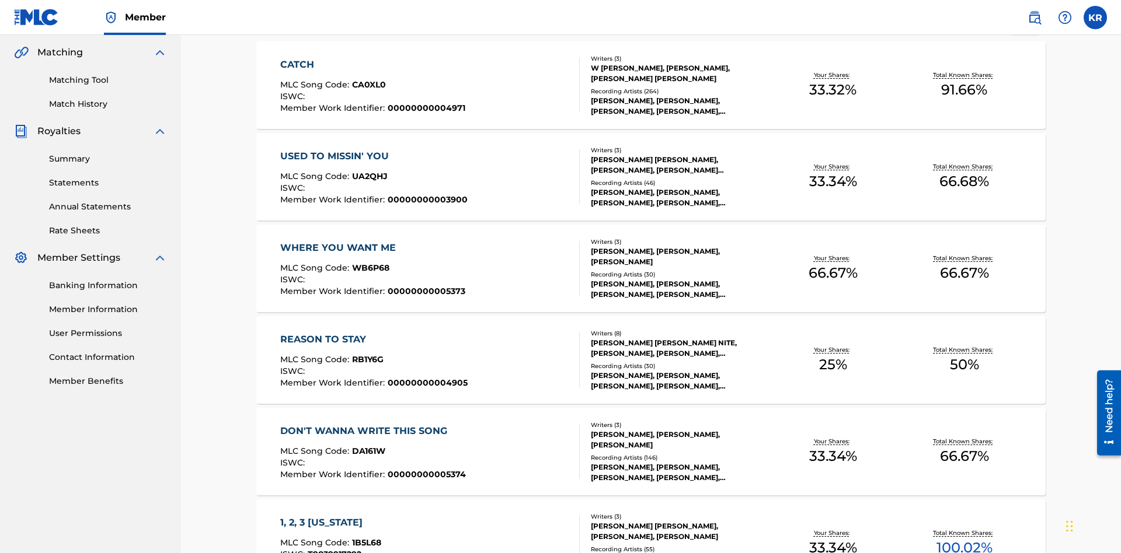
click at [365, 538] on span "1B5L68" at bounding box center [366, 543] width 29 height 11
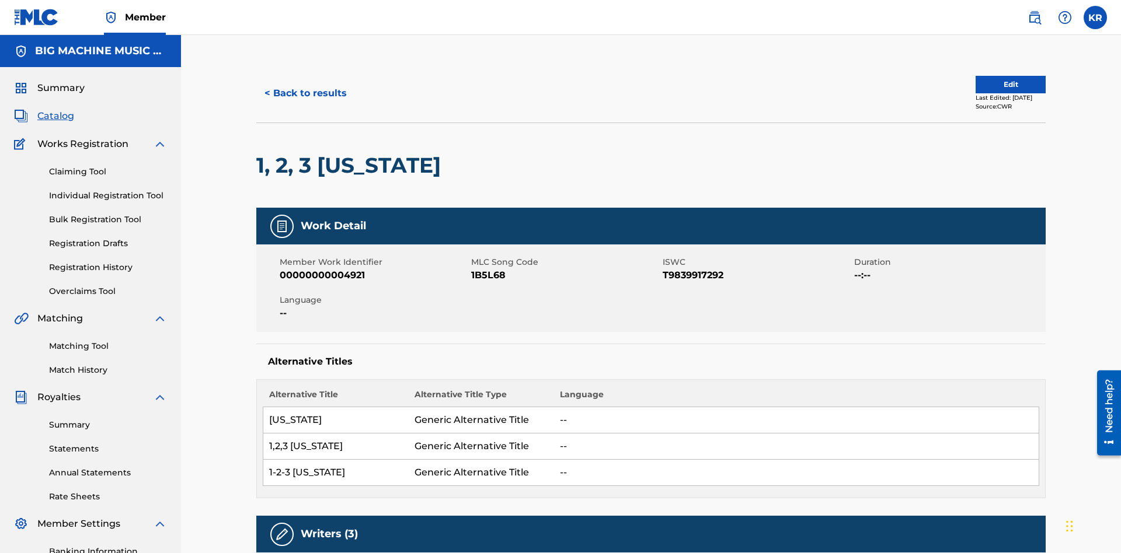
scroll to position [170, 0]
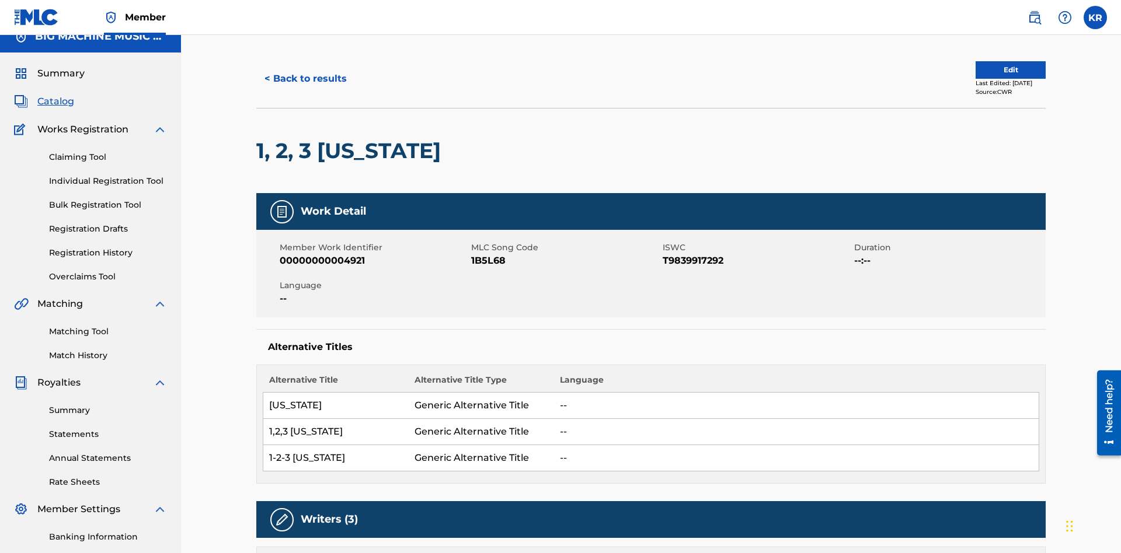
click at [305, 85] on button "< Back to results" at bounding box center [305, 78] width 99 height 29
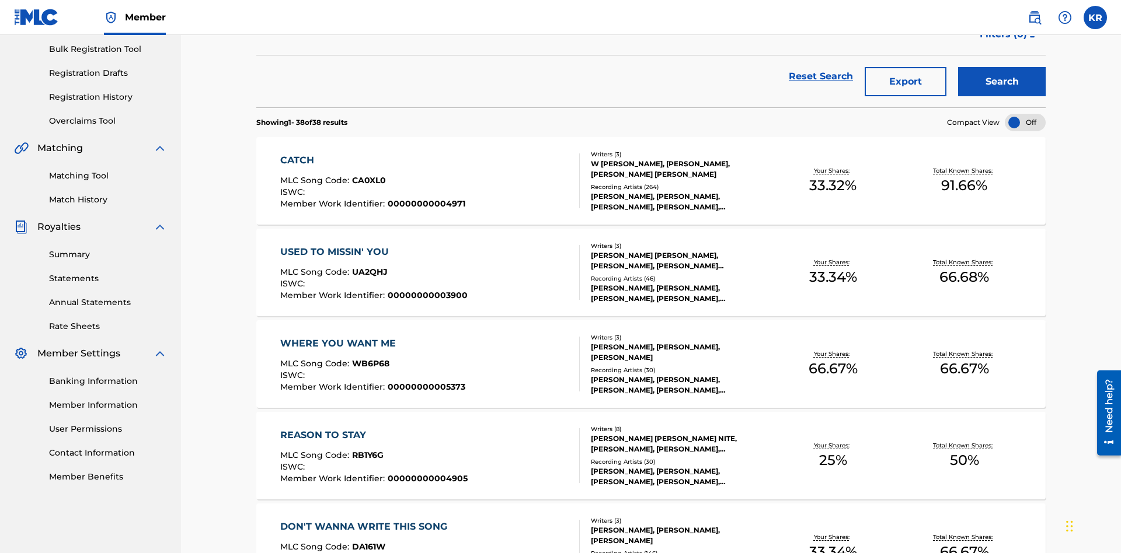
click at [905, 85] on button "Export" at bounding box center [905, 81] width 82 height 29
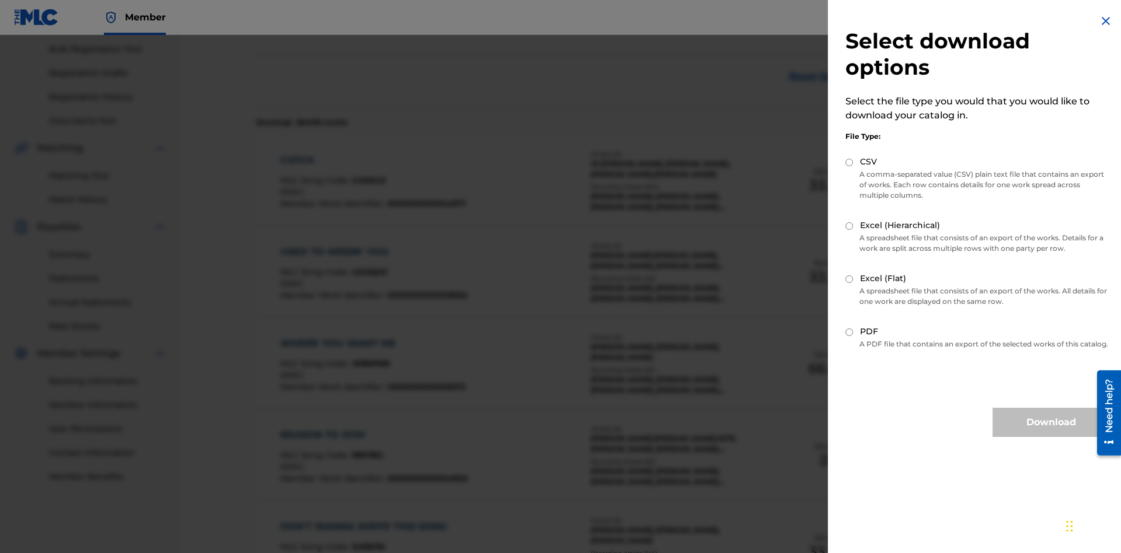
scroll to position [168, 0]
click at [849, 226] on input "Excel (Hierarchical)" at bounding box center [849, 226] width 8 height 8
radio input "true"
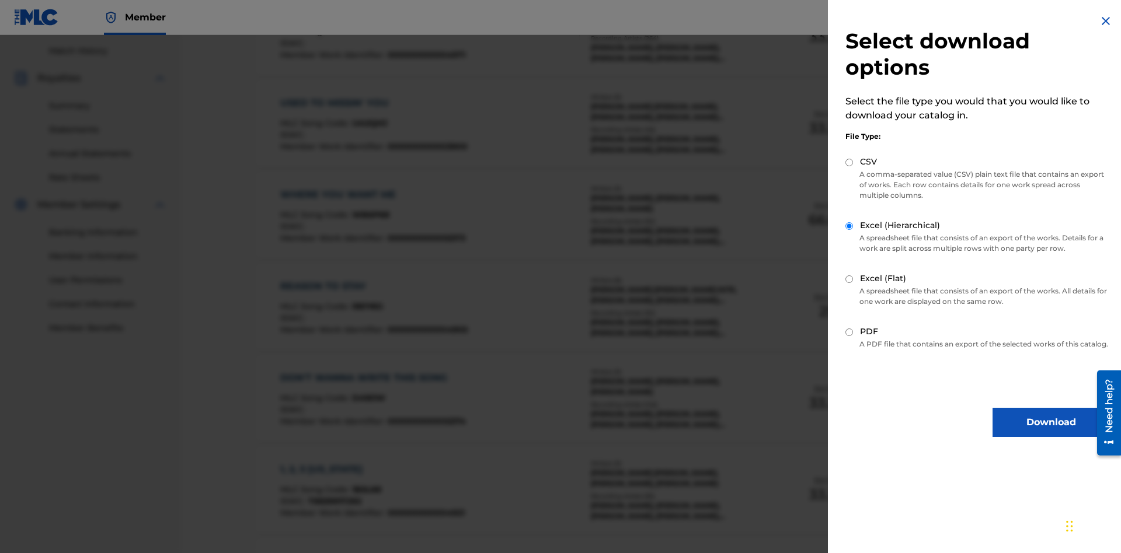
click at [1051, 433] on button "Download" at bounding box center [1050, 422] width 117 height 29
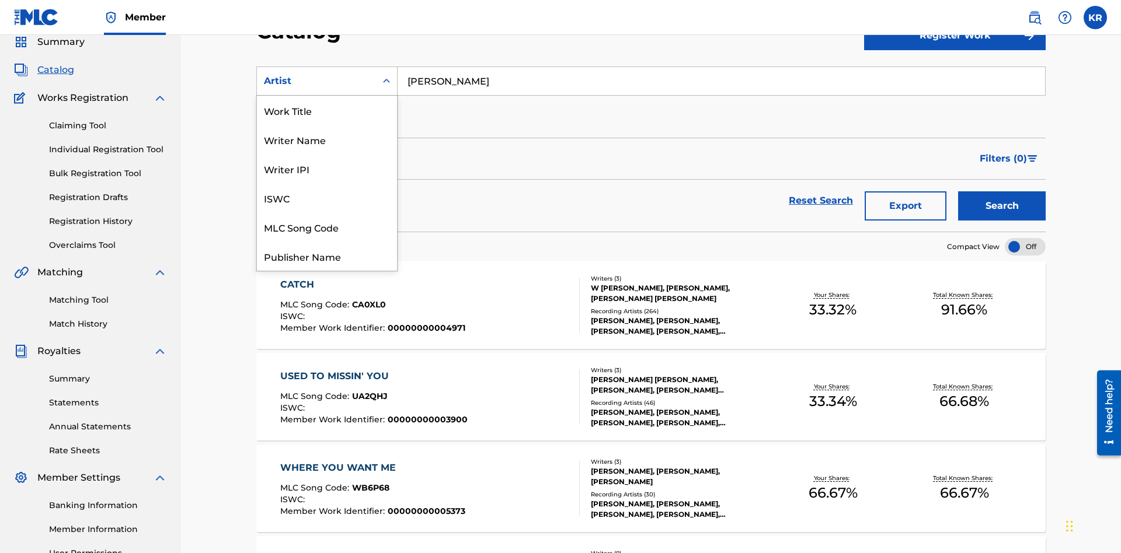
scroll to position [175, 0]
click at [327, 139] on div "MLC Publisher Number" at bounding box center [327, 139] width 140 height 29
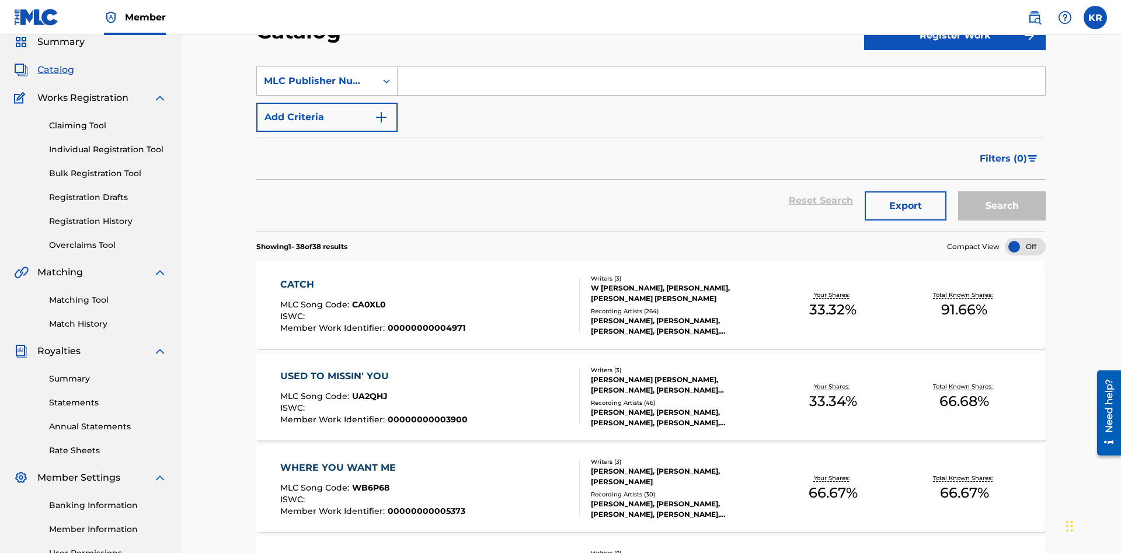
click at [721, 84] on input "Search Form" at bounding box center [720, 81] width 647 height 28
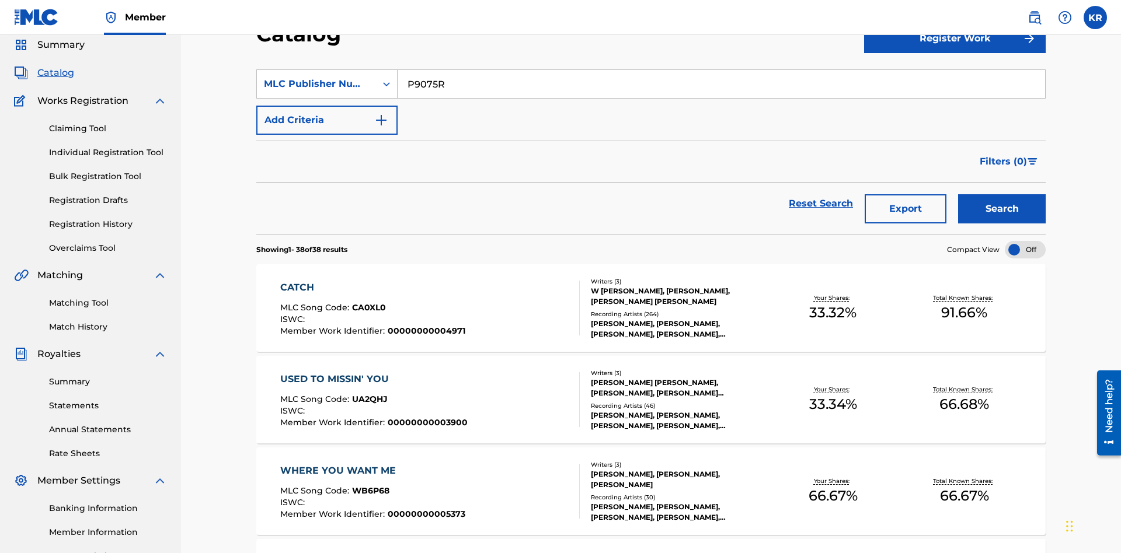
type input "P9075R"
click at [1002, 194] on button "Search" at bounding box center [1002, 208] width 88 height 29
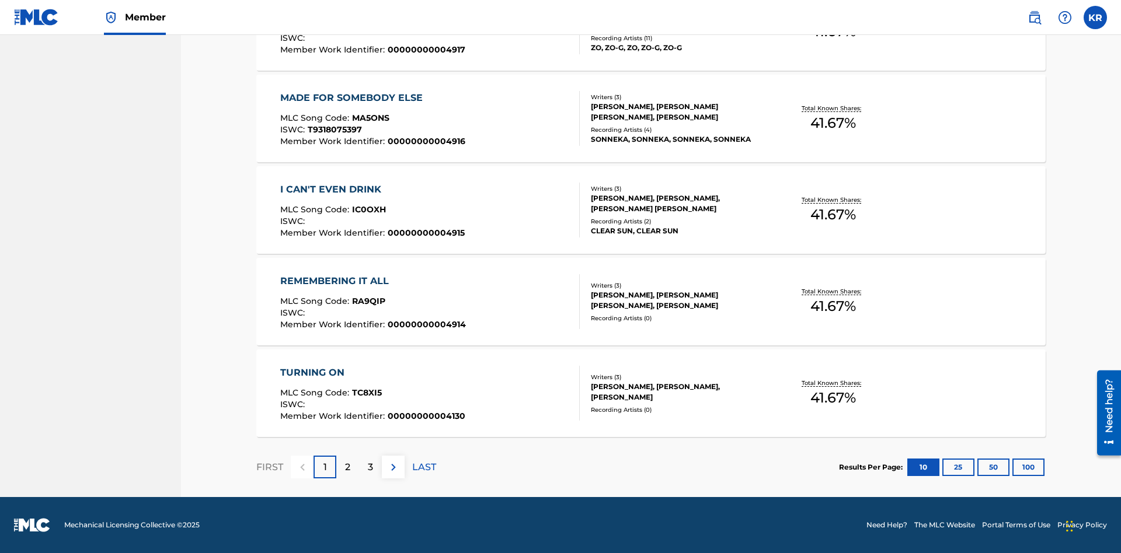
click at [1012, 467] on button "100" at bounding box center [1028, 468] width 32 height 18
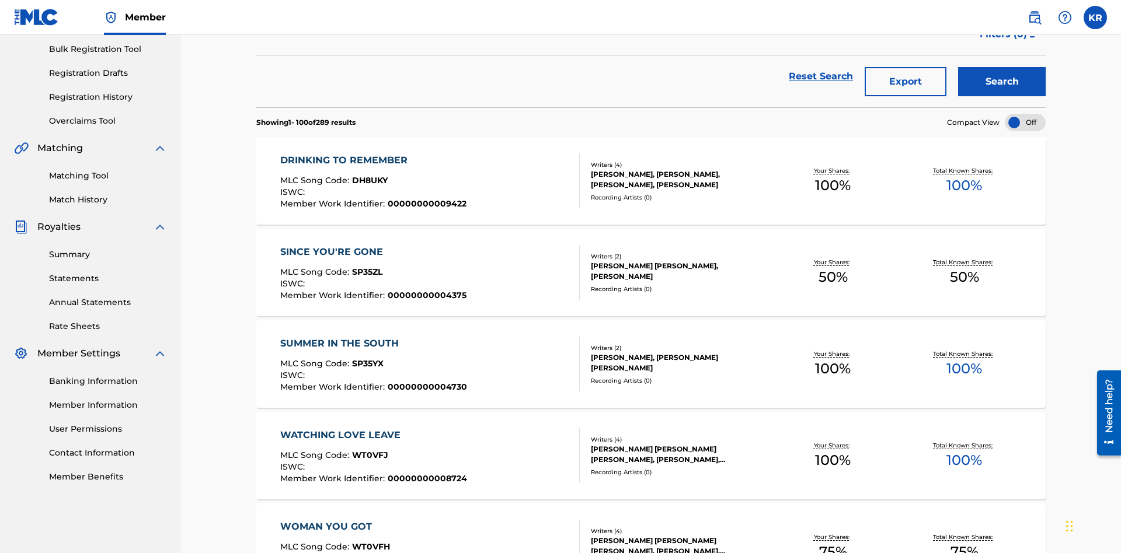
scroll to position [266, 0]
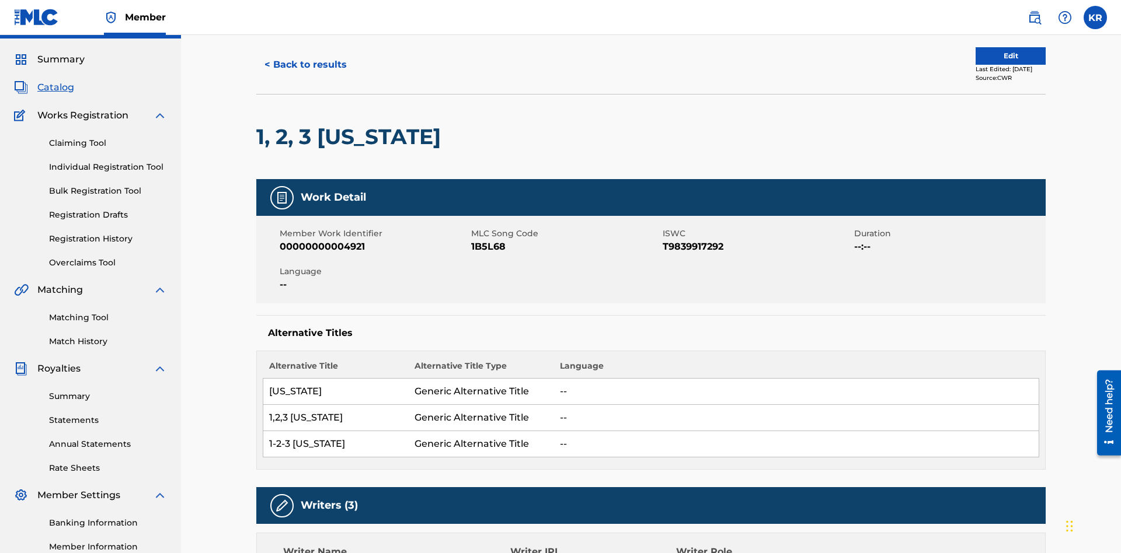
click at [305, 79] on button "< Back to results" at bounding box center [305, 64] width 99 height 29
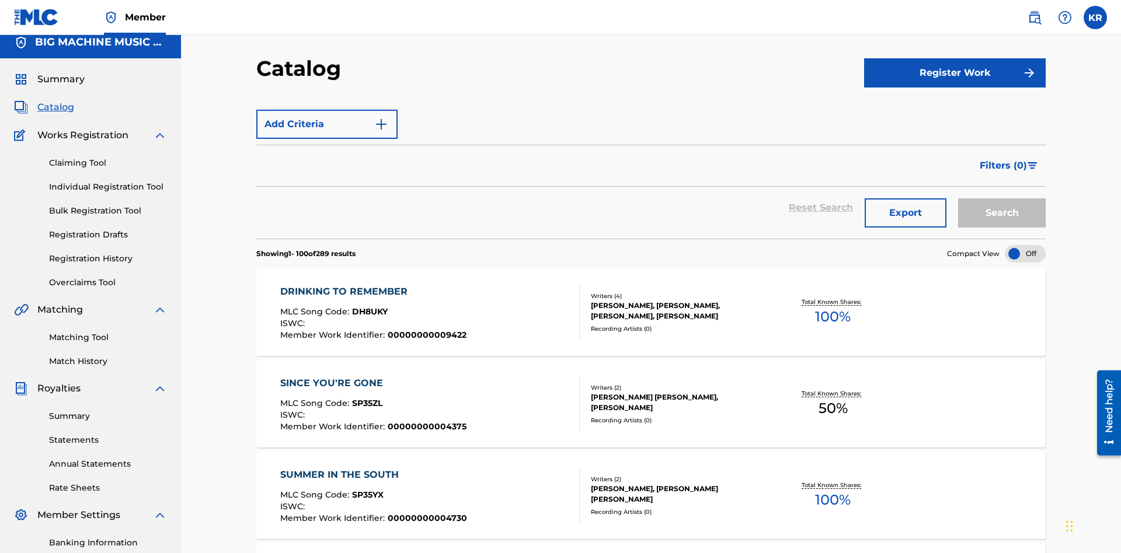
scroll to position [170, 0]
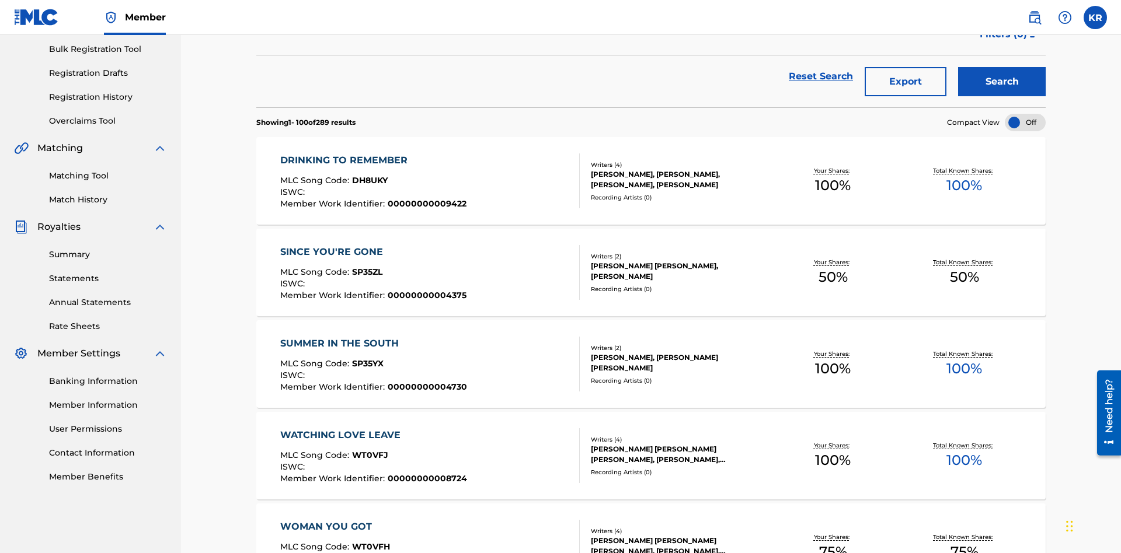
click at [905, 85] on button "Export" at bounding box center [905, 81] width 82 height 29
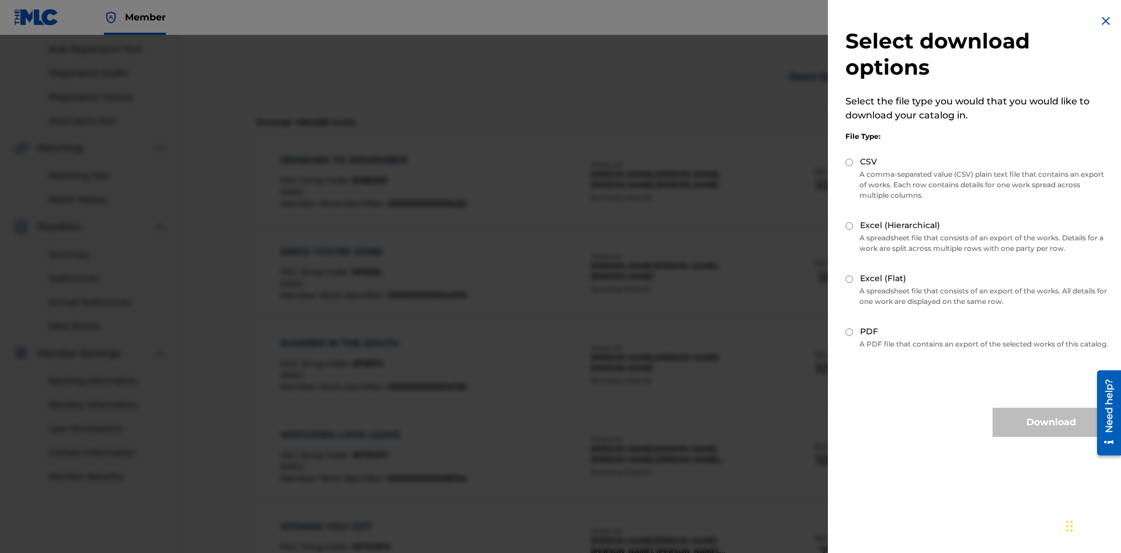
scroll to position [168, 0]
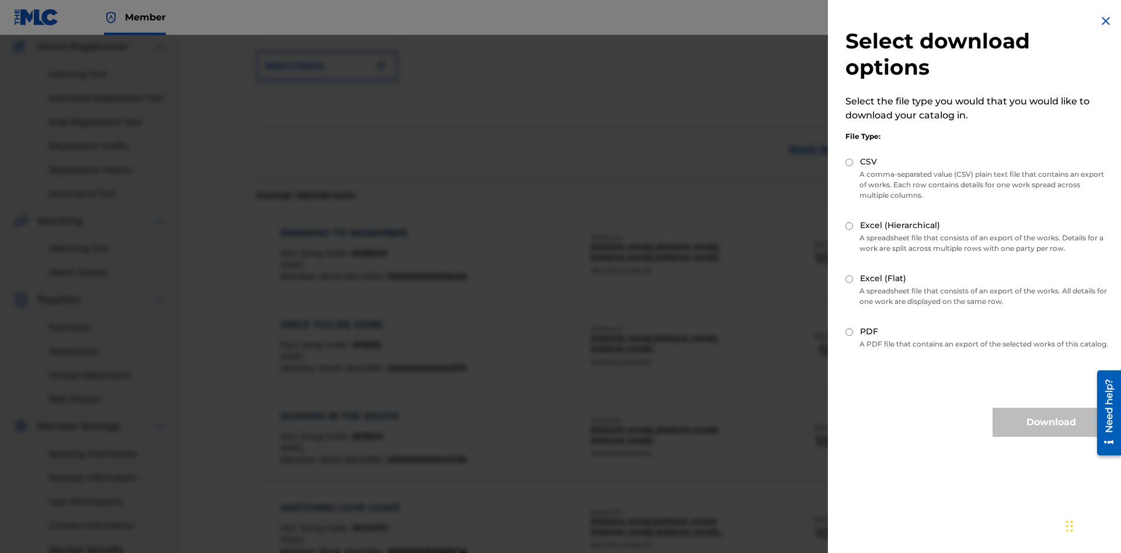
click at [849, 279] on input "Excel (Flat)" at bounding box center [849, 279] width 8 height 8
radio input "true"
